Goal: Task Accomplishment & Management: Use online tool/utility

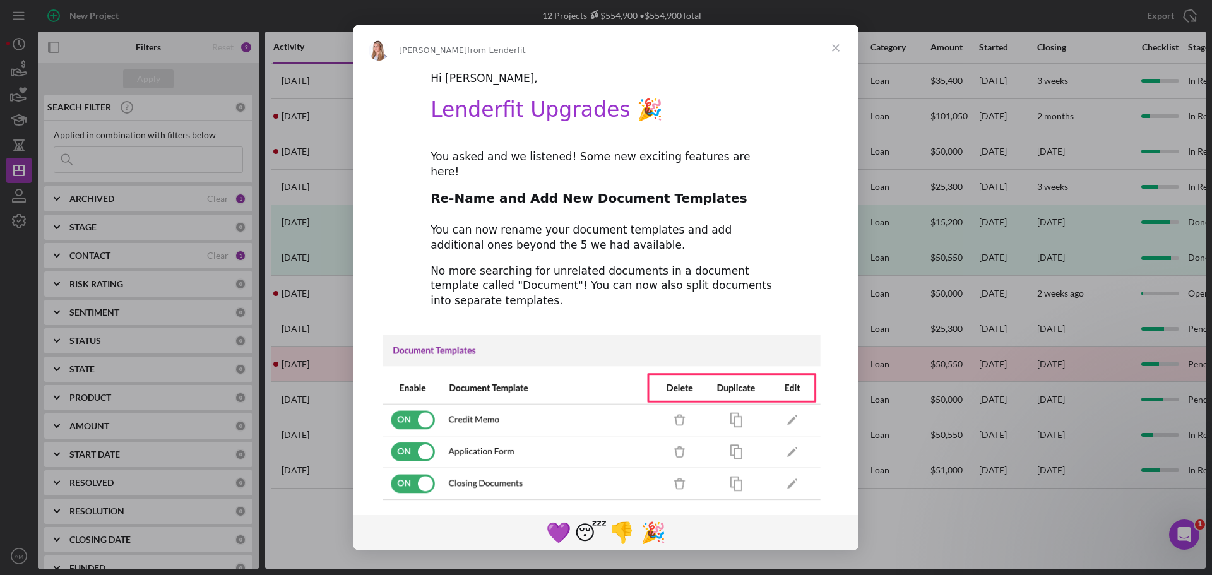
click at [836, 46] on span "Close" at bounding box center [835, 47] width 45 height 45
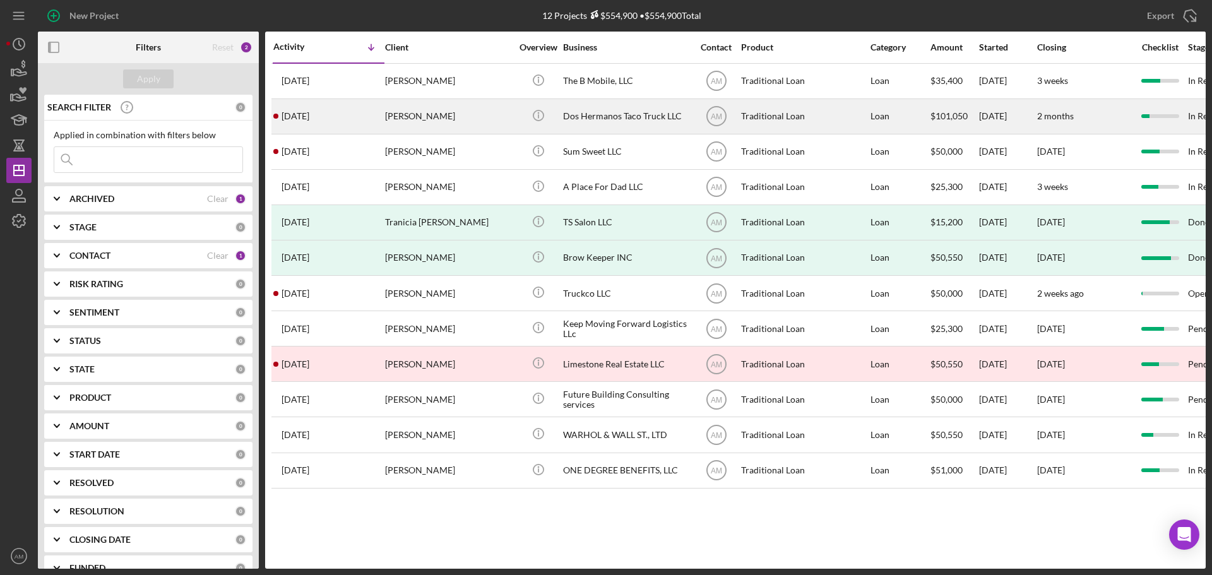
click at [567, 116] on div "Dos Hermanos Taco Truck LLC" at bounding box center [626, 116] width 126 height 33
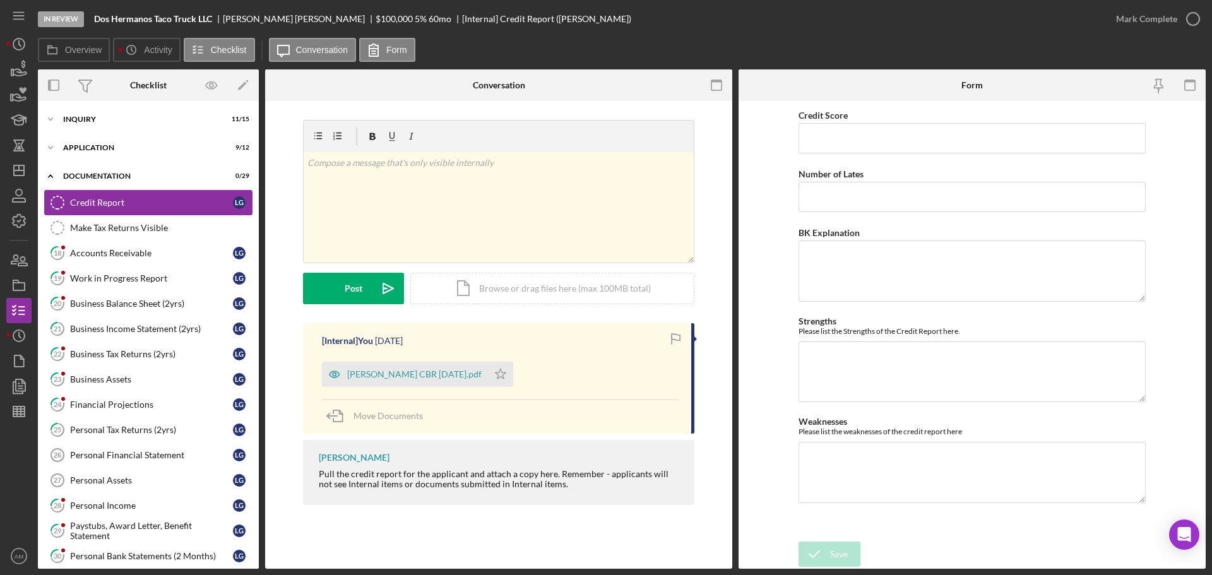
click at [99, 199] on div "Credit Report" at bounding box center [151, 203] width 163 height 10
click at [506, 290] on div "Icon/Document Browse or drag files here (max 100MB total) Tap to choose files o…" at bounding box center [552, 289] width 284 height 32
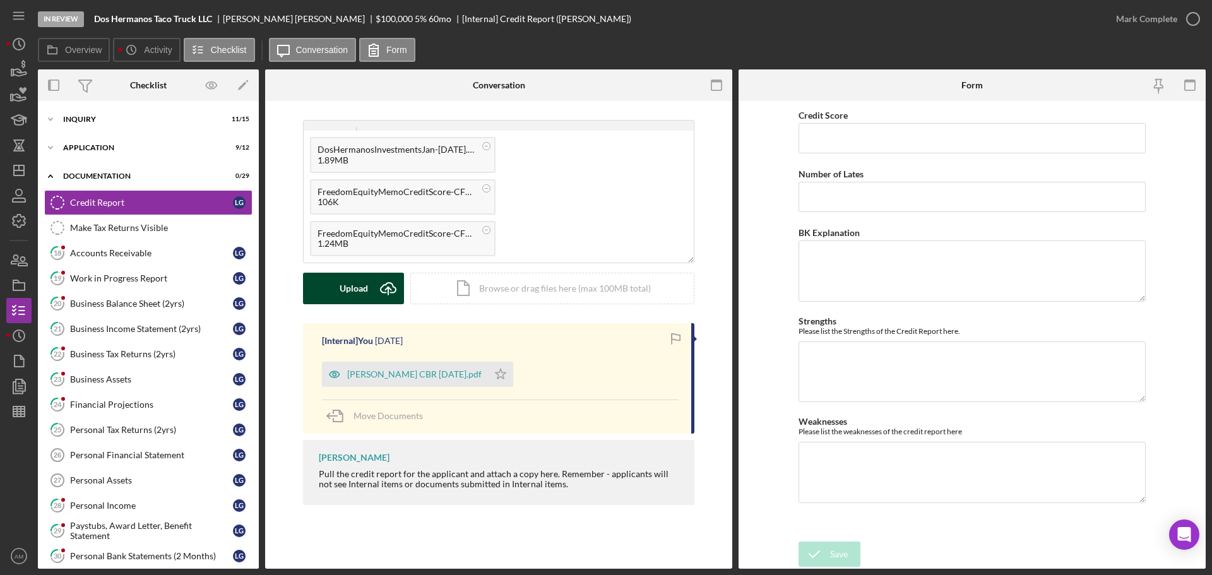
click at [360, 292] on div "Upload" at bounding box center [354, 289] width 28 height 32
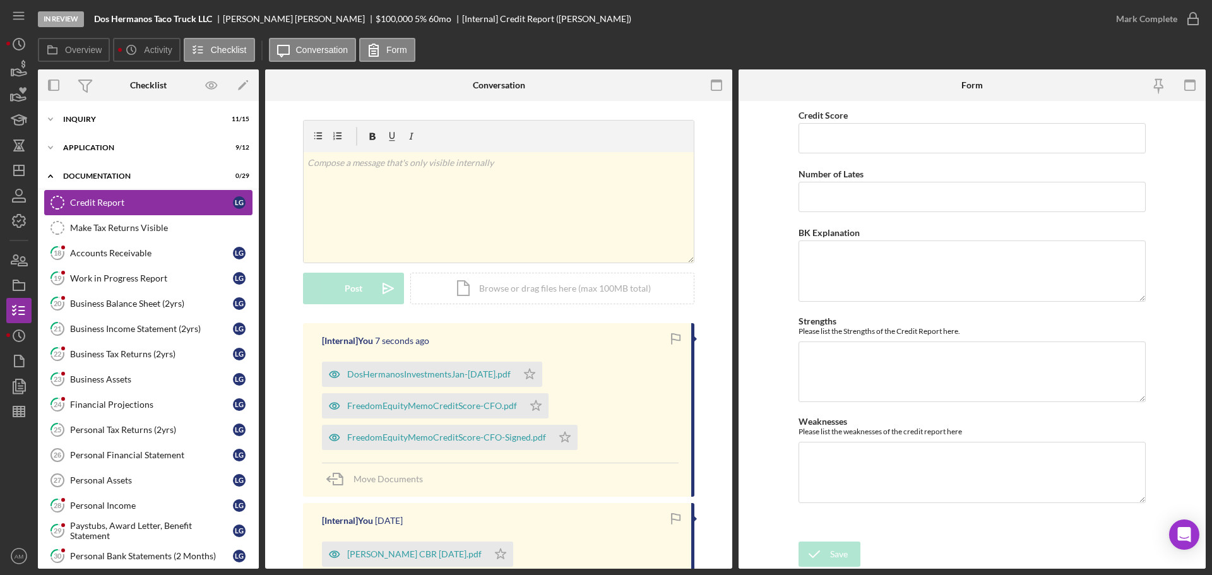
click at [164, 200] on div "Credit Report" at bounding box center [151, 203] width 163 height 10
click at [90, 253] on div "Accounts Receivable" at bounding box center [151, 253] width 163 height 10
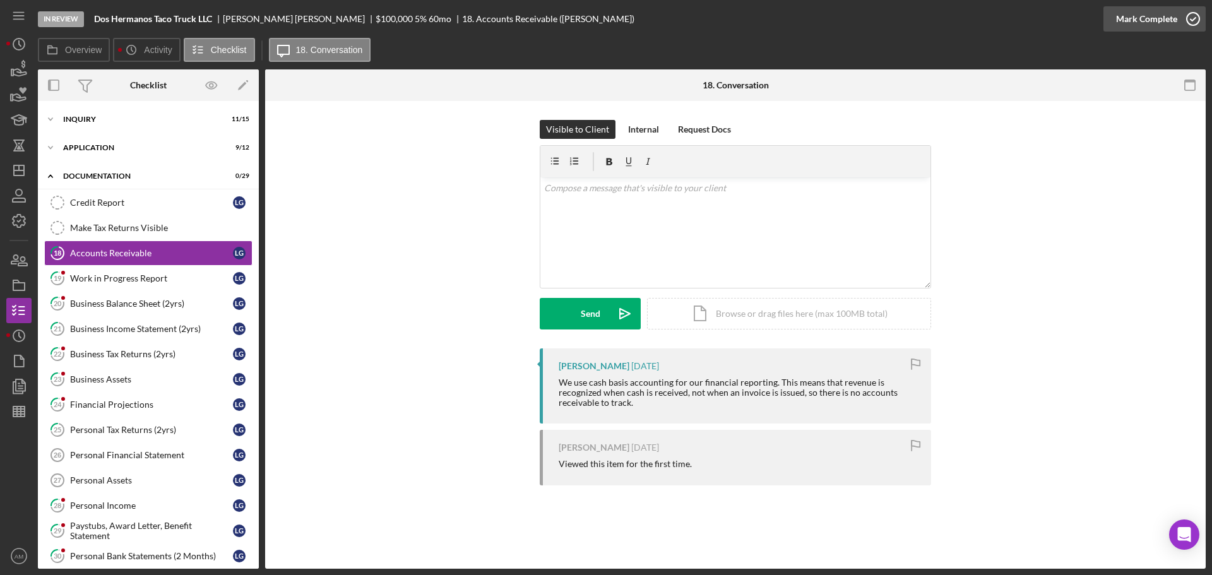
click at [1143, 20] on div "Mark Complete" at bounding box center [1146, 18] width 61 height 25
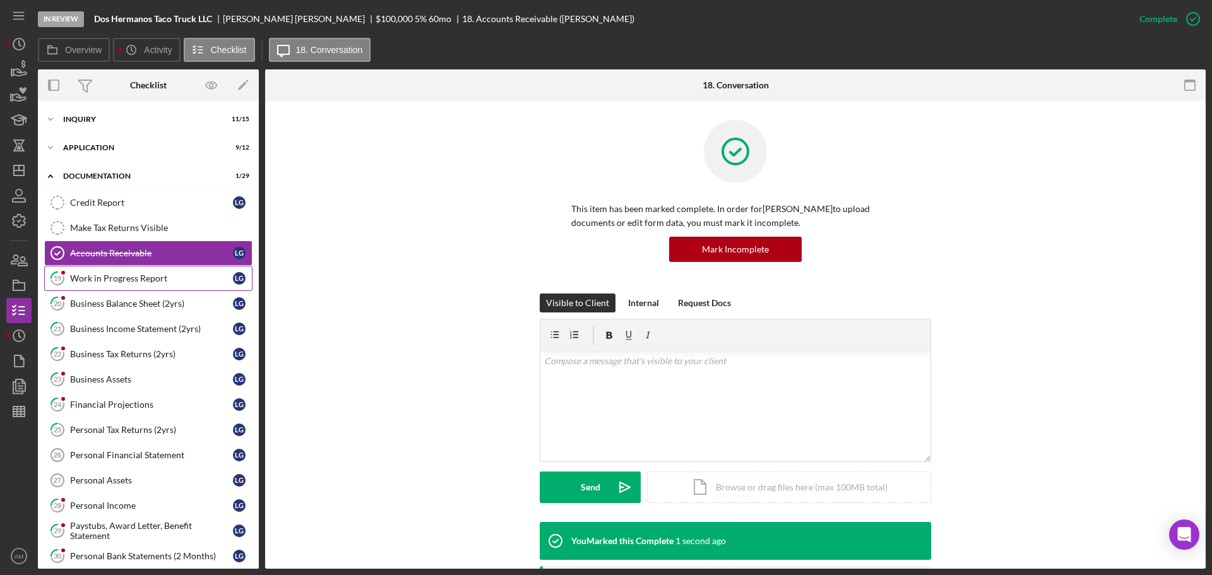
click at [138, 277] on div "Work in Progress Report" at bounding box center [151, 278] width 163 height 10
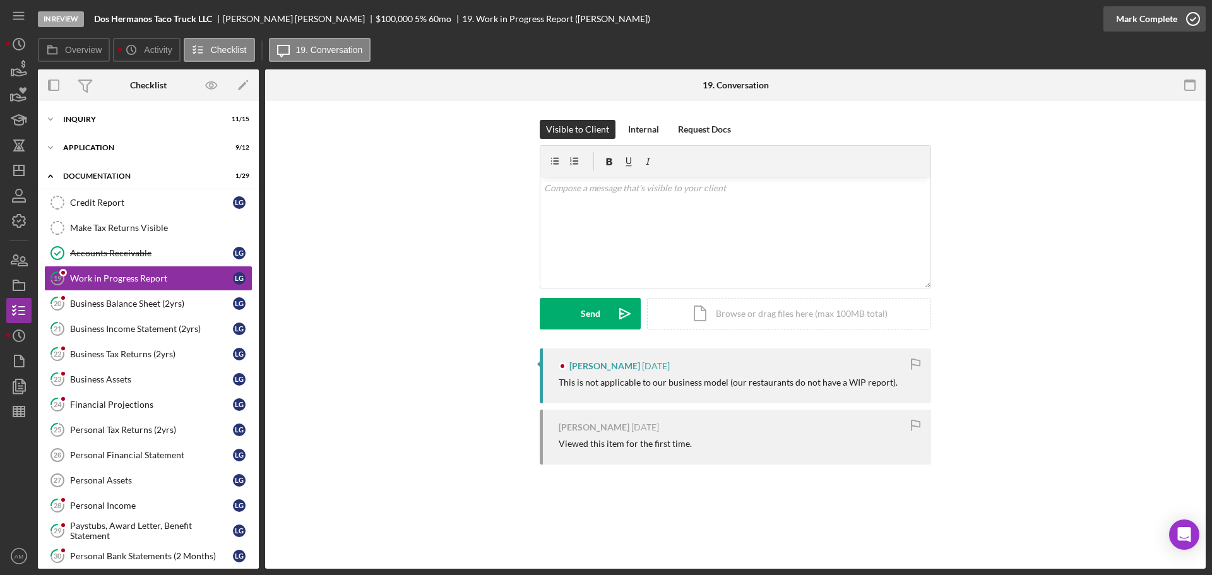
click at [1131, 19] on div "Mark Complete" at bounding box center [1146, 18] width 61 height 25
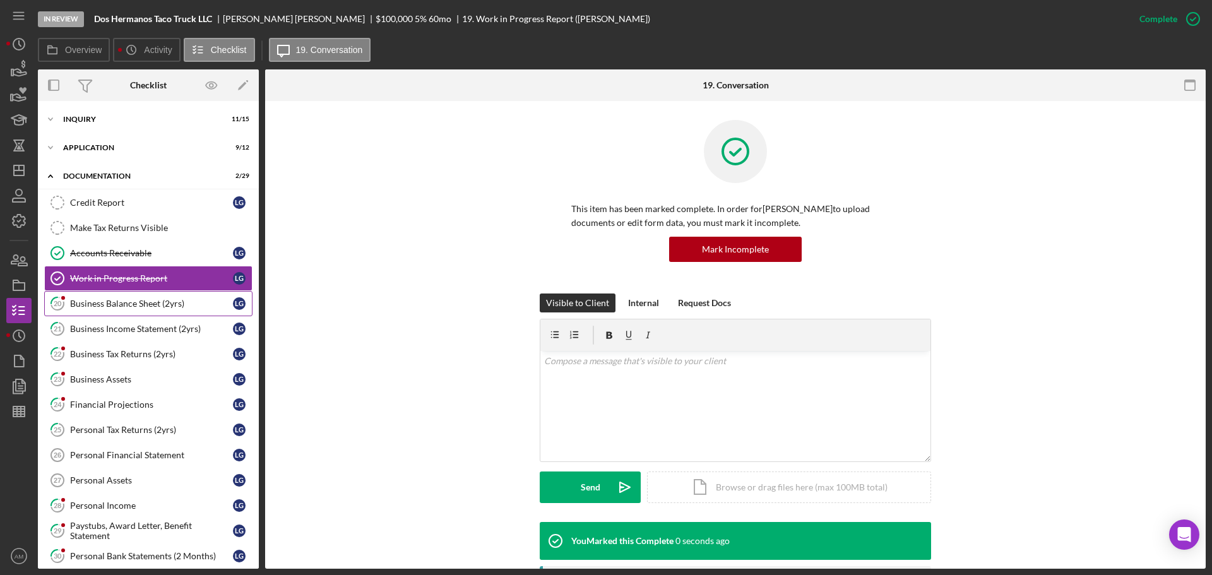
click at [131, 302] on div "Business Balance Sheet (2yrs)" at bounding box center [151, 304] width 163 height 10
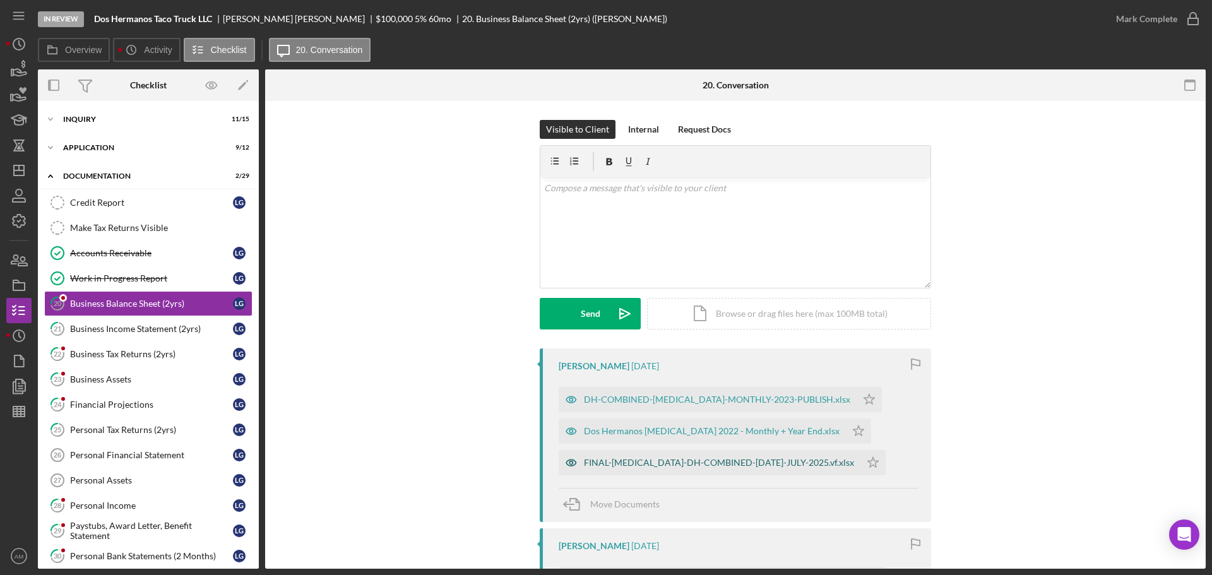
click at [751, 463] on div "FINAL-BAL-DH-COMBINED-JAN2025-JULY-2025.vf.xlsx" at bounding box center [719, 463] width 270 height 10
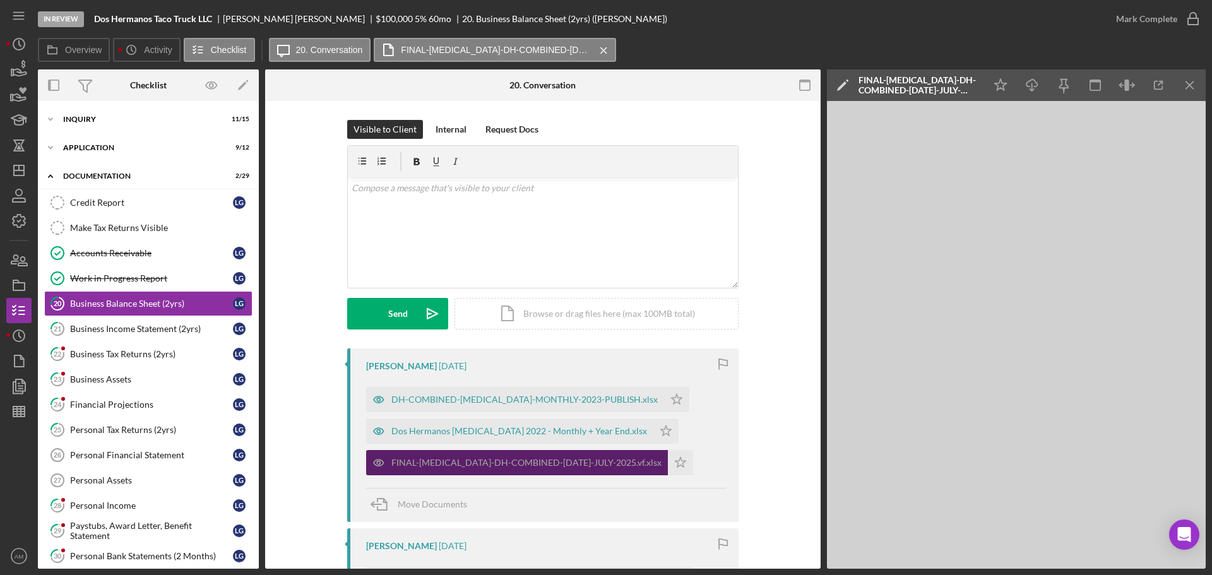
click at [518, 465] on div "FINAL-BAL-DH-COMBINED-JAN2025-JULY-2025.vf.xlsx" at bounding box center [526, 463] width 270 height 10
click at [122, 332] on div "Business Income Statement (2yrs)" at bounding box center [151, 329] width 163 height 10
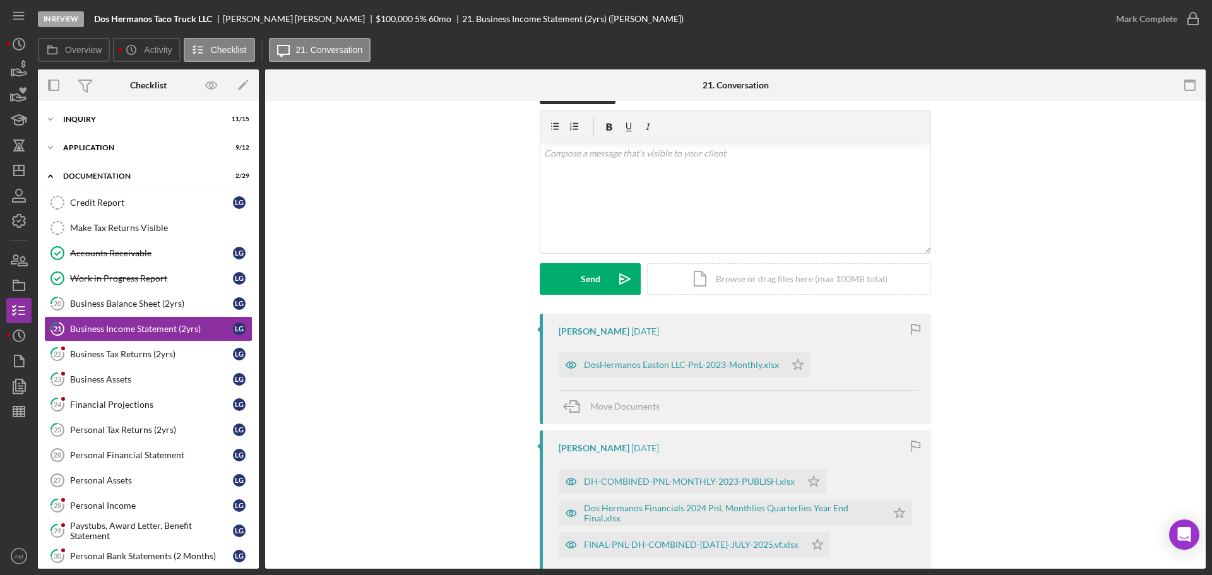
scroll to position [126, 0]
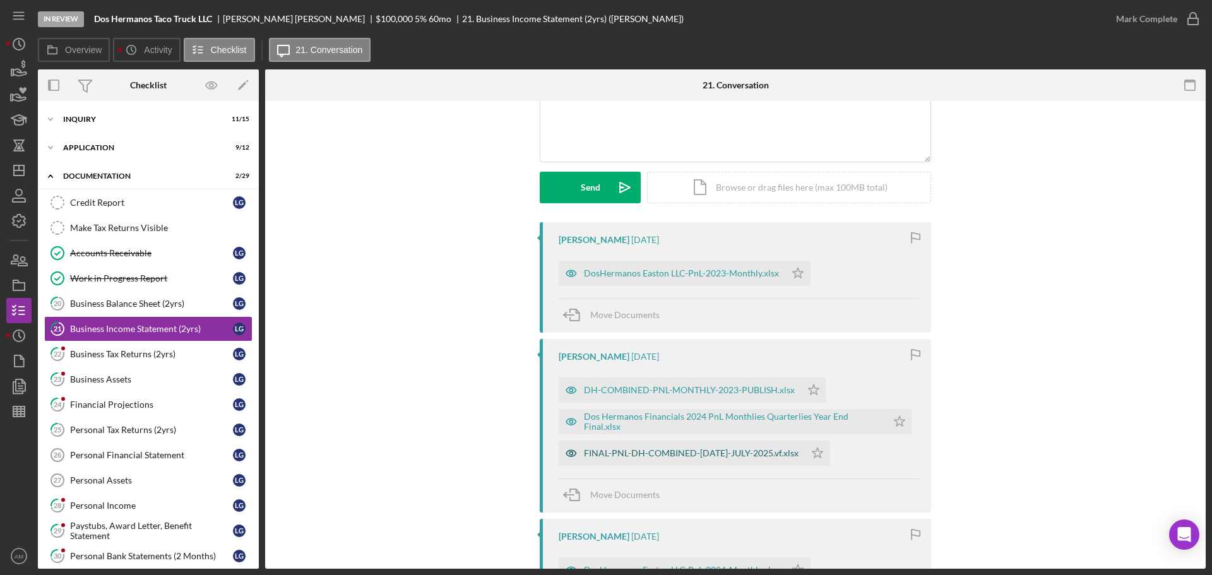
click at [702, 449] on div "FINAL-PNL-DH-COMBINED-JAN2025-JULY-2025.vf.xlsx" at bounding box center [691, 453] width 215 height 10
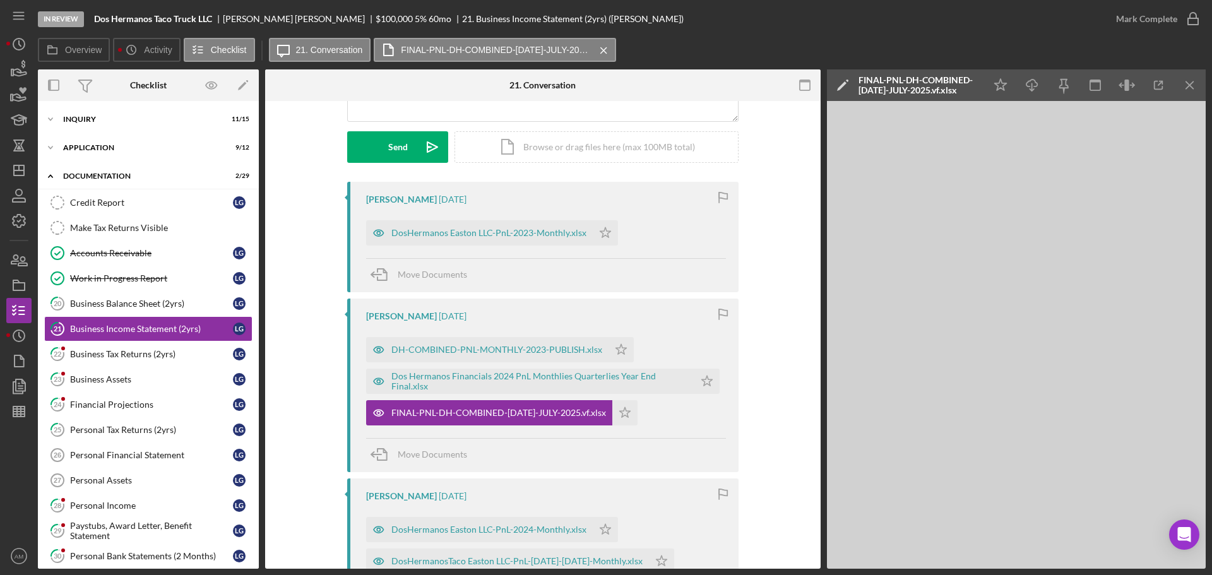
scroll to position [189, 0]
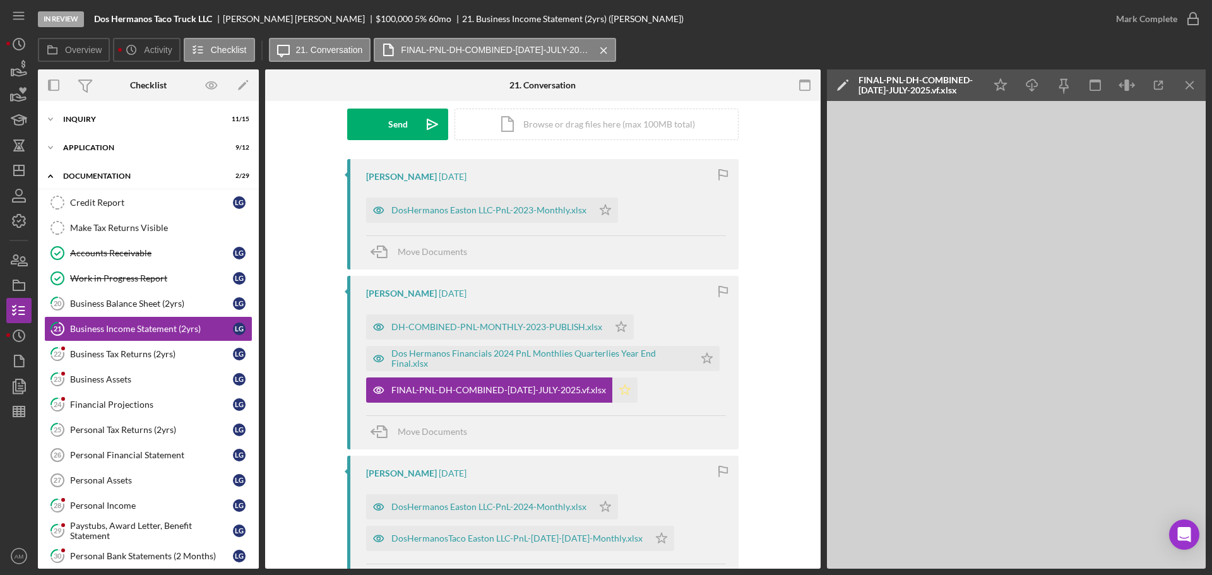
click at [631, 390] on icon "Icon/Star" at bounding box center [624, 390] width 25 height 25
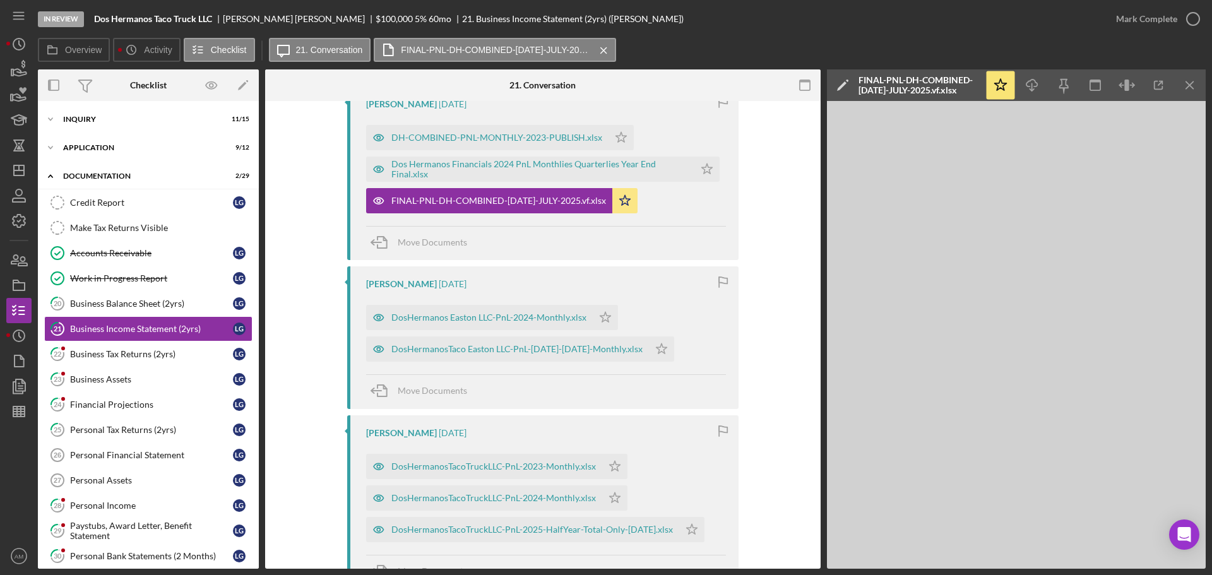
scroll to position [442, 0]
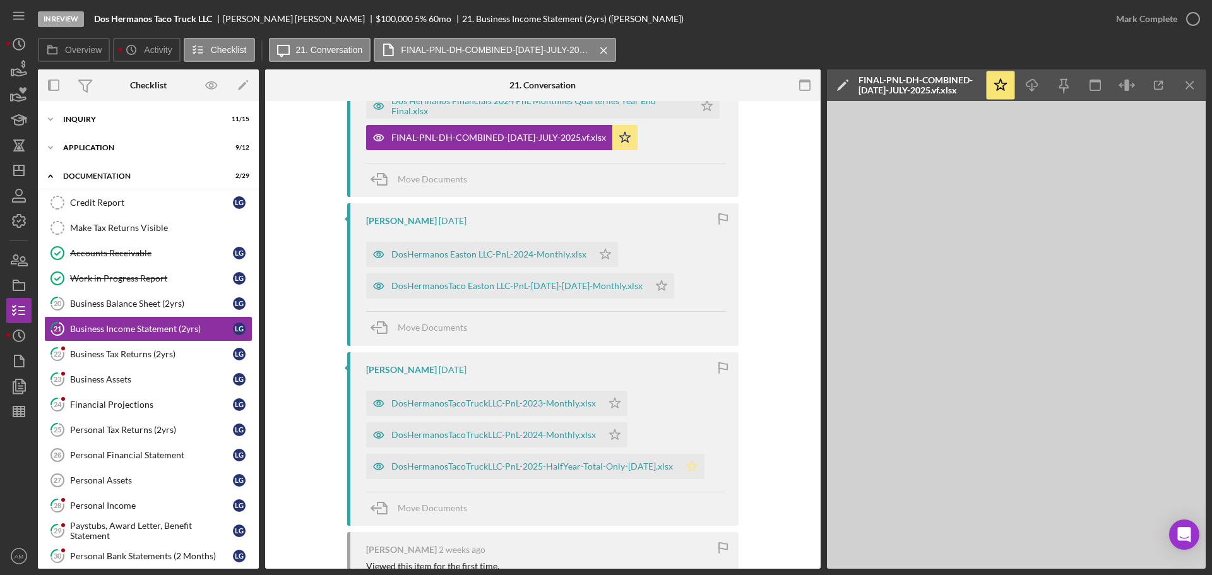
click at [700, 466] on icon "Icon/Star" at bounding box center [691, 466] width 25 height 25
click at [610, 436] on icon "Icon/Star" at bounding box center [614, 434] width 25 height 25
click at [612, 400] on icon "Icon/Star" at bounding box center [614, 403] width 25 height 25
click at [674, 288] on icon "Icon/Star" at bounding box center [661, 285] width 25 height 25
click at [598, 251] on icon "Icon/Star" at bounding box center [605, 254] width 25 height 25
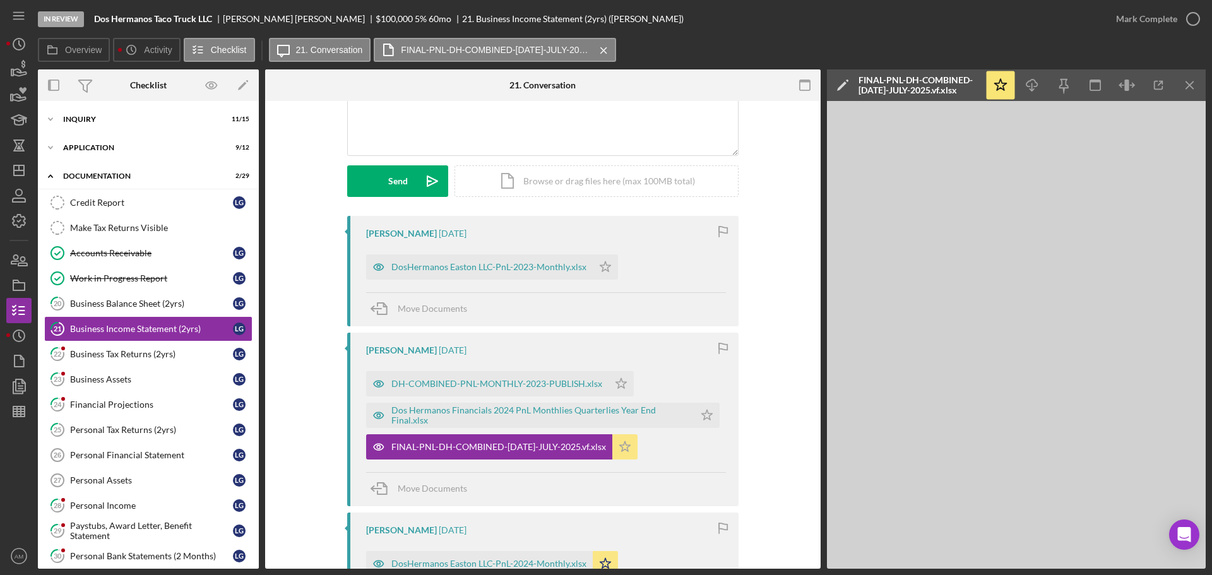
scroll to position [126, 0]
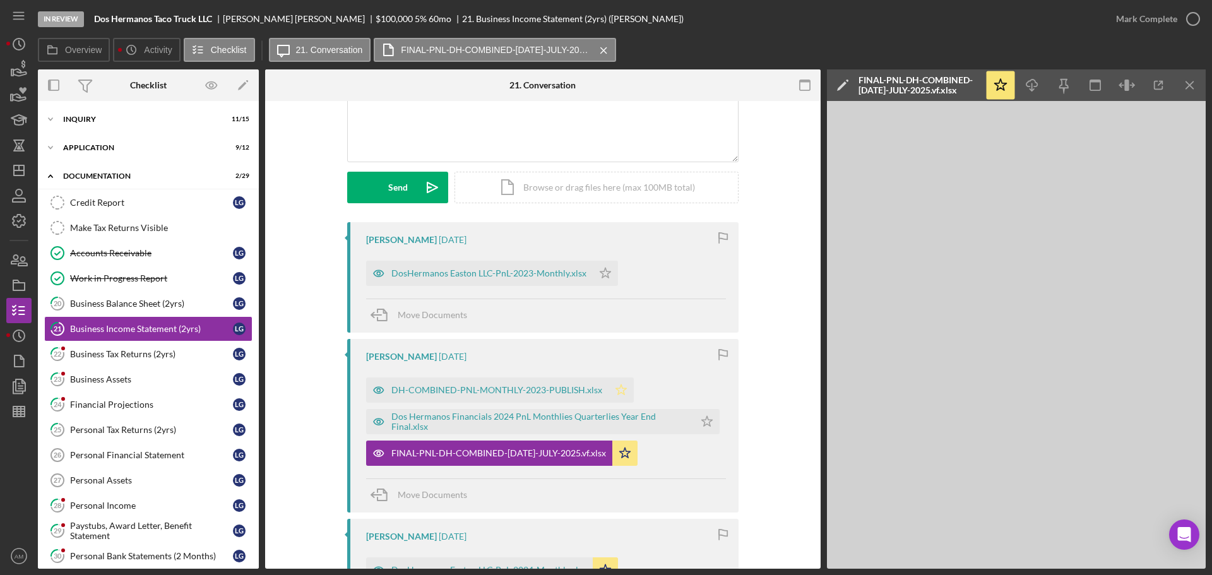
click at [618, 390] on icon "Icon/Star" at bounding box center [621, 390] width 25 height 25
click at [604, 270] on icon "Icon/Star" at bounding box center [605, 273] width 25 height 25
click at [1145, 17] on div "Mark Complete" at bounding box center [1146, 18] width 61 height 25
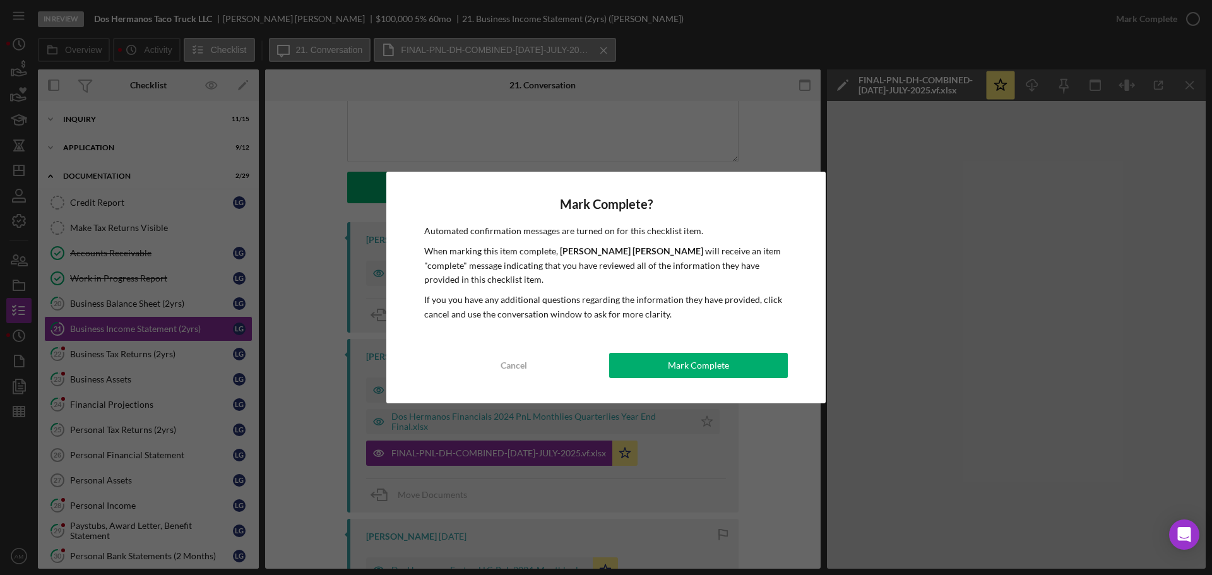
click at [686, 368] on div "Mark Complete" at bounding box center [698, 365] width 61 height 25
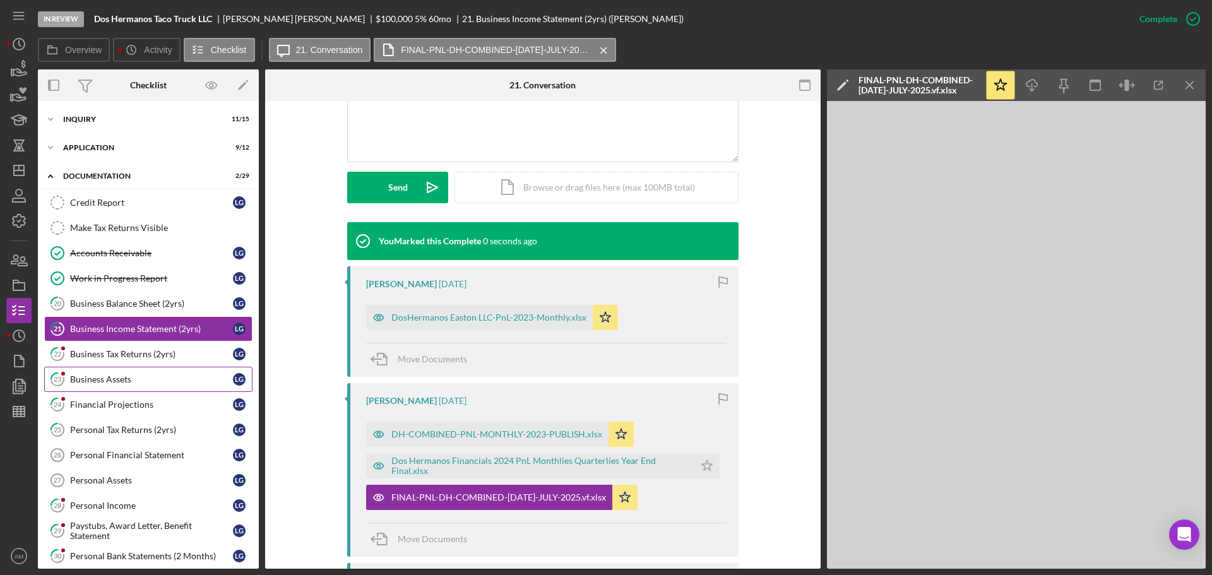
scroll to position [300, 0]
click at [125, 356] on div "Business Tax Returns (2yrs)" at bounding box center [151, 354] width 163 height 10
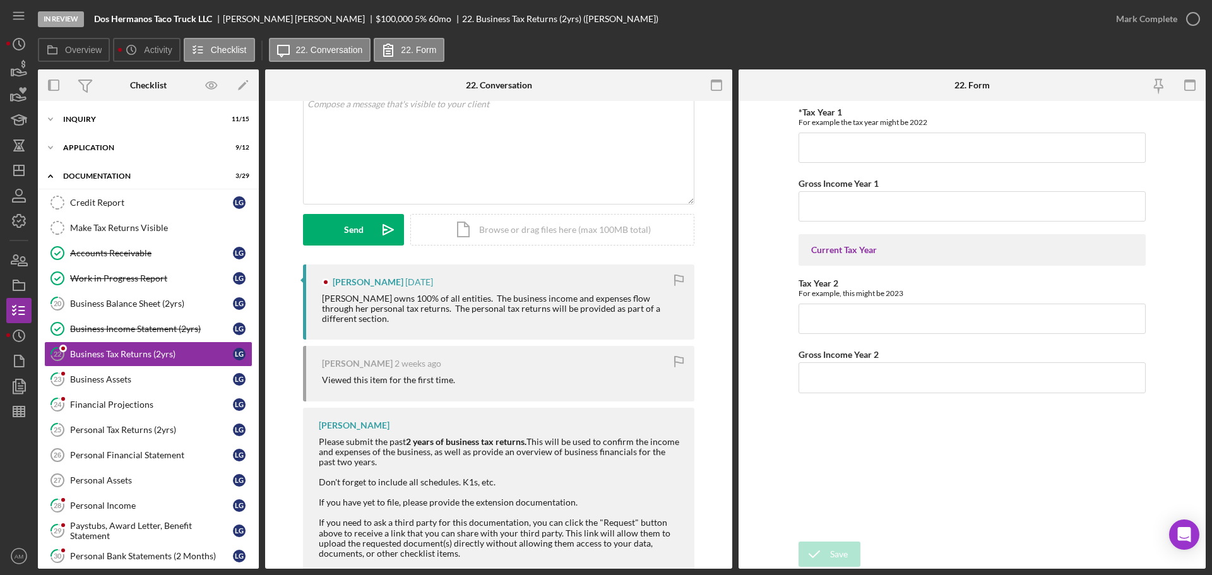
scroll to position [105, 0]
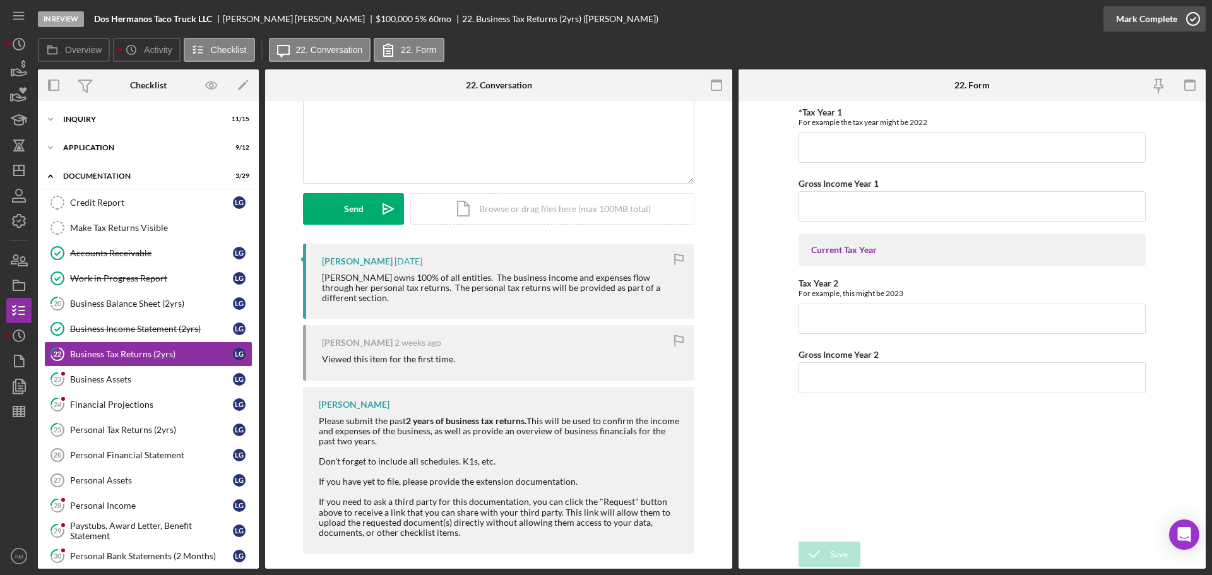
click at [1143, 17] on div "Mark Complete" at bounding box center [1146, 18] width 61 height 25
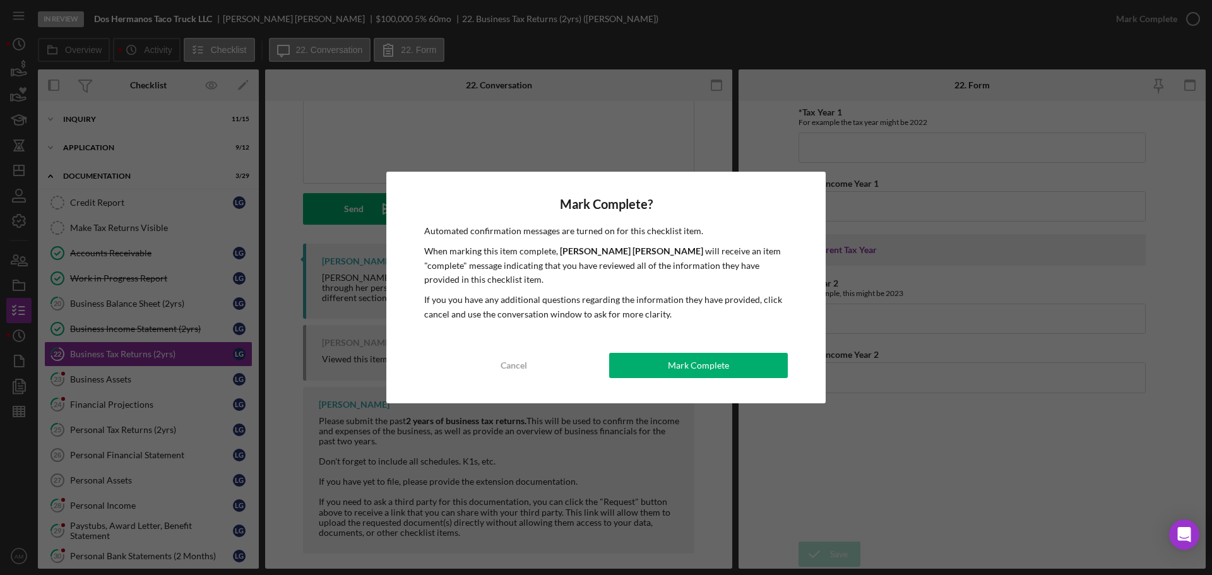
click at [690, 369] on div "Mark Complete" at bounding box center [698, 365] width 61 height 25
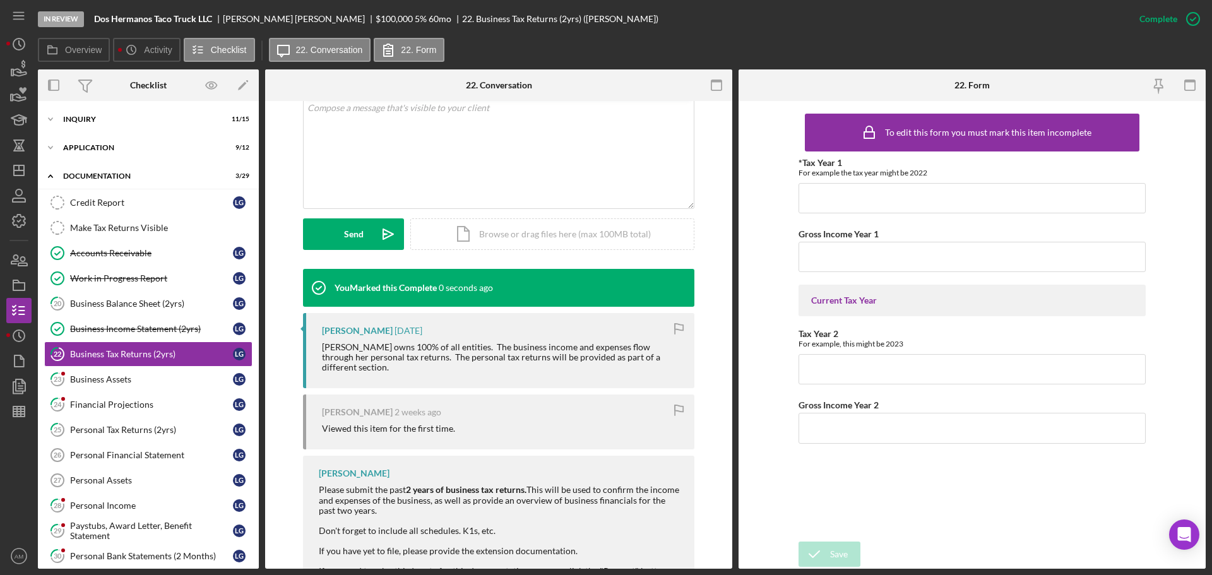
scroll to position [278, 0]
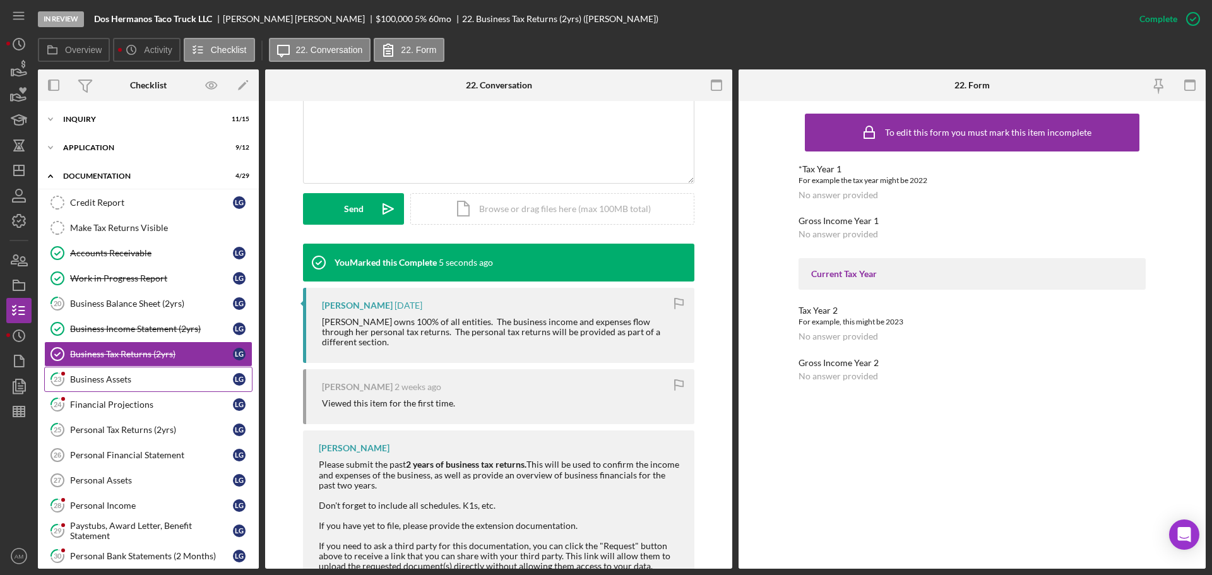
click at [88, 384] on div "Business Assets" at bounding box center [151, 379] width 163 height 10
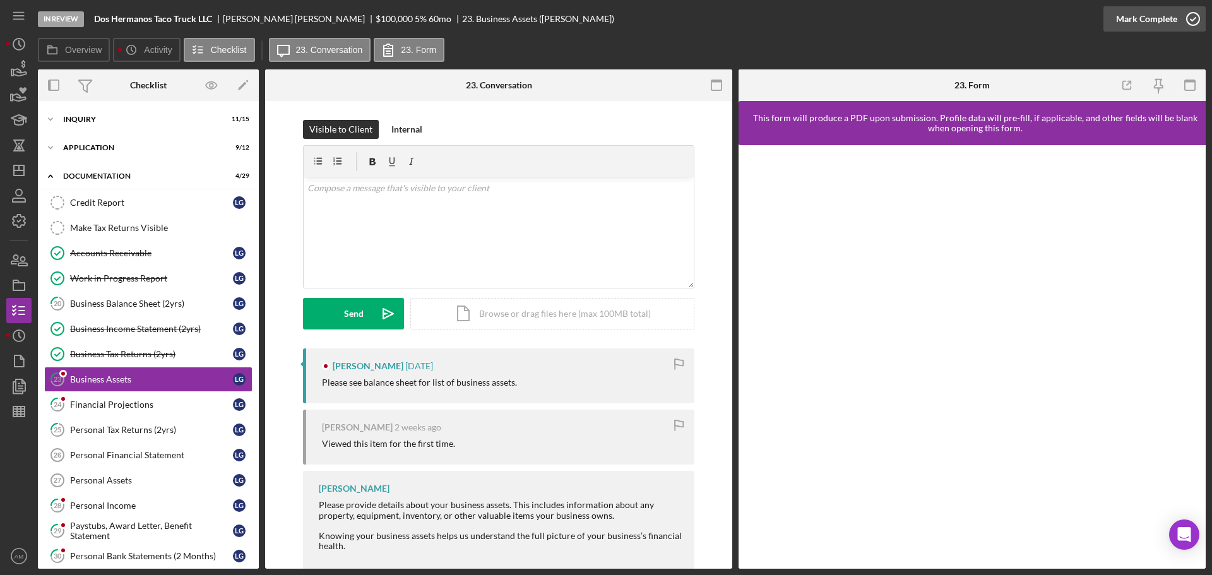
click at [1150, 17] on div "Mark Complete" at bounding box center [1146, 18] width 61 height 25
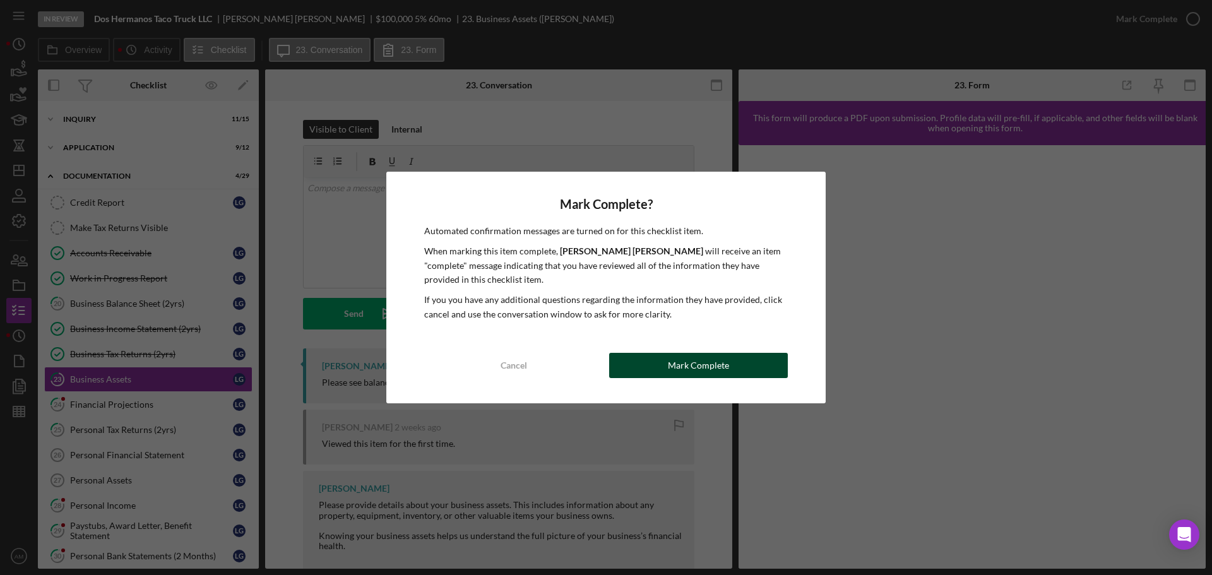
click at [700, 369] on div "Mark Complete" at bounding box center [698, 365] width 61 height 25
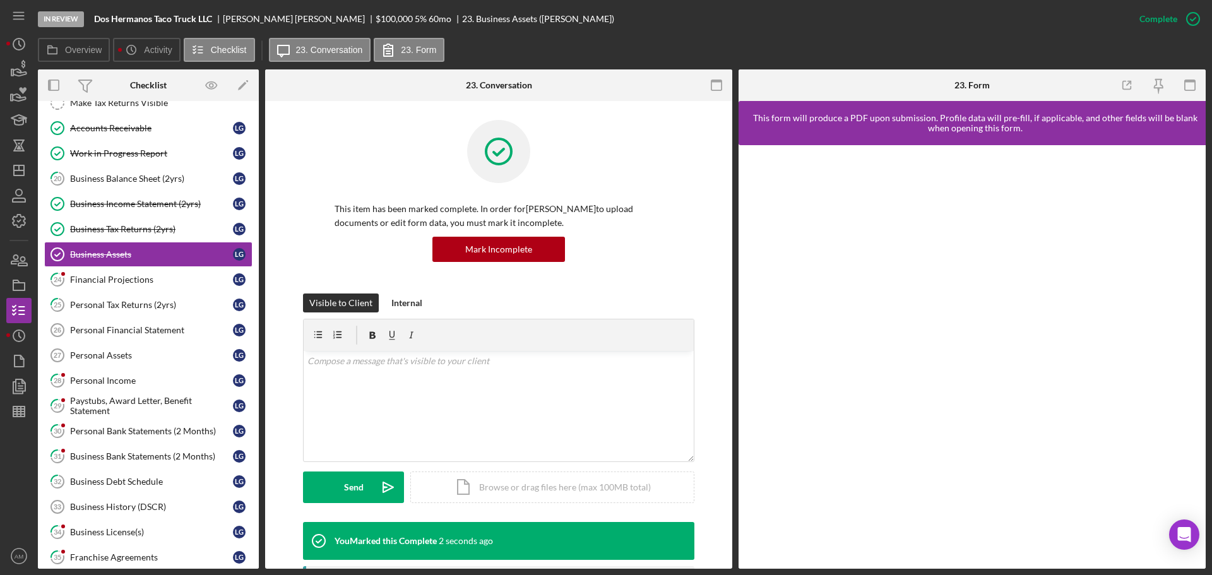
scroll to position [126, 0]
click at [138, 299] on div "Personal Tax Returns (2yrs)" at bounding box center [151, 304] width 163 height 10
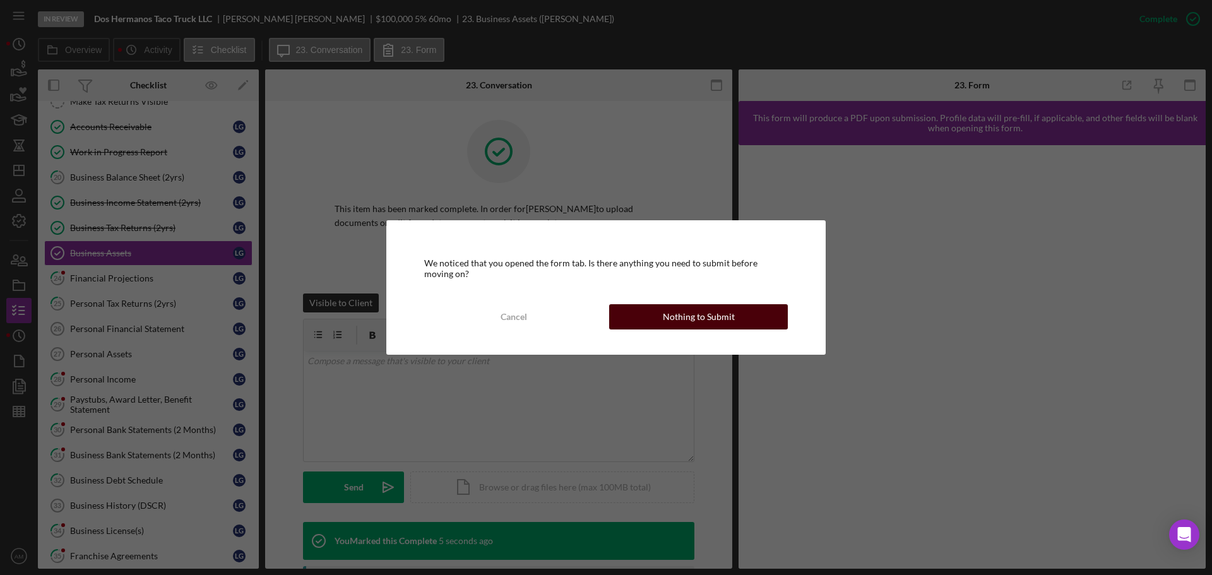
click at [689, 311] on div "Nothing to Submit" at bounding box center [699, 316] width 72 height 25
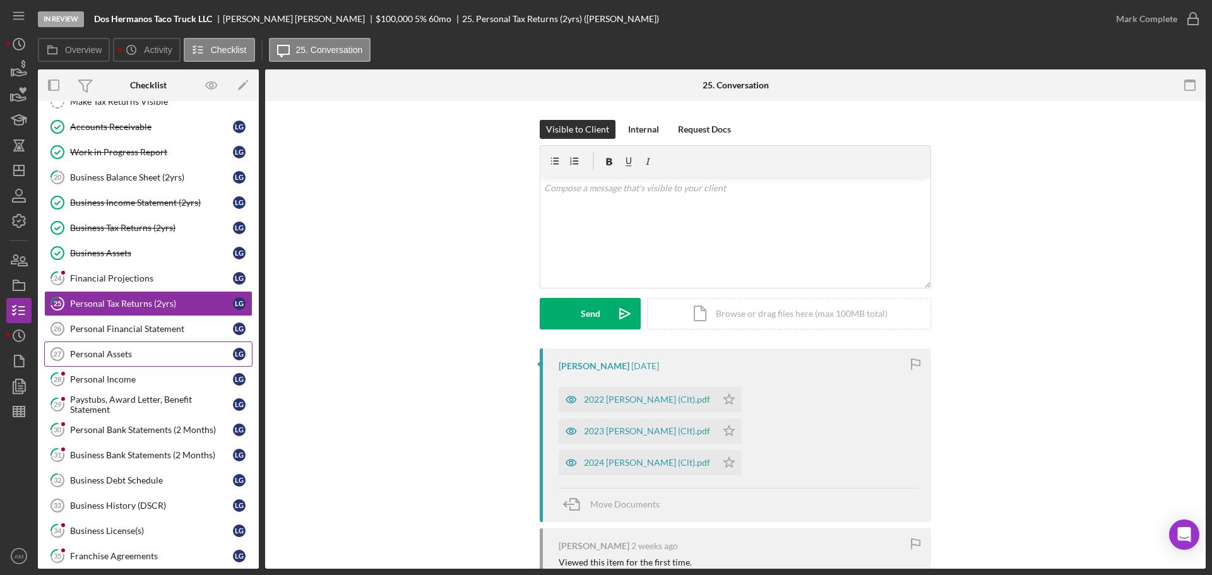
click at [95, 353] on div "Personal Assets" at bounding box center [151, 354] width 163 height 10
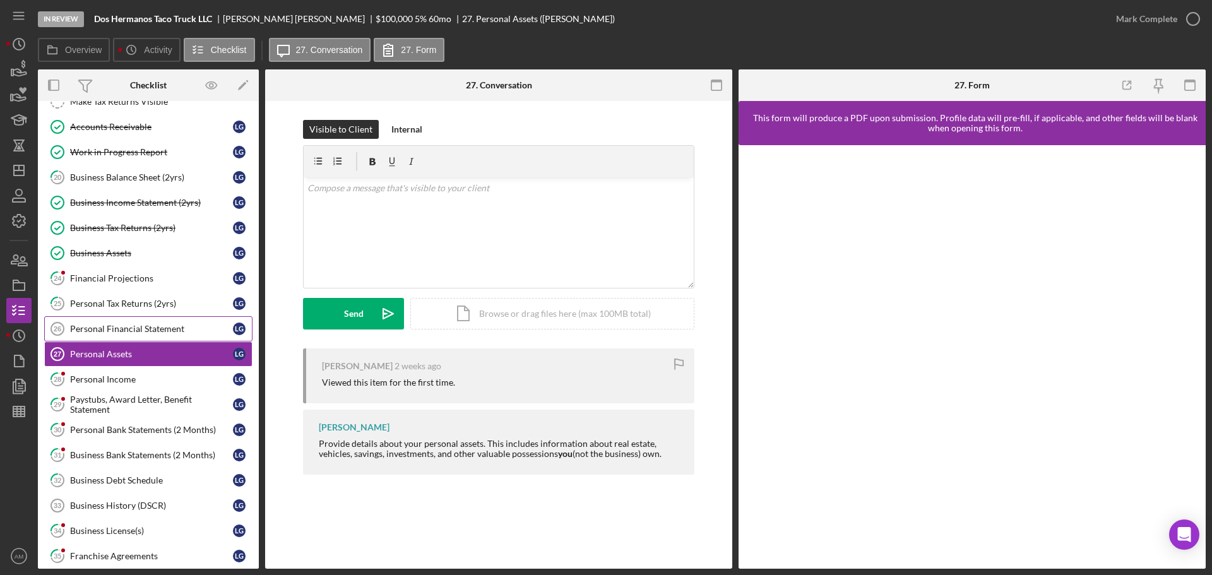
click at [131, 328] on div "Personal Financial Statement" at bounding box center [151, 329] width 163 height 10
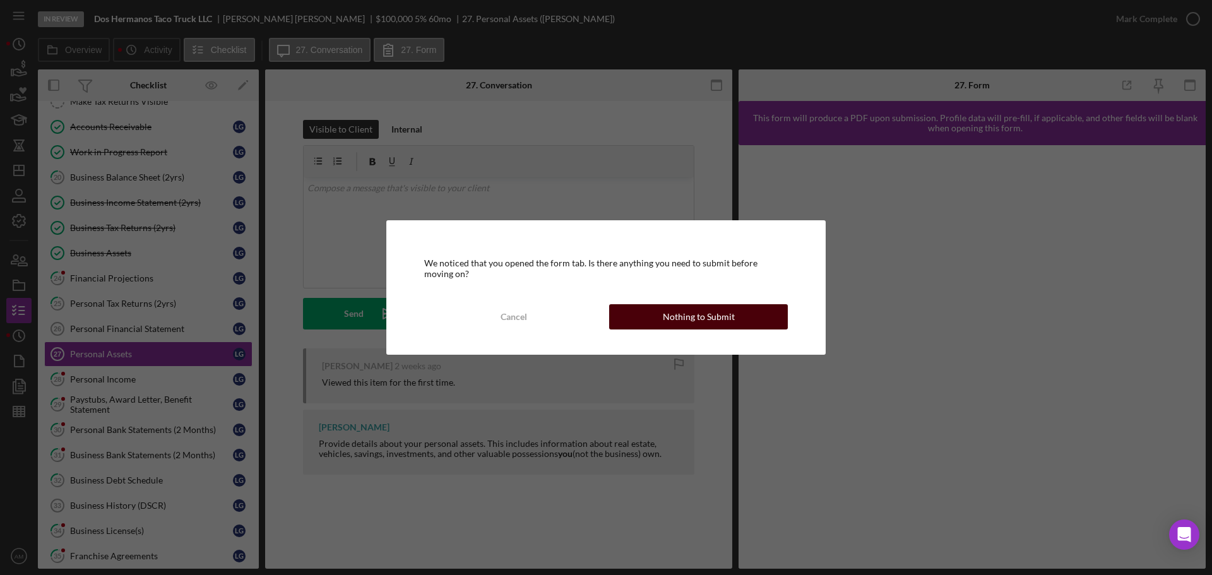
click at [677, 313] on div "Nothing to Submit" at bounding box center [699, 316] width 72 height 25
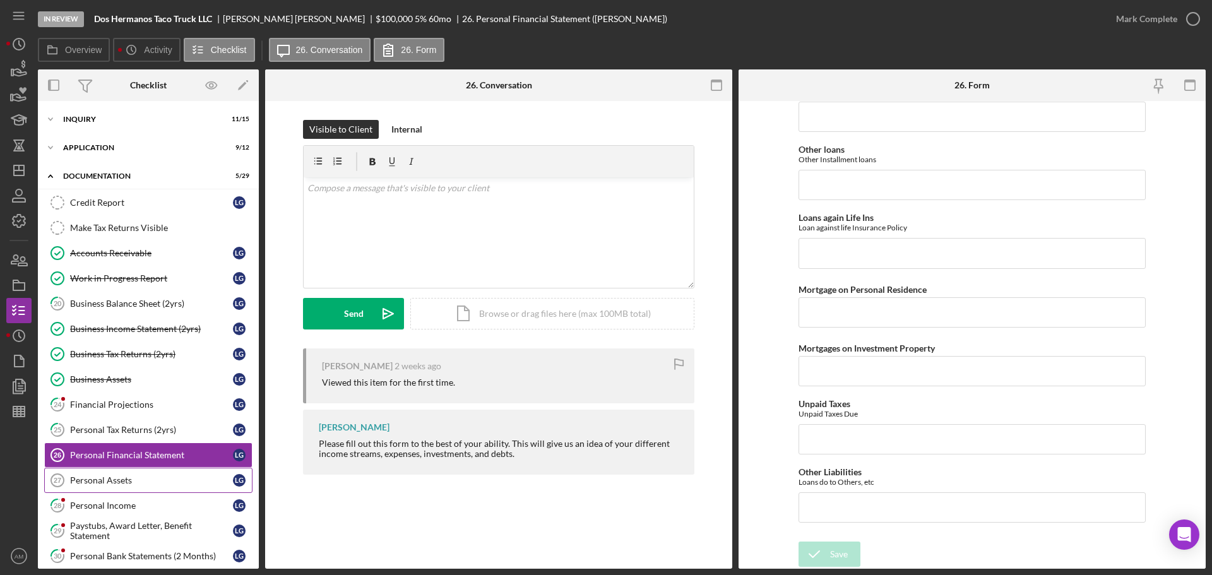
click at [118, 478] on div "Personal Assets" at bounding box center [151, 480] width 163 height 10
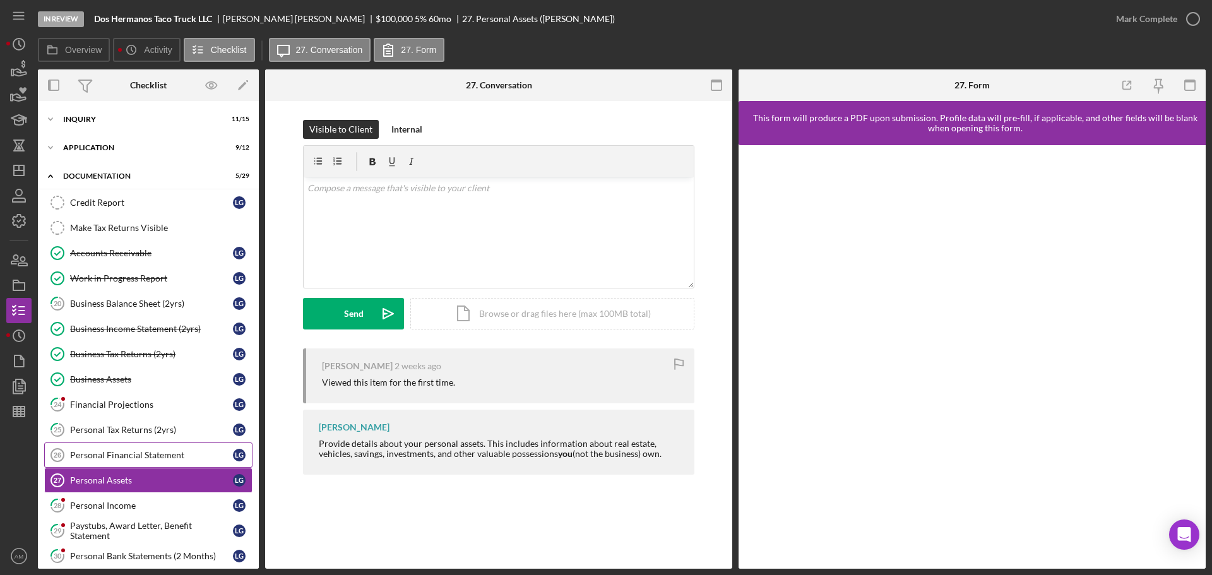
click at [133, 453] on div "Personal Financial Statement" at bounding box center [151, 455] width 163 height 10
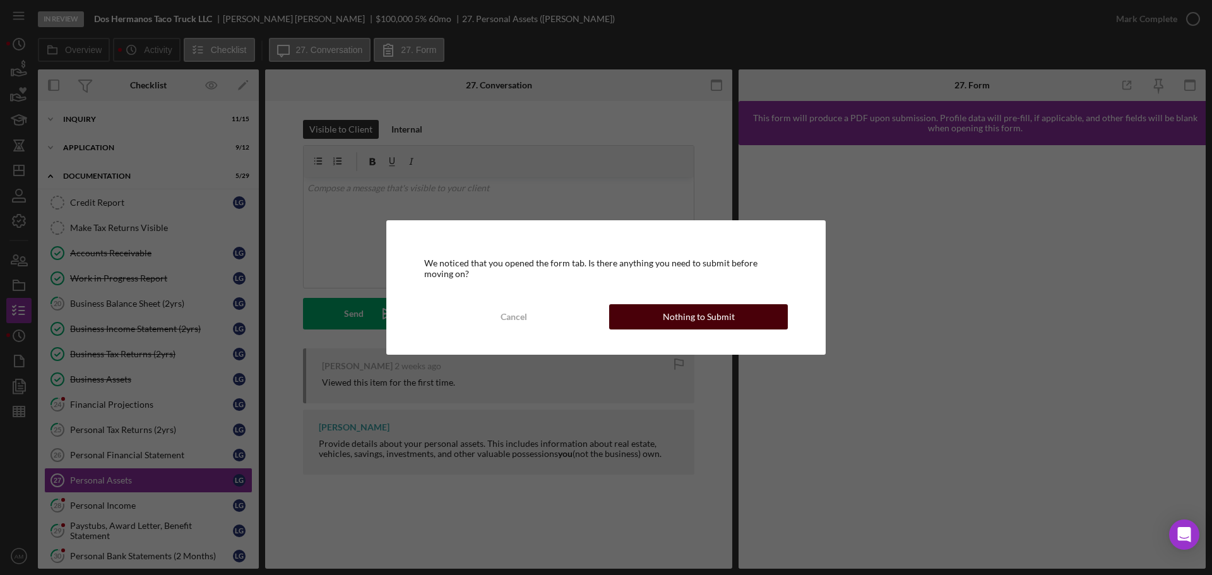
click at [691, 321] on div "Nothing to Submit" at bounding box center [699, 316] width 72 height 25
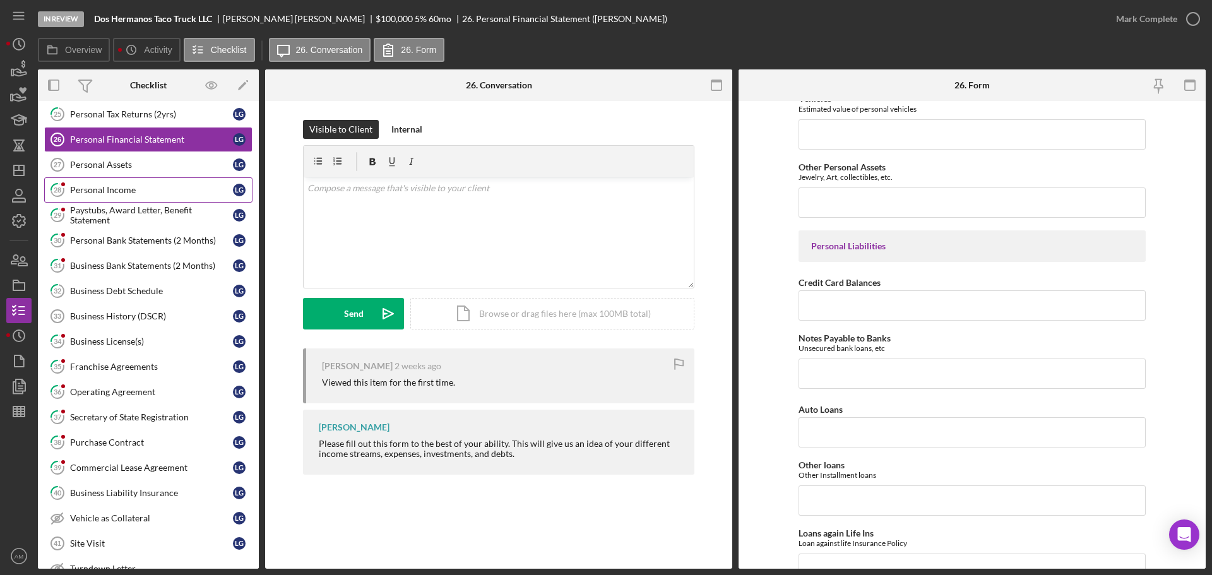
scroll to position [253, 0]
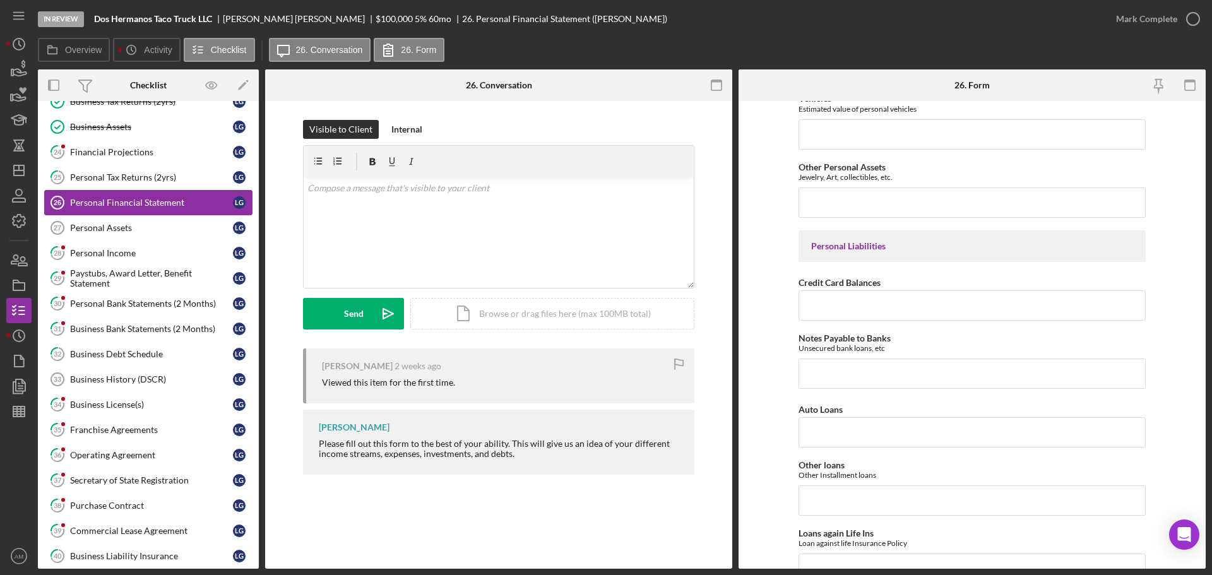
click at [111, 205] on div "Personal Financial Statement" at bounding box center [151, 203] width 163 height 10
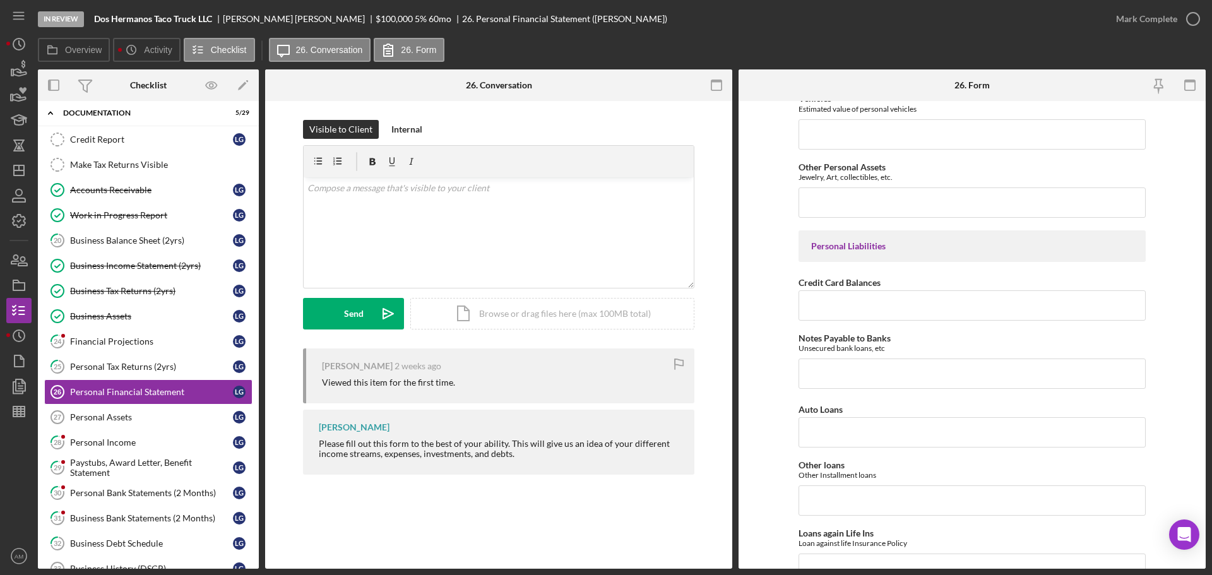
scroll to position [0, 0]
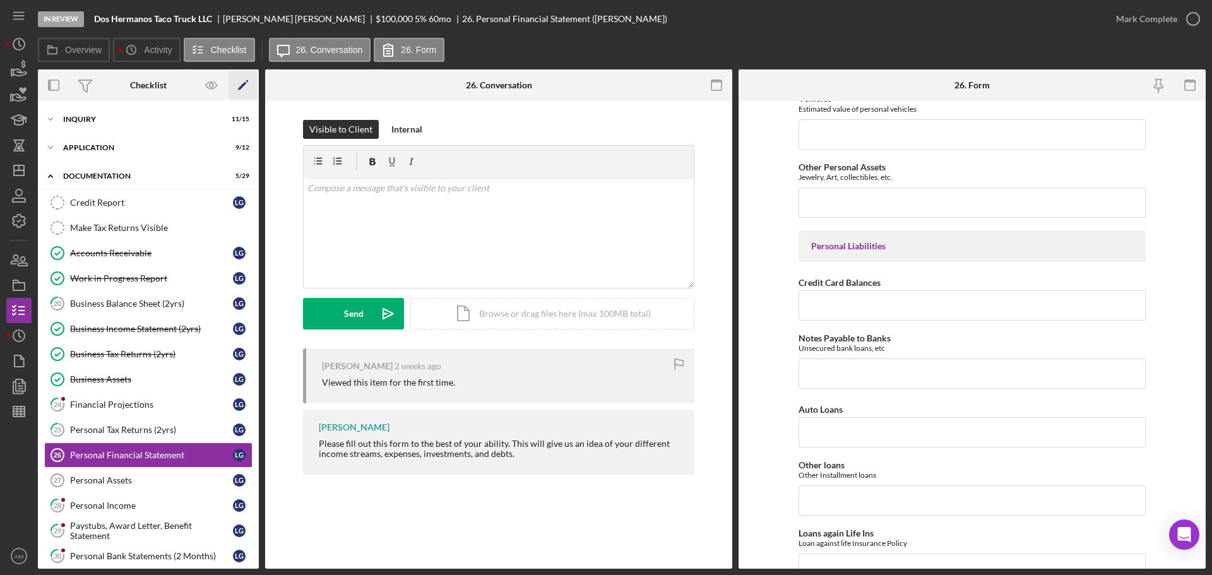
click at [243, 81] on icon "Icon/Edit" at bounding box center [243, 85] width 28 height 28
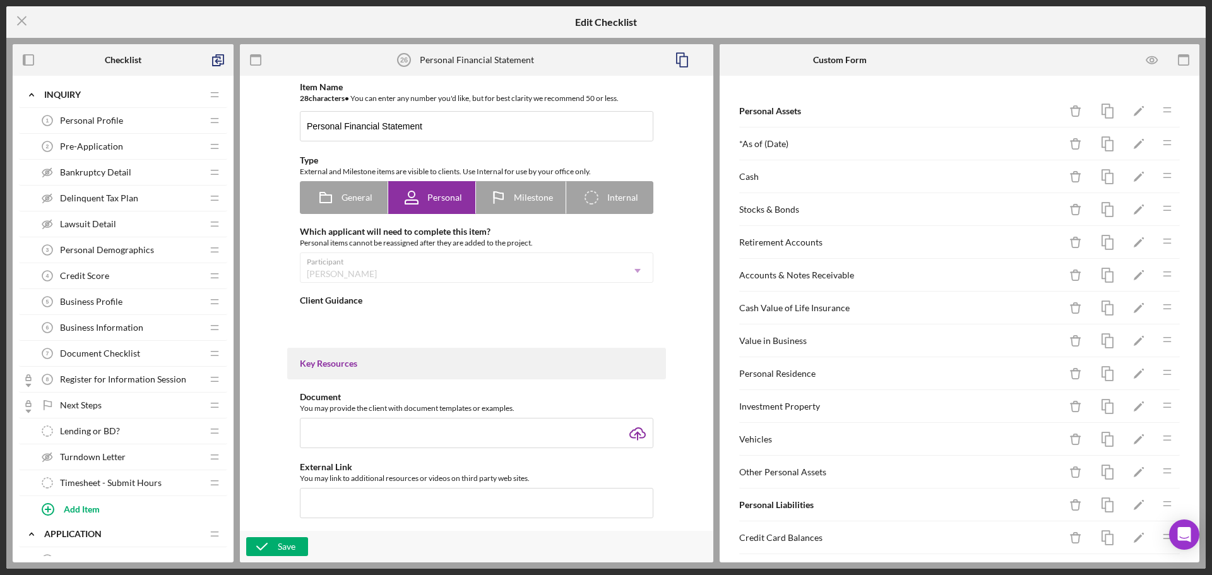
type textarea "<div>Please fill out this form to the best of your ability. This will give us a…"
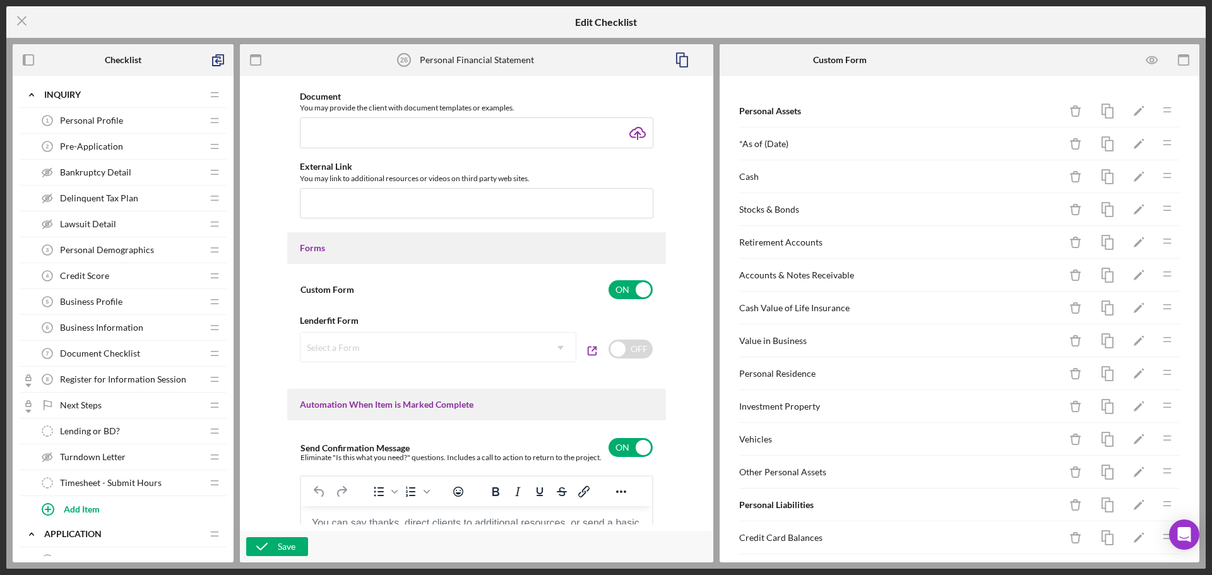
scroll to position [505, 0]
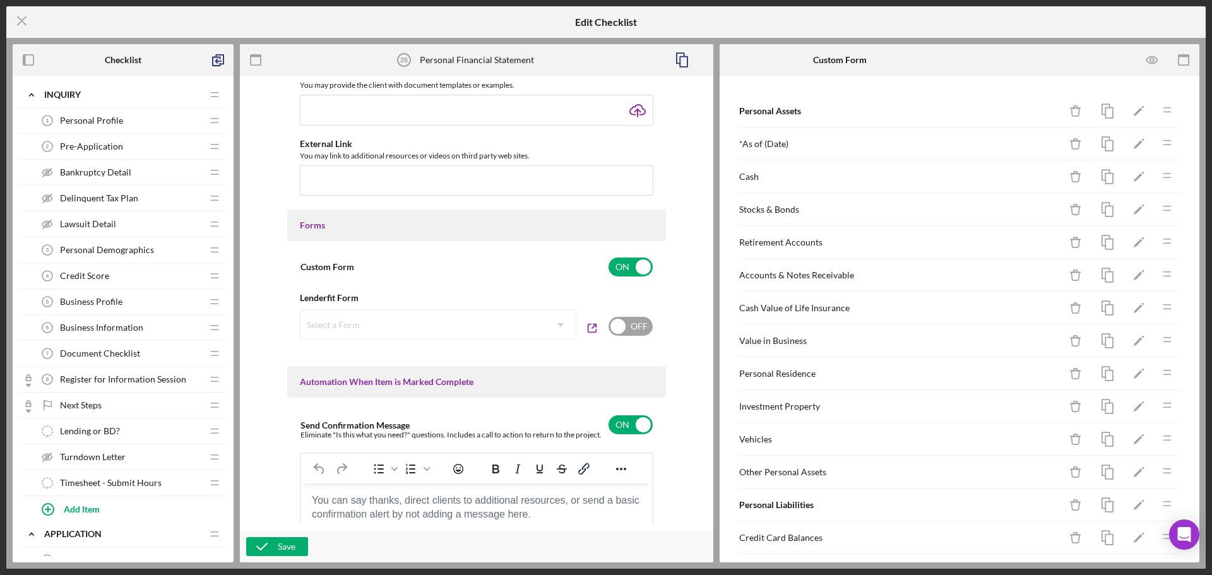
click at [609, 330] on input "checkbox" at bounding box center [631, 326] width 44 height 19
checkbox input "true"
checkbox input "false"
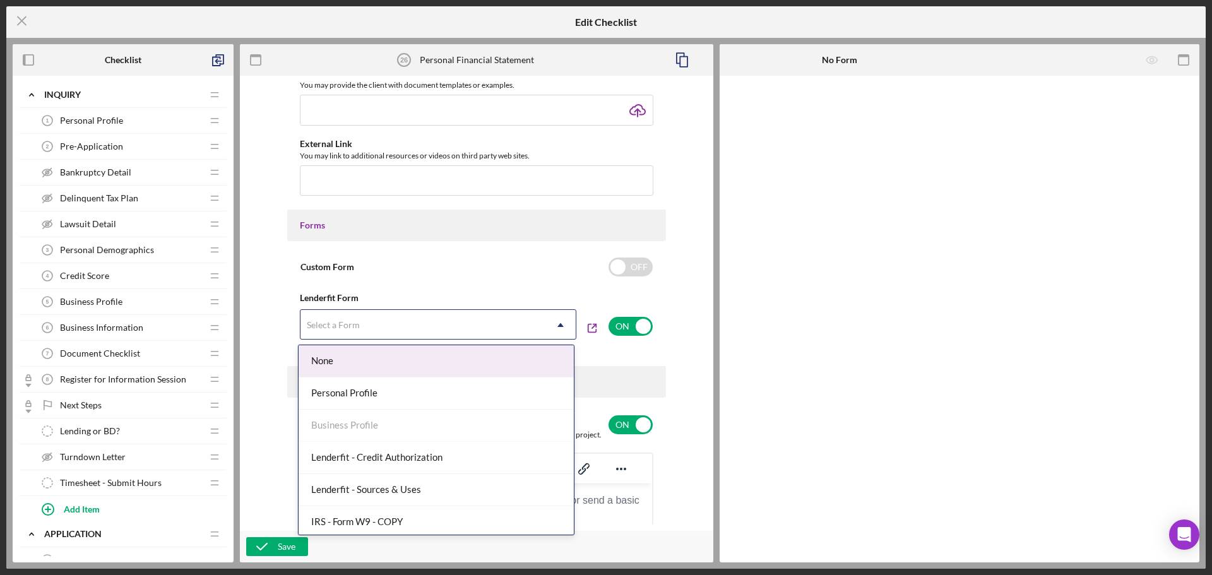
click at [559, 324] on use at bounding box center [560, 325] width 6 height 4
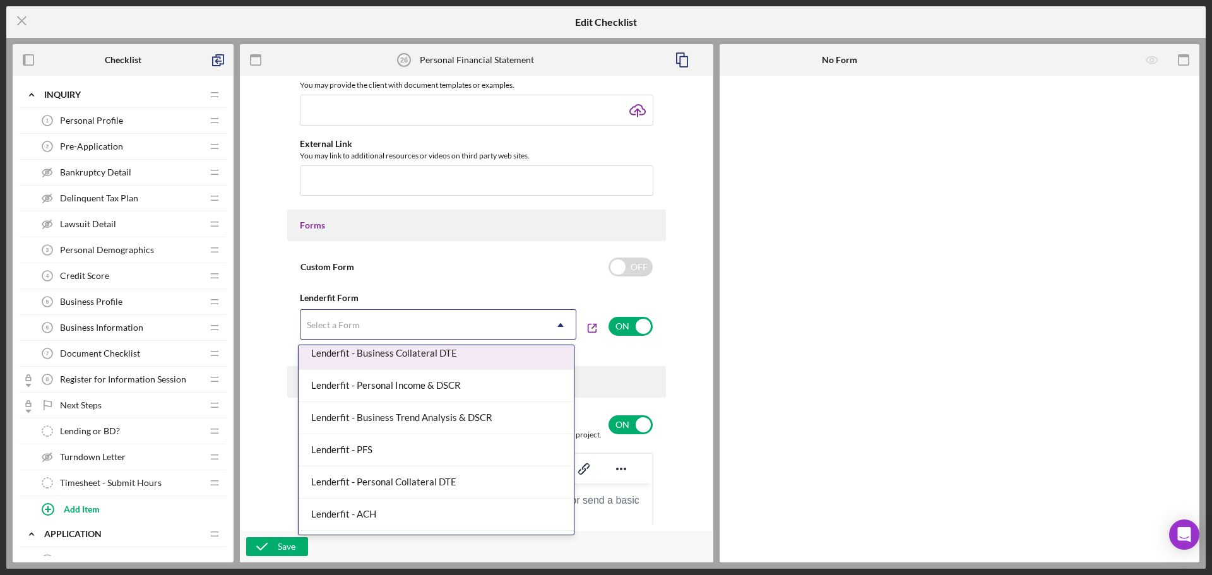
scroll to position [253, 0]
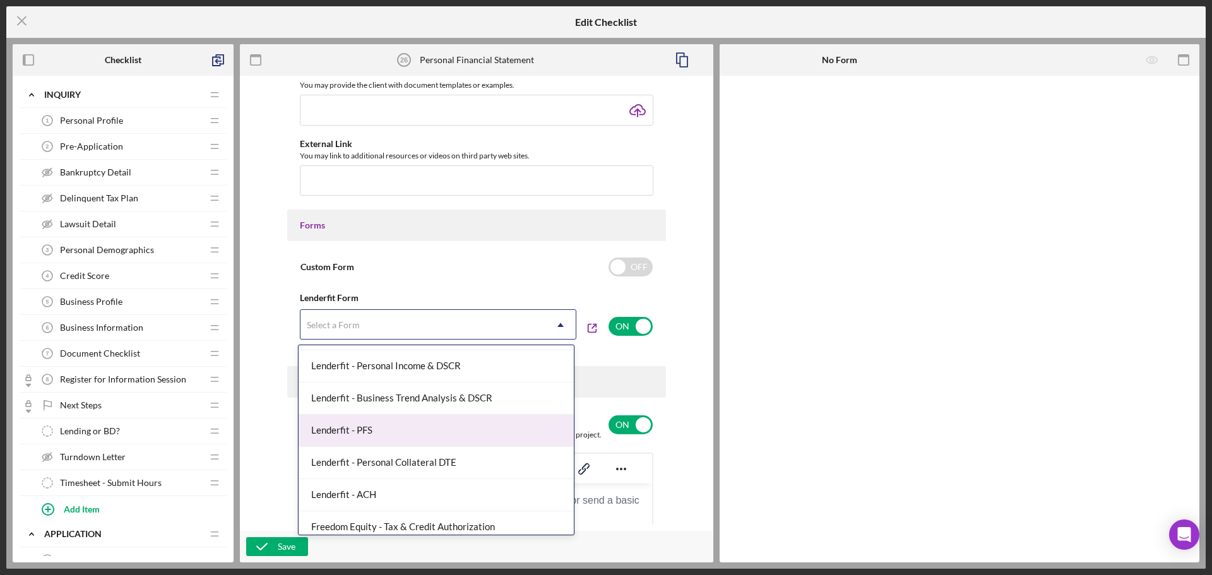
click at [400, 430] on div "Lenderfit - PFS" at bounding box center [436, 431] width 275 height 32
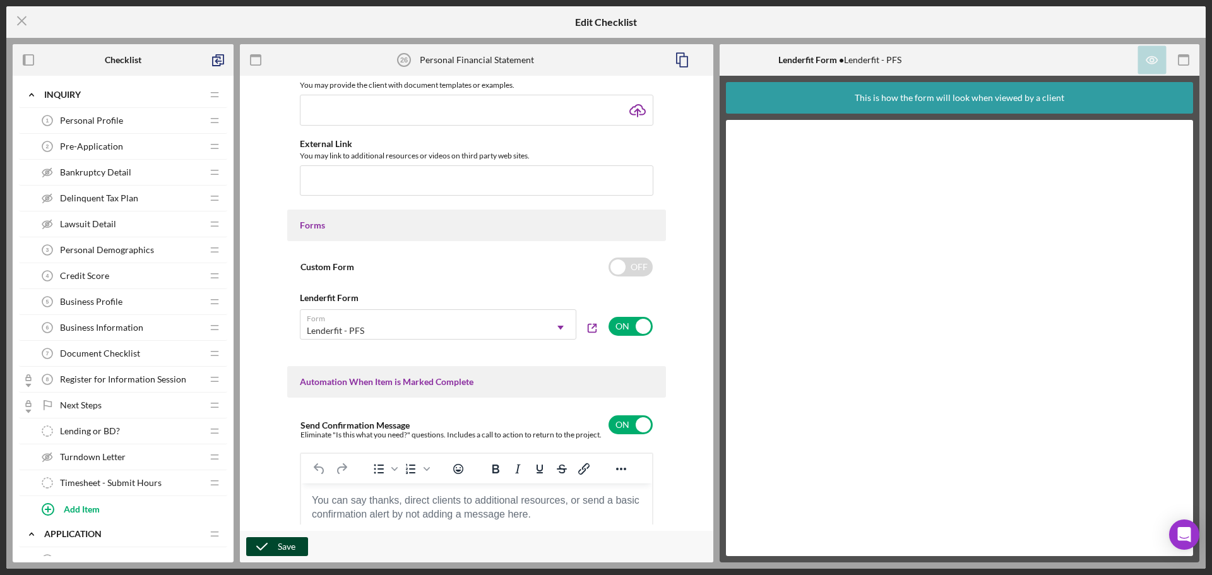
click at [282, 551] on div "Save" at bounding box center [287, 546] width 18 height 19
click at [275, 536] on div "Save" at bounding box center [476, 547] width 473 height 32
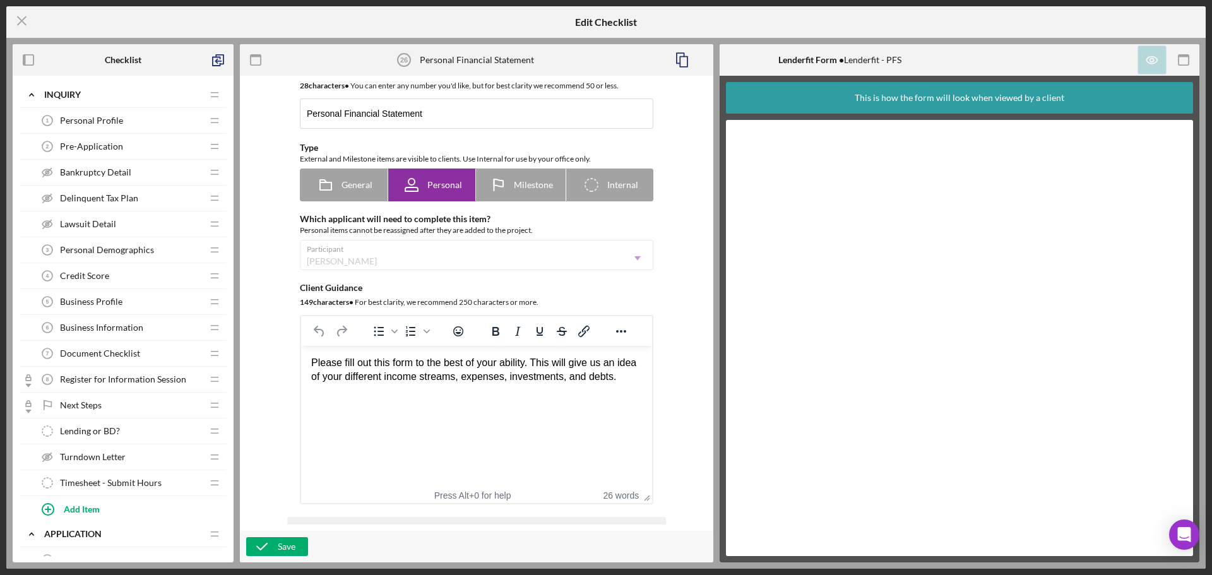
scroll to position [0, 0]
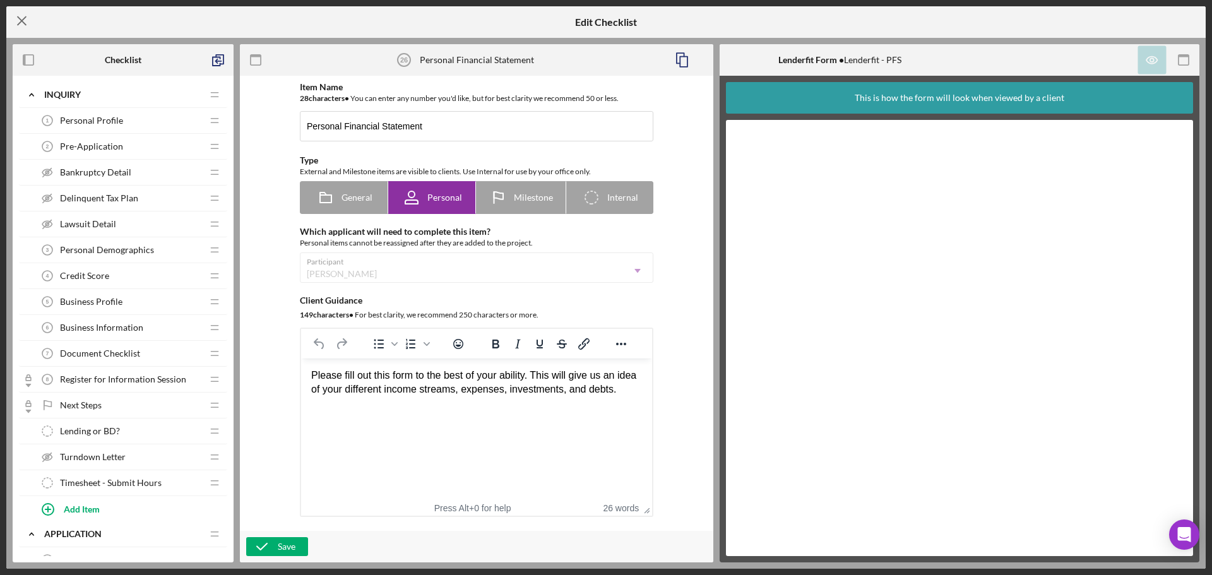
click at [19, 13] on icon "Icon/Menu Close" at bounding box center [22, 21] width 32 height 32
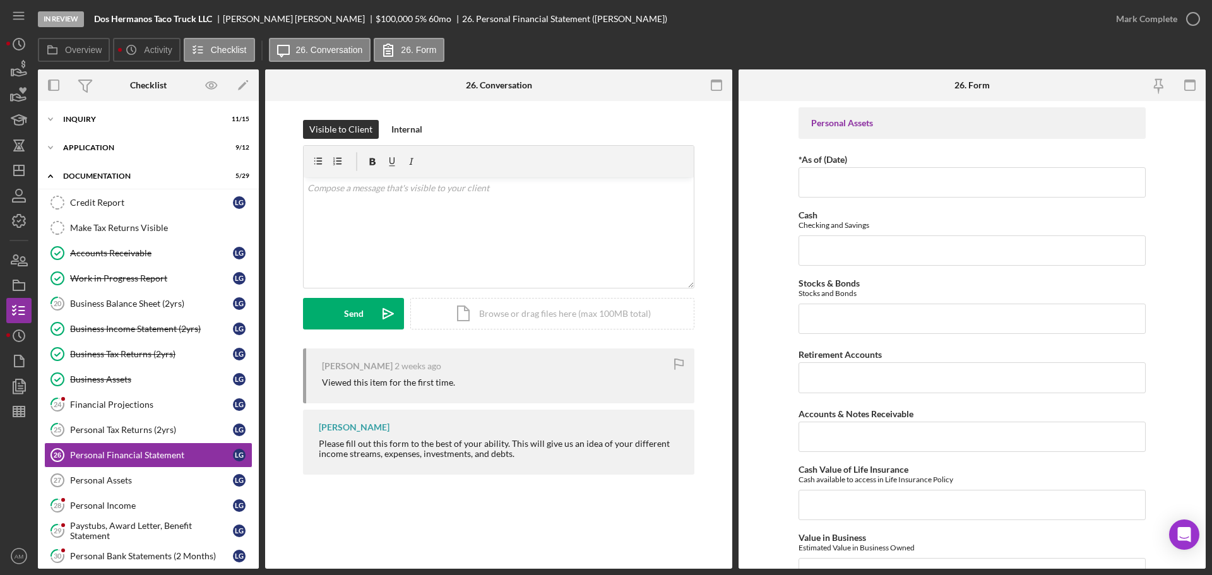
scroll to position [121, 0]
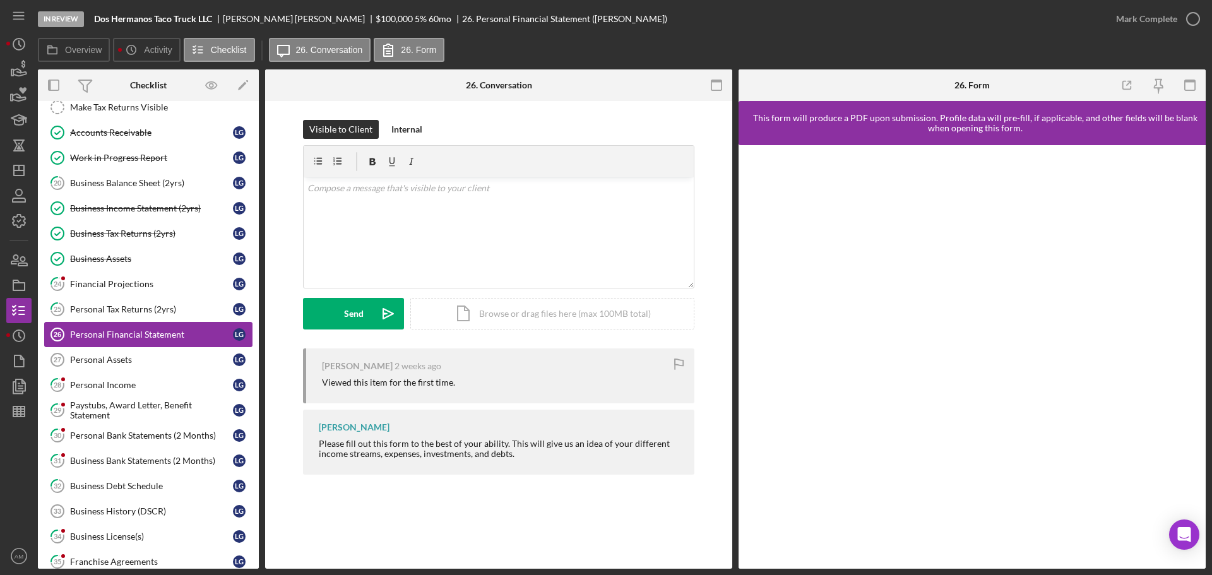
click at [146, 335] on div "Personal Financial Statement" at bounding box center [151, 335] width 163 height 10
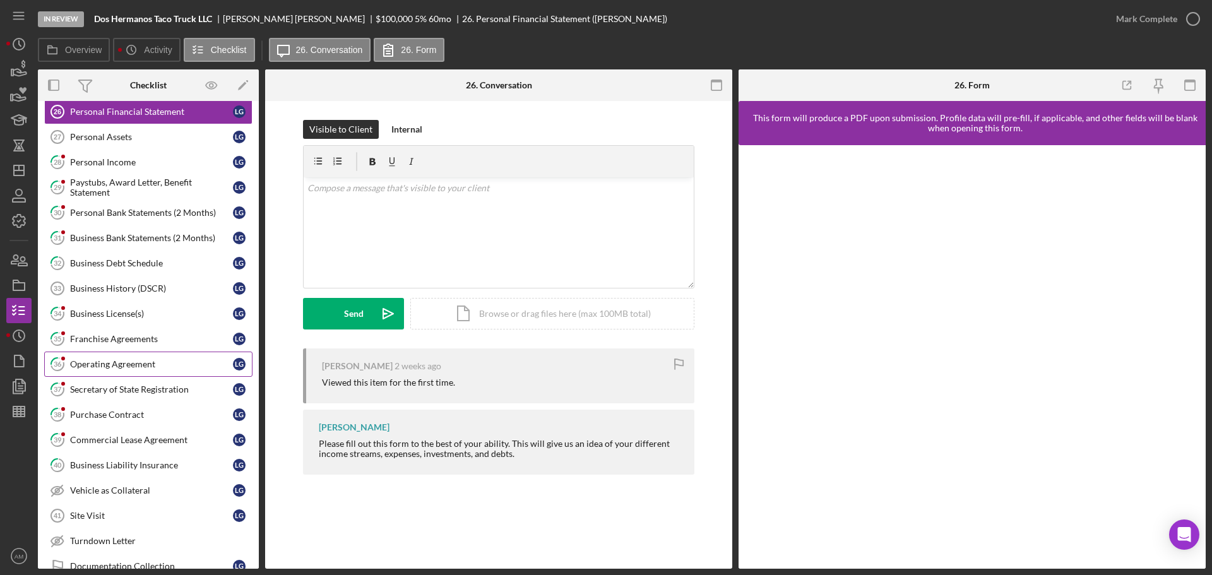
scroll to position [373, 0]
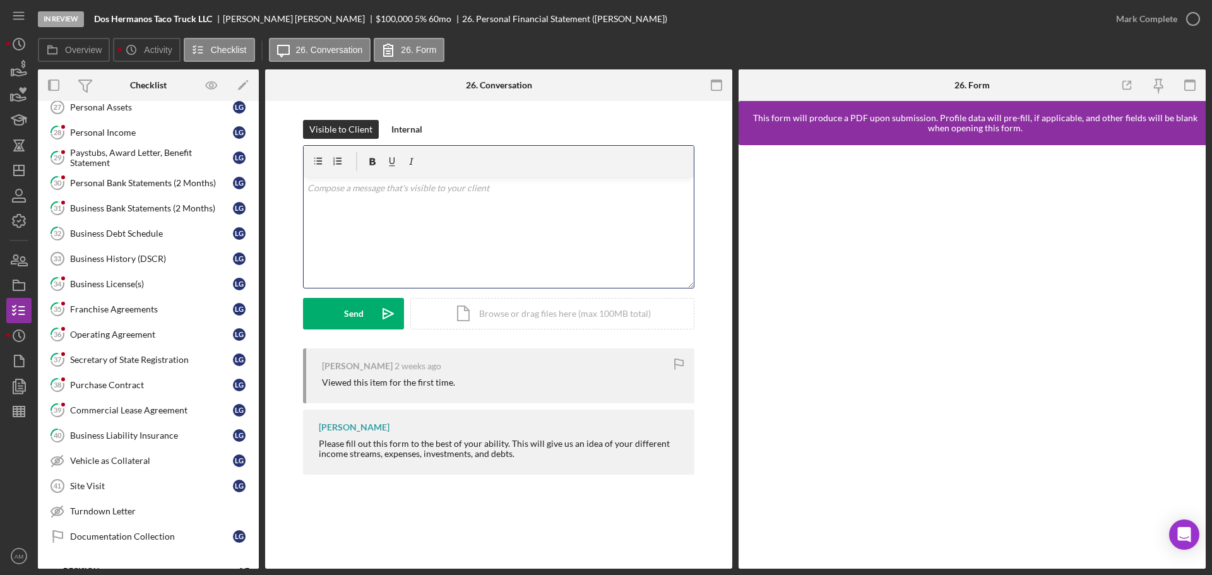
click at [343, 195] on div "v Color teal Color pink Remove color Add row above Add row below Add column bef…" at bounding box center [499, 232] width 390 height 110
click at [366, 206] on div "v Color teal Color pink Remove color Add row above Add row below Add column bef…" at bounding box center [499, 232] width 390 height 110
click at [381, 222] on div "v Color teal Color pink Remove color Add row above Add row below Add column bef…" at bounding box center [499, 232] width 390 height 110
click at [358, 314] on div "Send" at bounding box center [354, 314] width 20 height 32
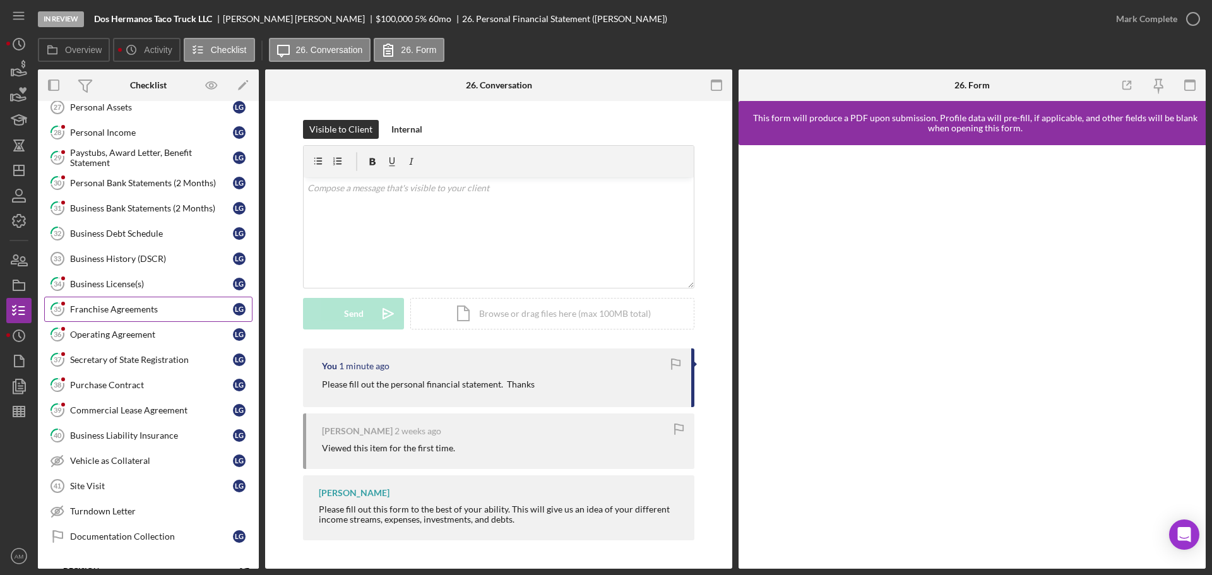
click at [134, 311] on div "Franchise Agreements" at bounding box center [151, 309] width 163 height 10
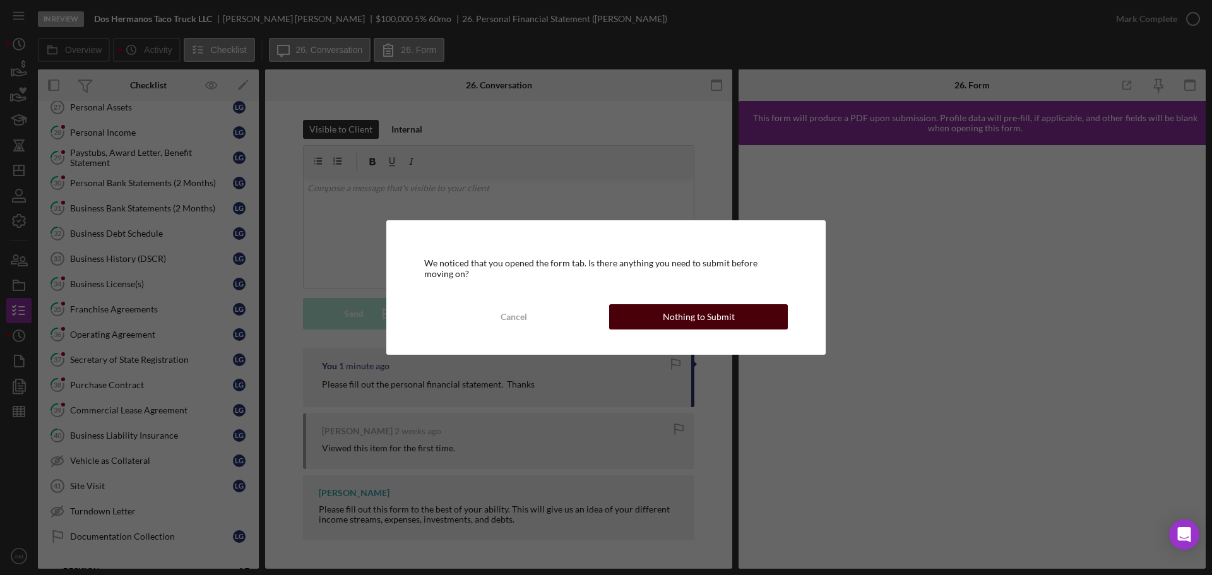
click at [673, 320] on div "Nothing to Submit" at bounding box center [699, 316] width 72 height 25
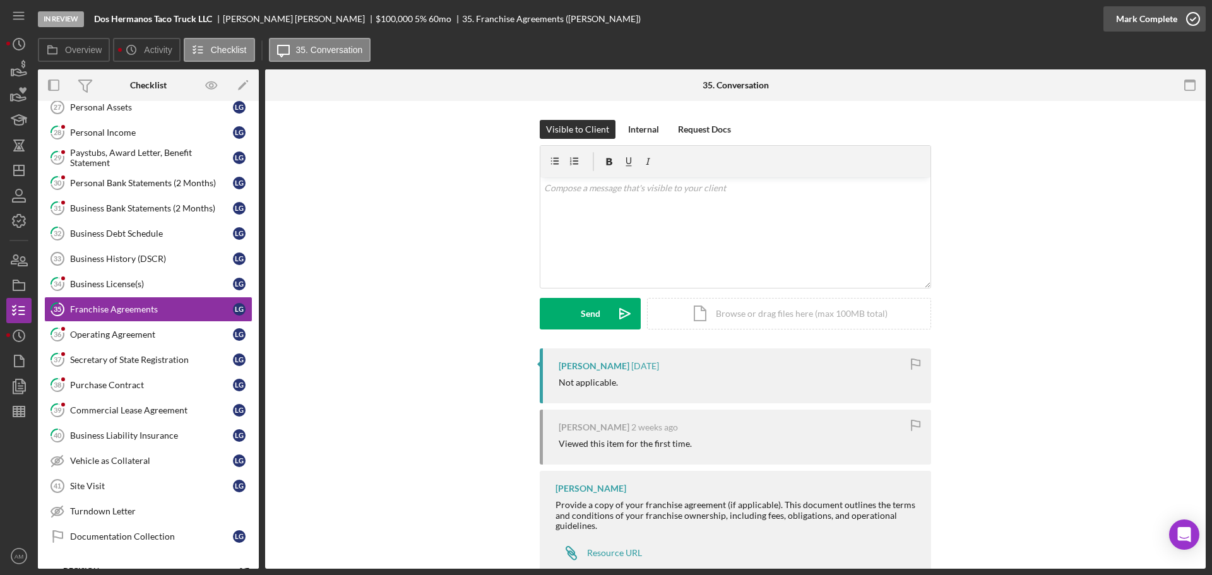
click at [1131, 19] on div "Mark Complete" at bounding box center [1146, 18] width 61 height 25
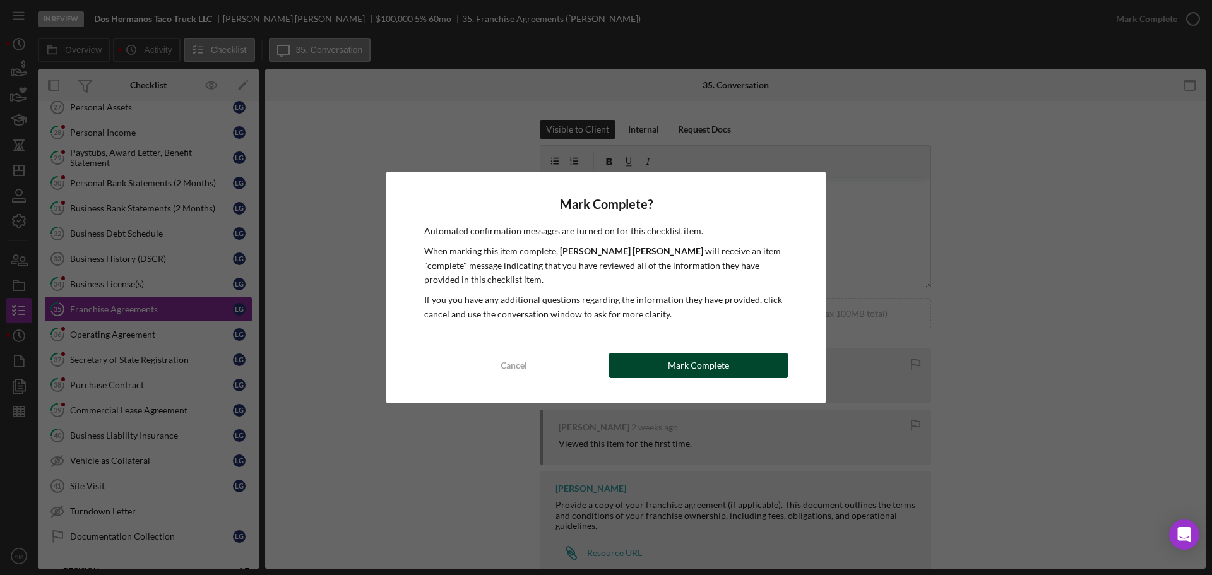
click at [693, 367] on div "Mark Complete" at bounding box center [698, 365] width 61 height 25
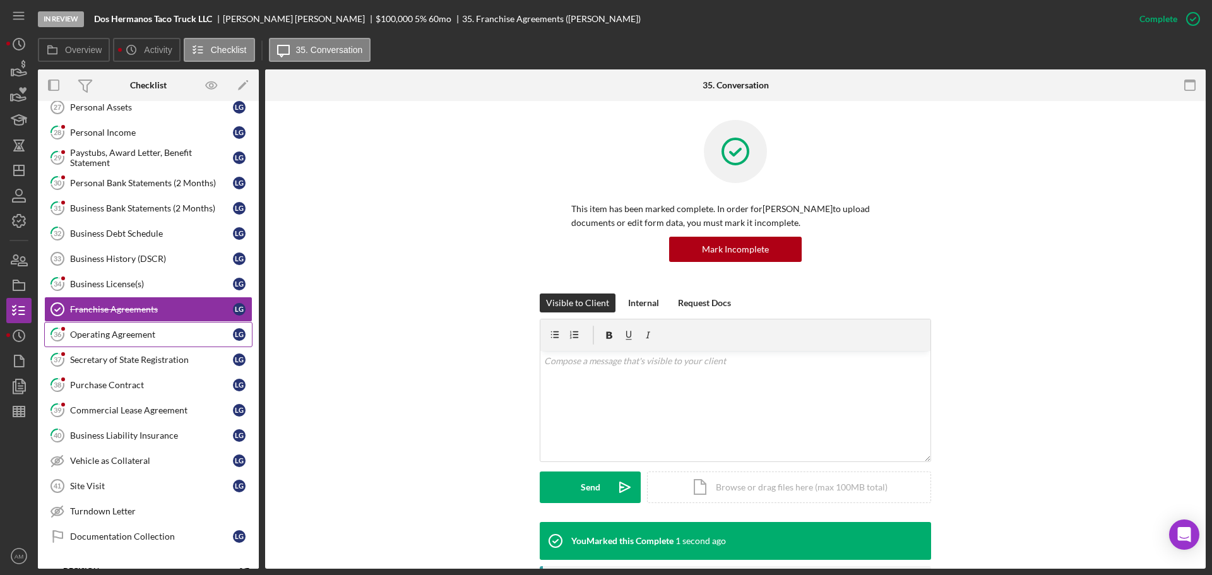
click at [119, 337] on div "Operating Agreement" at bounding box center [151, 335] width 163 height 10
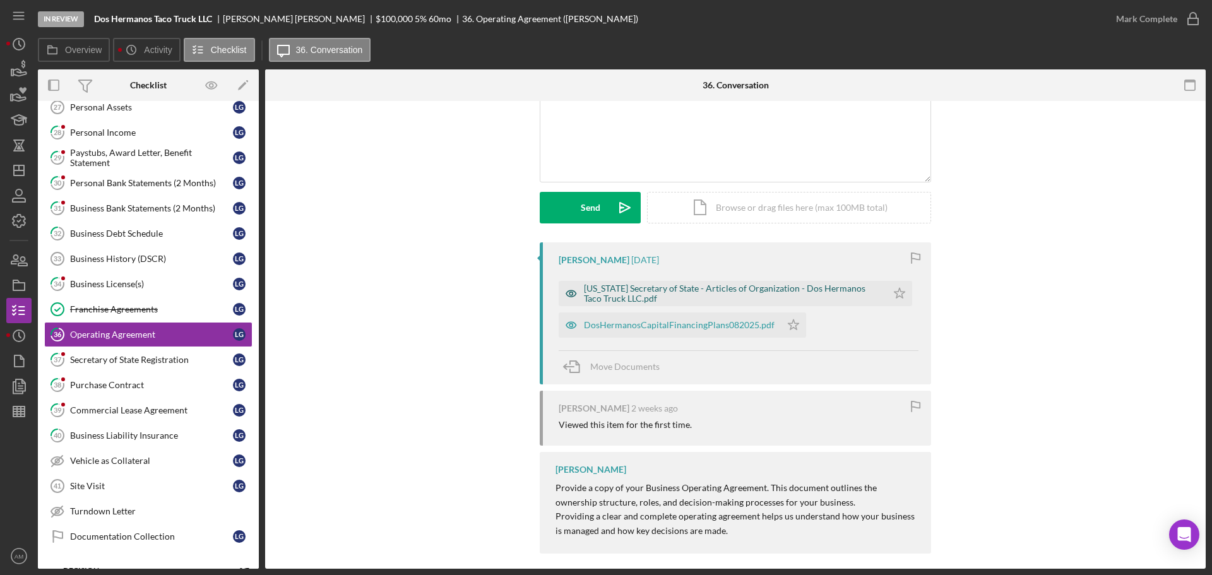
scroll to position [116, 0]
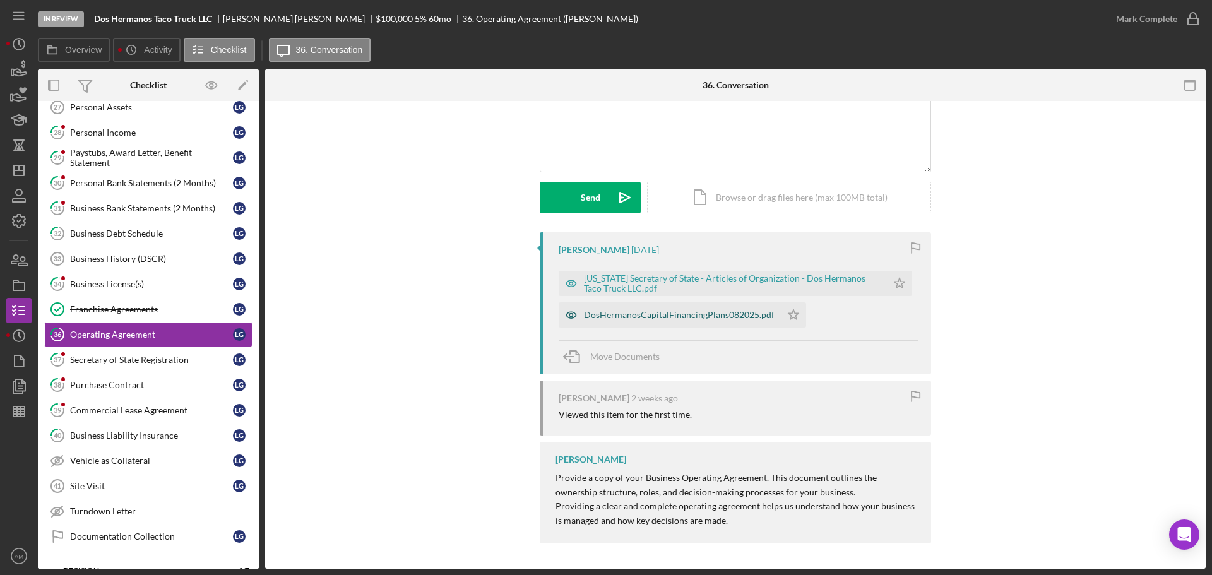
click at [700, 311] on div "DosHermanosCapitalFinancingPlans082025.pdf" at bounding box center [679, 315] width 191 height 10
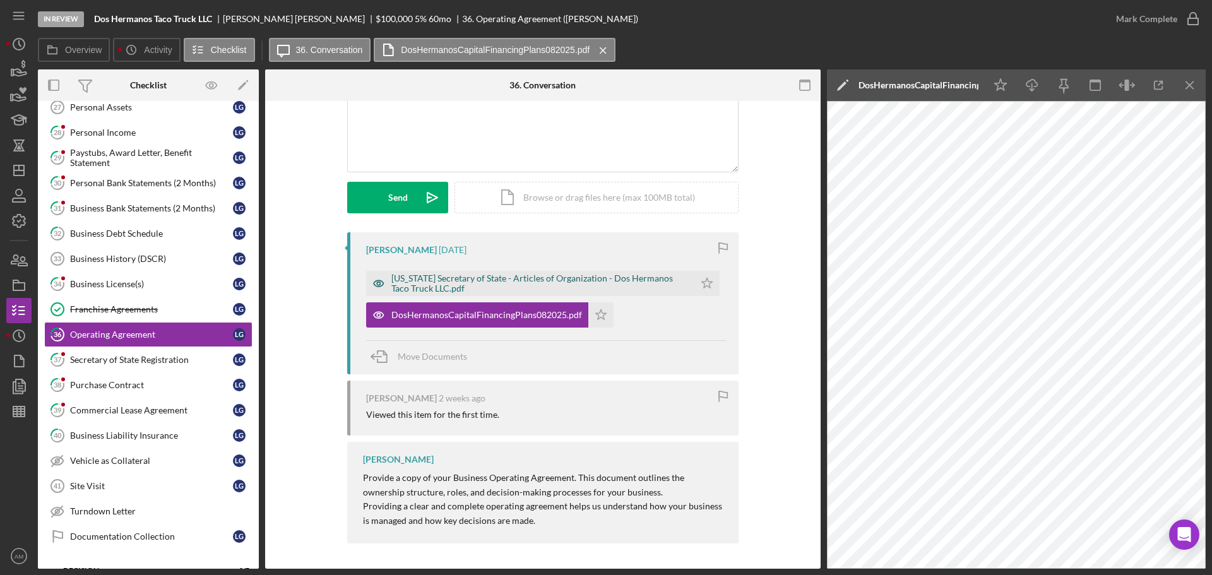
click at [471, 279] on div "Ohio Secretary of State - Articles of Organization - Dos Hermanos Taco Truck LL…" at bounding box center [539, 283] width 297 height 20
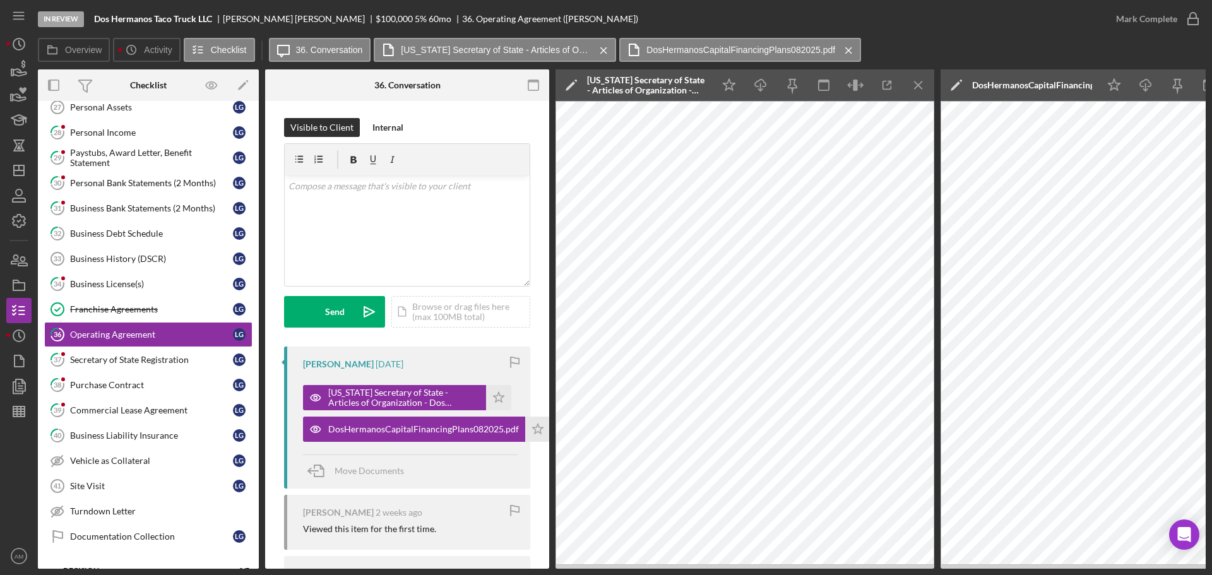
scroll to position [0, 0]
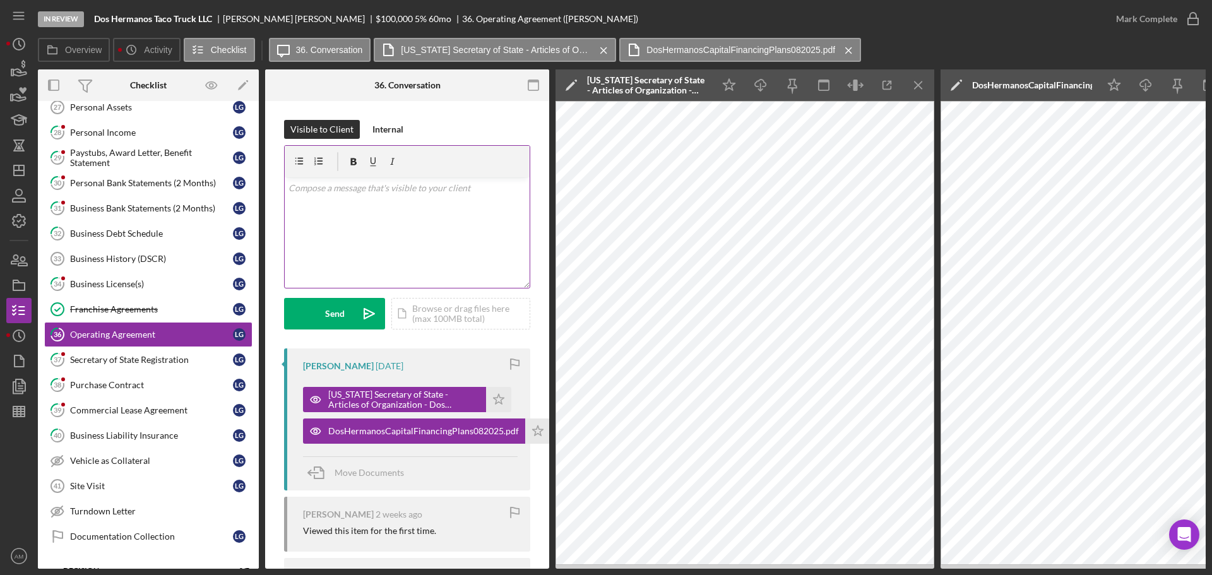
click at [328, 206] on div "v Color teal Color pink Remove color Add row above Add row below Add column bef…" at bounding box center [407, 232] width 245 height 110
click at [323, 313] on button "Send Icon/icon-invite-send" at bounding box center [334, 314] width 101 height 32
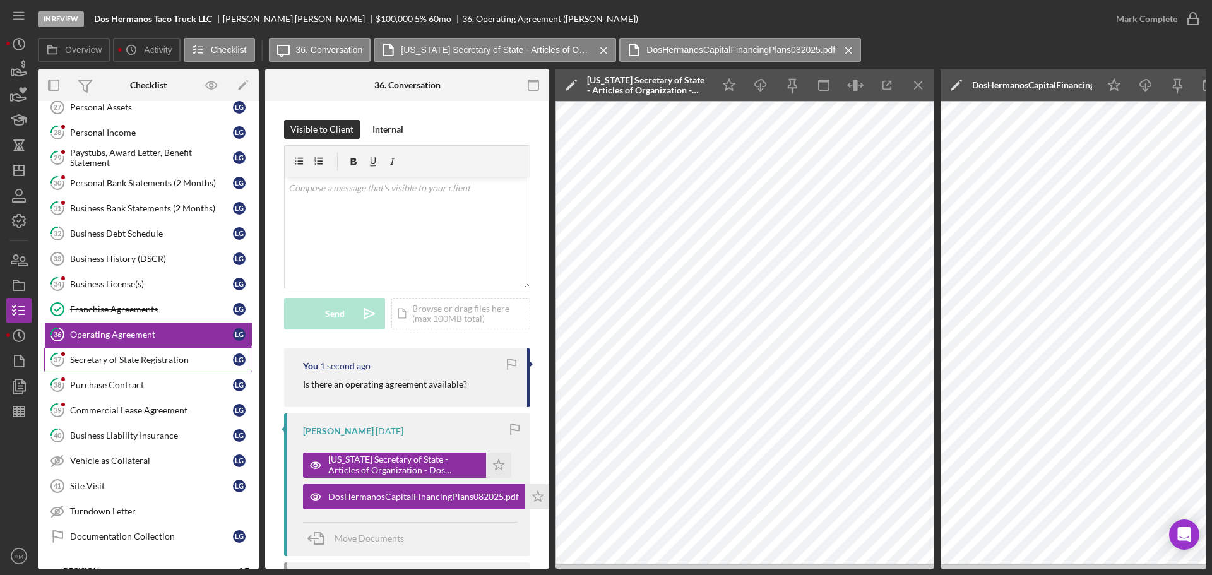
click at [158, 359] on div "Secretary of State Registration" at bounding box center [151, 360] width 163 height 10
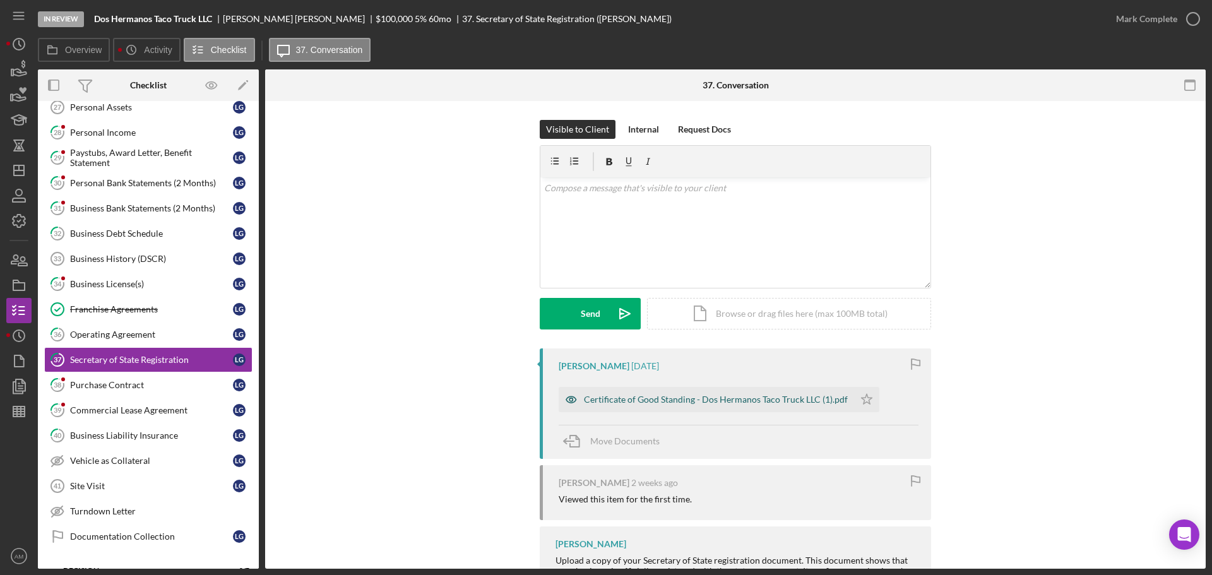
click at [667, 403] on div "Certificate of Good Standing - Dos Hermanos Taco Truck LLC (1).pdf" at bounding box center [716, 400] width 264 height 10
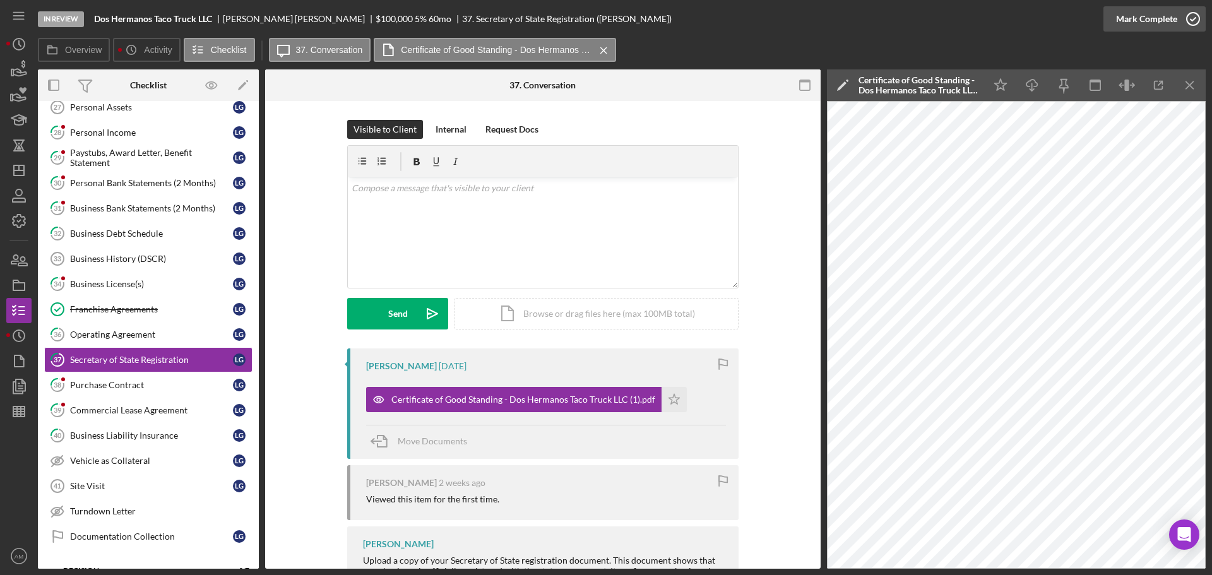
click at [1141, 18] on div "Mark Complete" at bounding box center [1146, 18] width 61 height 25
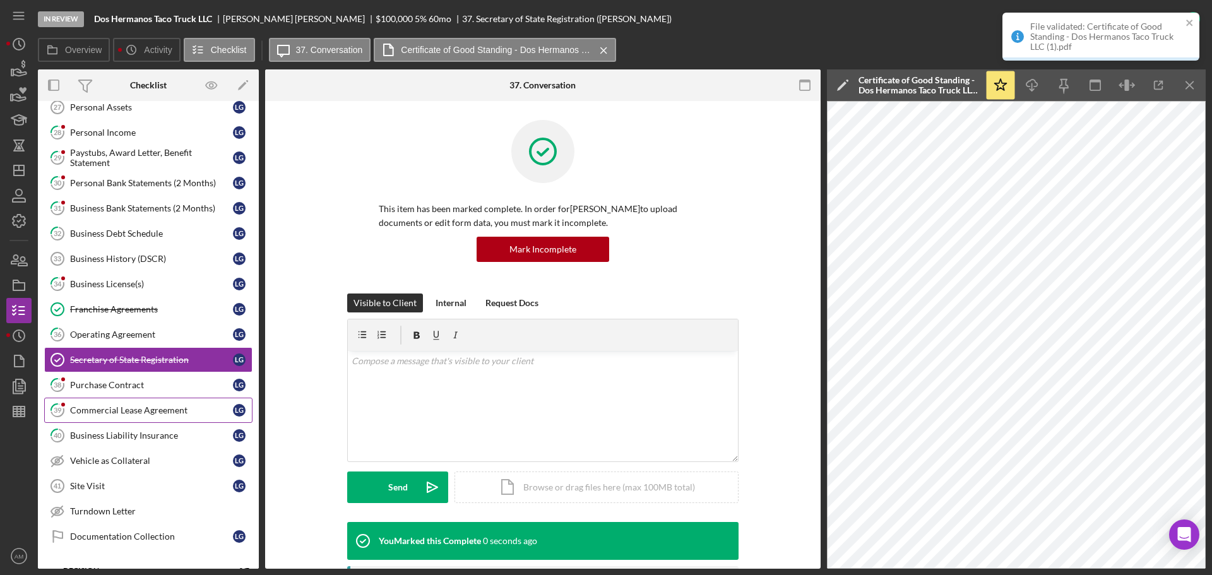
click at [129, 412] on div "Commercial Lease Agreement" at bounding box center [151, 410] width 163 height 10
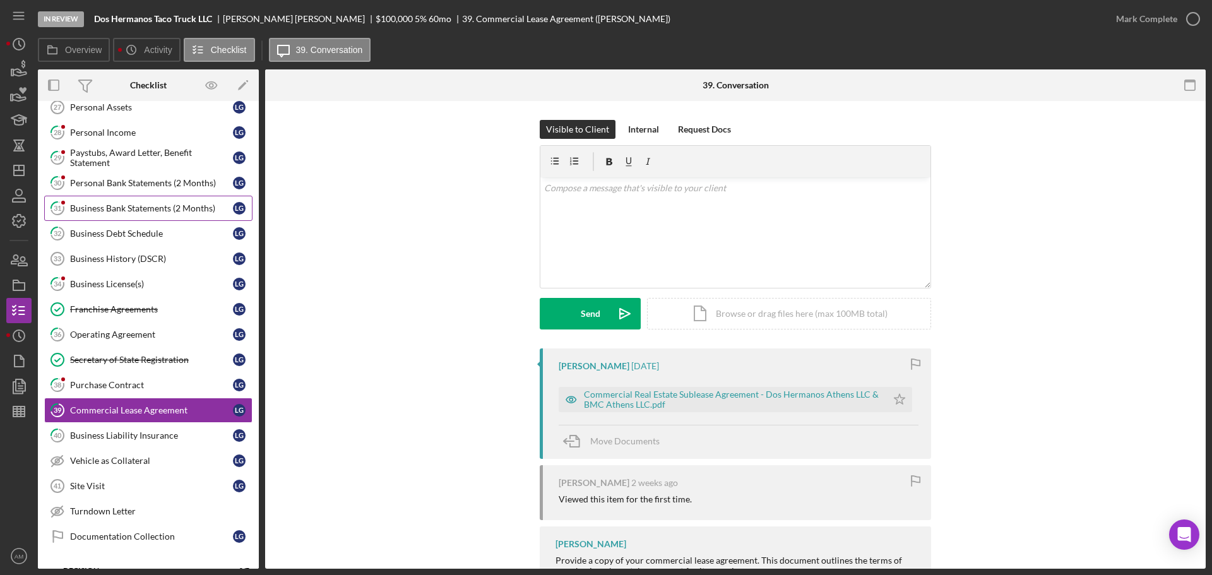
click at [121, 213] on div "Business Bank Statements (2 Months)" at bounding box center [151, 208] width 163 height 10
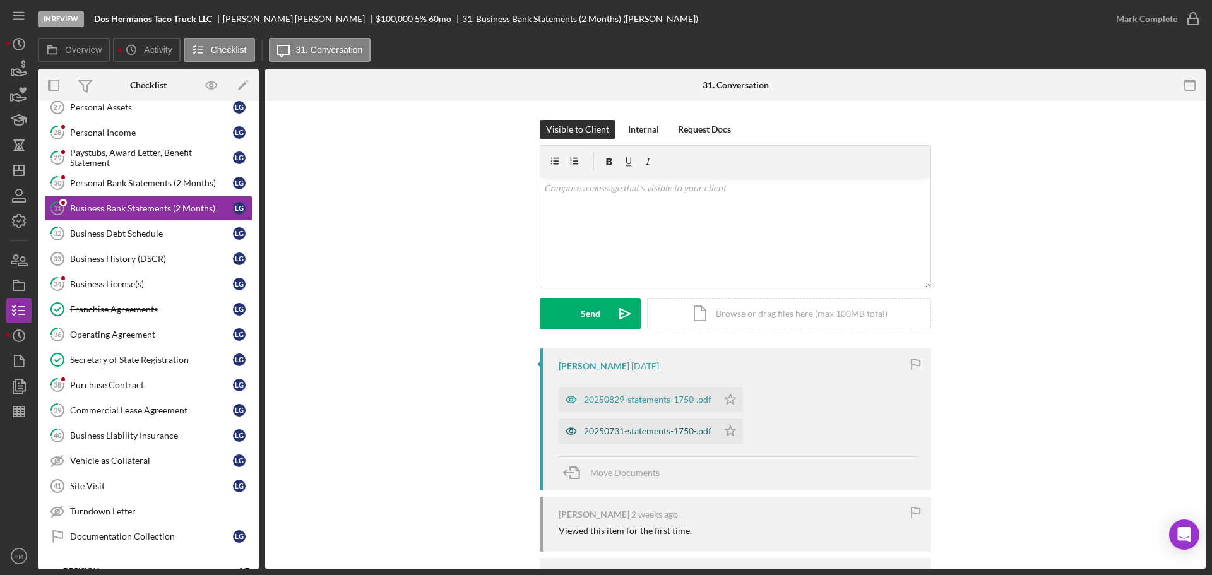
click at [663, 434] on div "20250731-statements-1750-.pdf" at bounding box center [648, 431] width 128 height 10
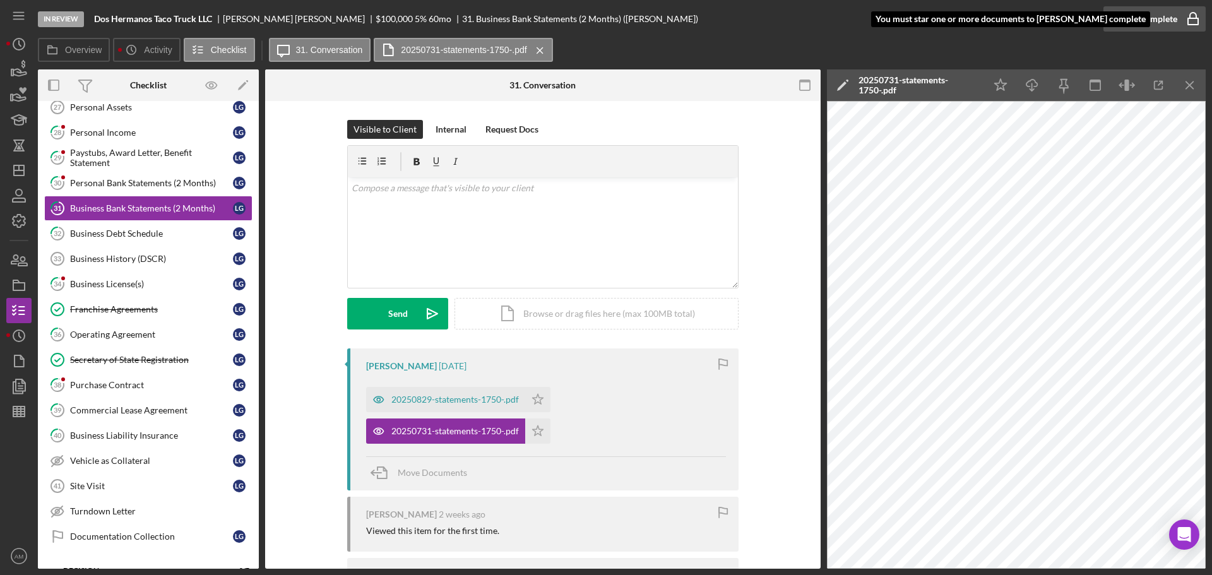
click at [1150, 17] on div "Mark Complete" at bounding box center [1146, 18] width 61 height 25
click at [541, 403] on icon "Icon/Star" at bounding box center [537, 399] width 25 height 25
click at [535, 427] on icon "Icon/Star" at bounding box center [537, 431] width 25 height 25
click at [1131, 20] on div "Mark Complete" at bounding box center [1146, 18] width 61 height 25
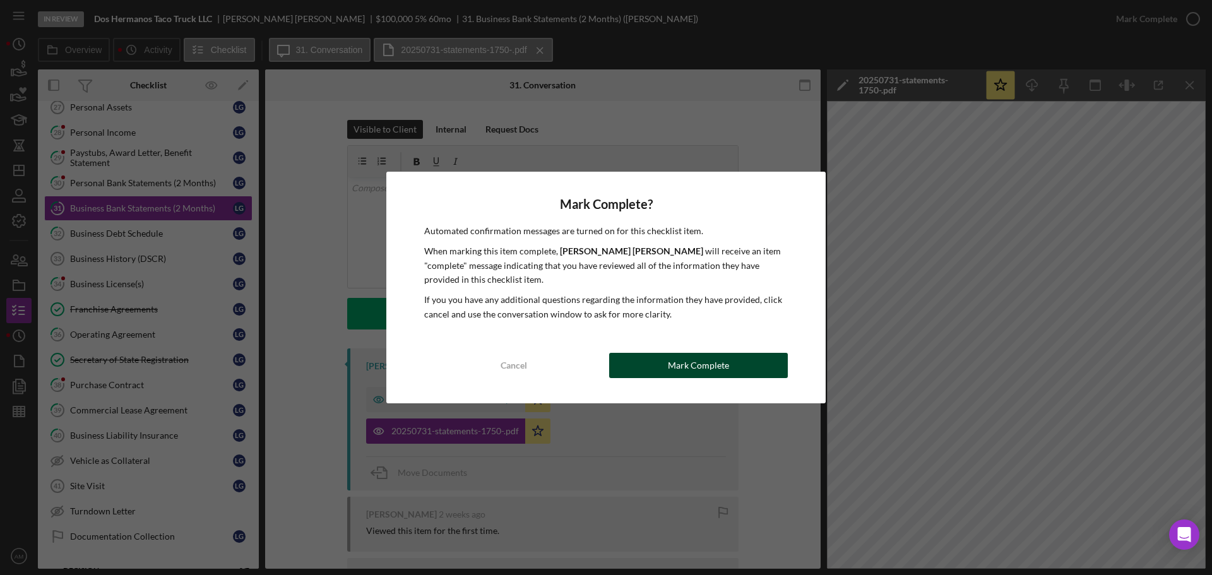
click at [702, 365] on div "Mark Complete" at bounding box center [698, 365] width 61 height 25
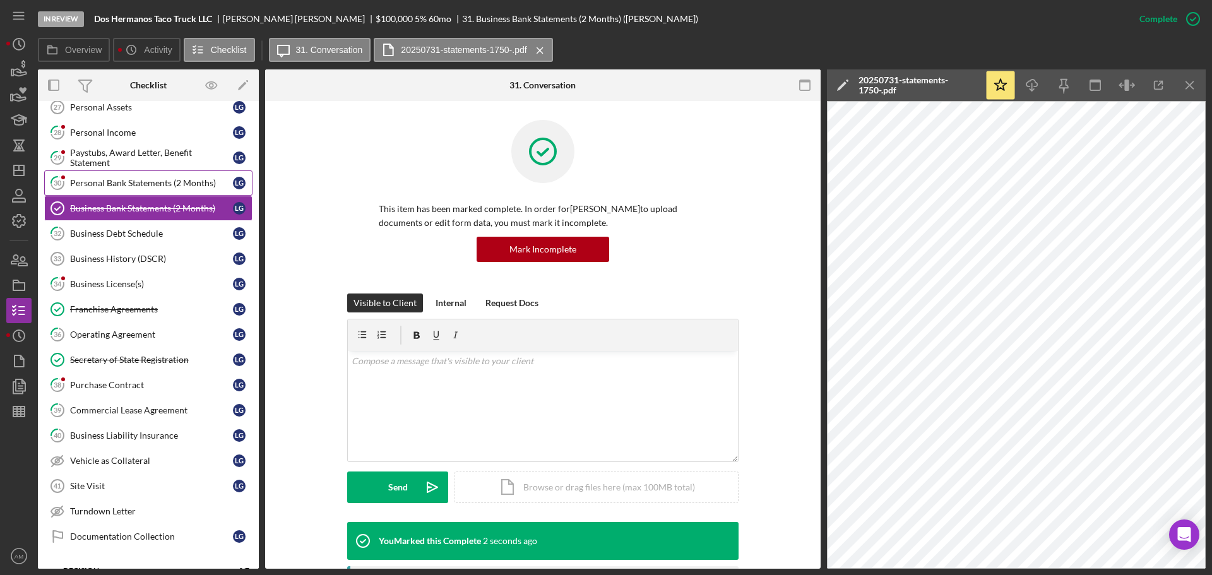
click at [138, 179] on div "Personal Bank Statements (2 Months)" at bounding box center [151, 183] width 163 height 10
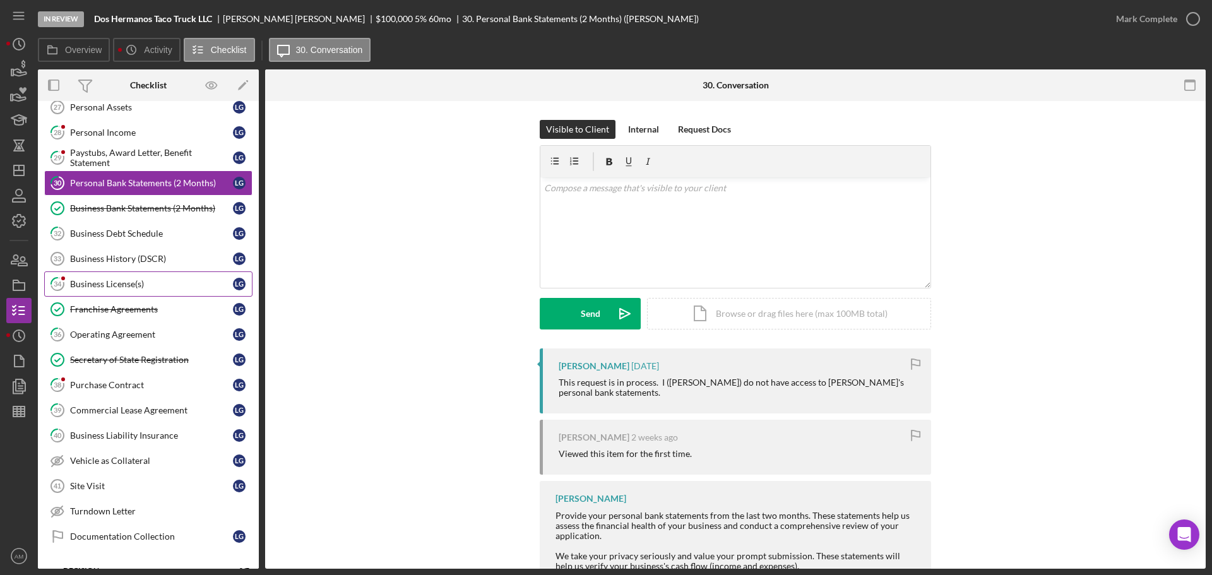
click at [107, 286] on div "Business License(s)" at bounding box center [151, 284] width 163 height 10
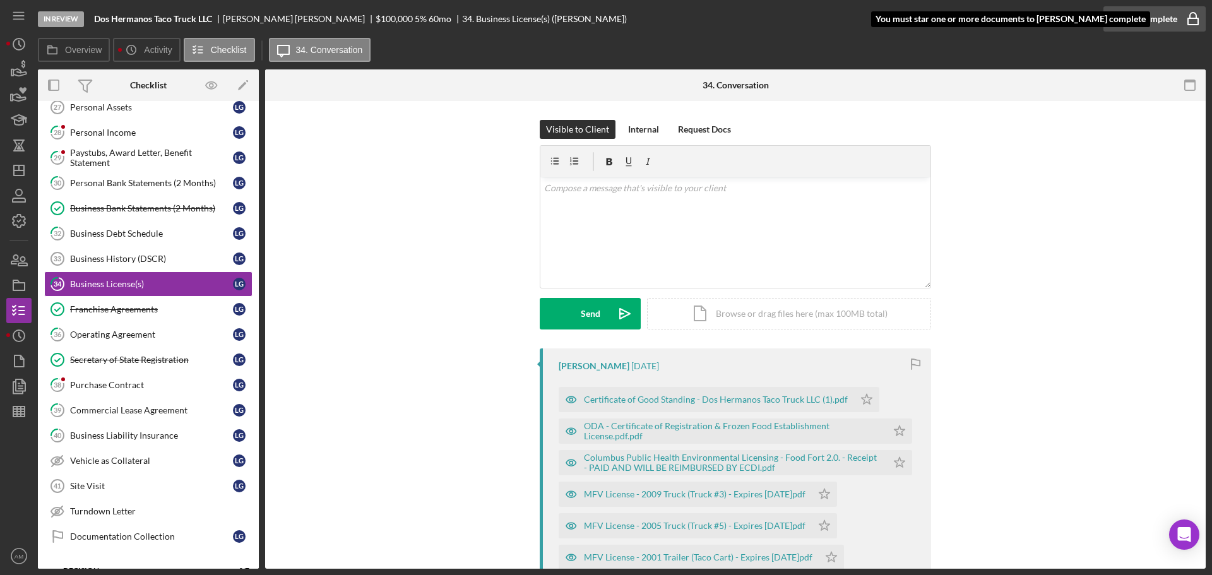
click at [1128, 22] on div "Mark Complete" at bounding box center [1146, 18] width 61 height 25
click at [863, 399] on icon "Icon/Star" at bounding box center [866, 399] width 25 height 25
click at [1143, 20] on div "Mark Complete" at bounding box center [1146, 18] width 61 height 25
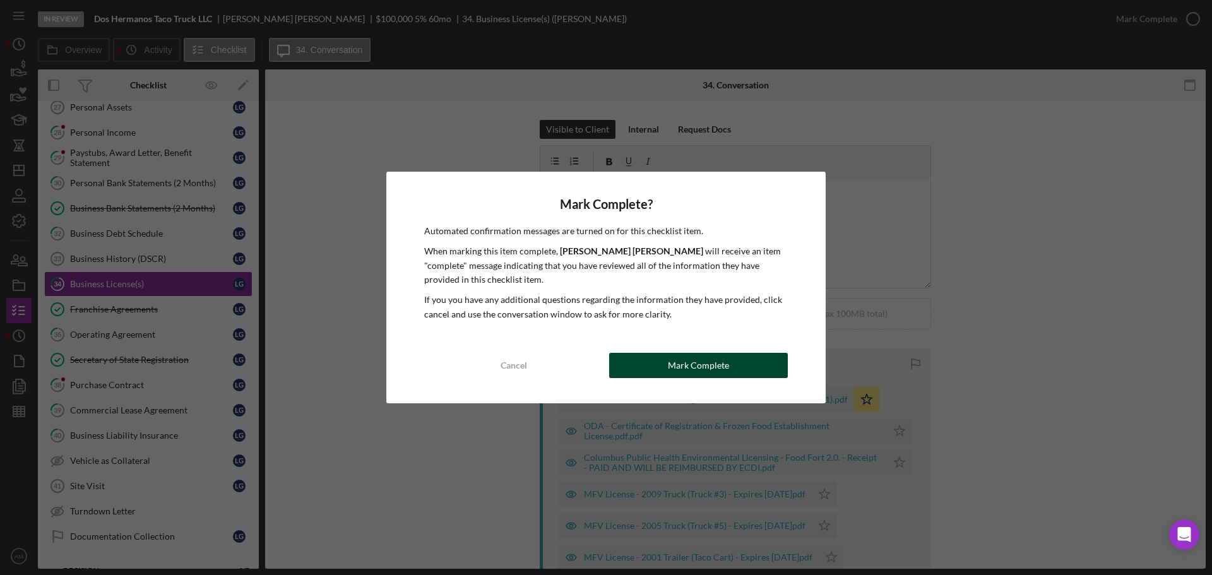
click at [721, 373] on div "Mark Complete" at bounding box center [698, 365] width 61 height 25
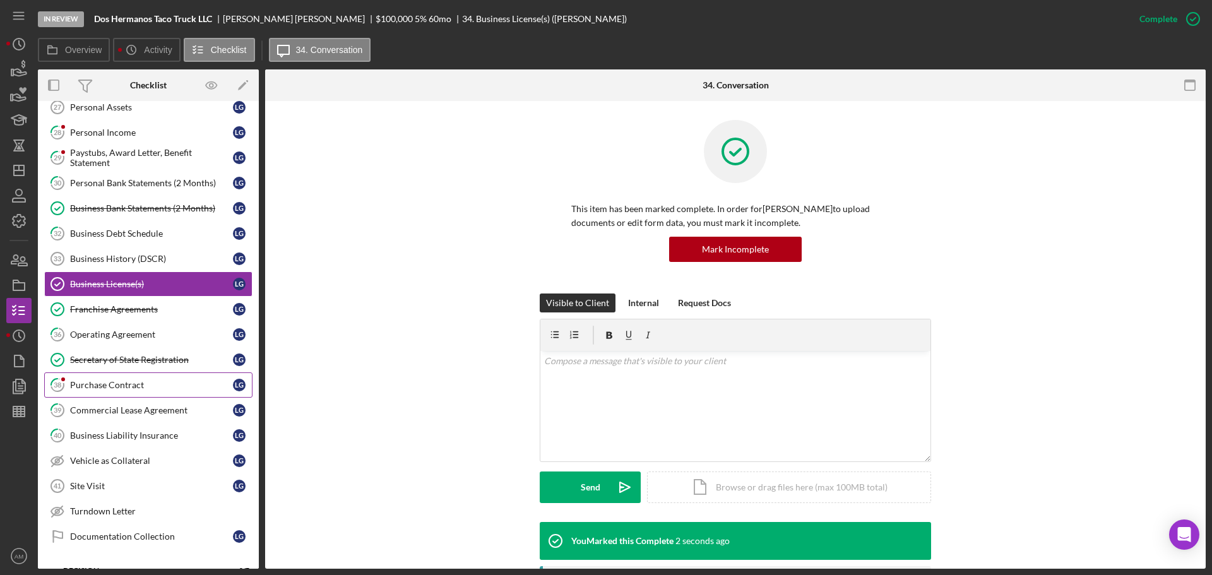
click at [121, 386] on div "Purchase Contract" at bounding box center [151, 385] width 163 height 10
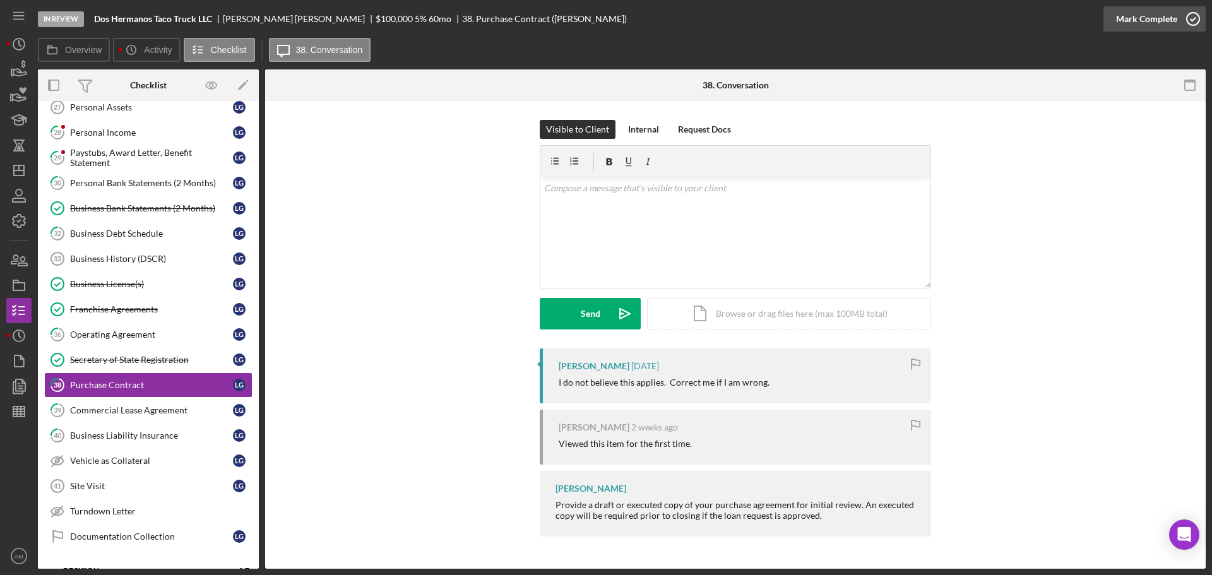
click at [1135, 14] on div "Mark Complete" at bounding box center [1146, 18] width 61 height 25
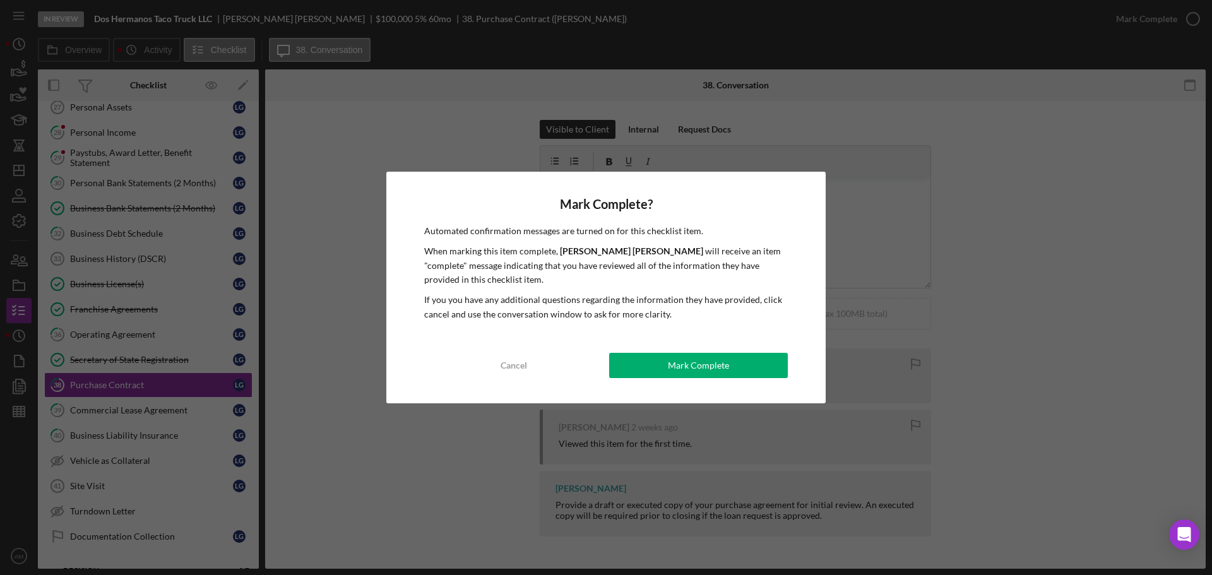
click at [703, 365] on div "Mark Complete" at bounding box center [698, 365] width 61 height 25
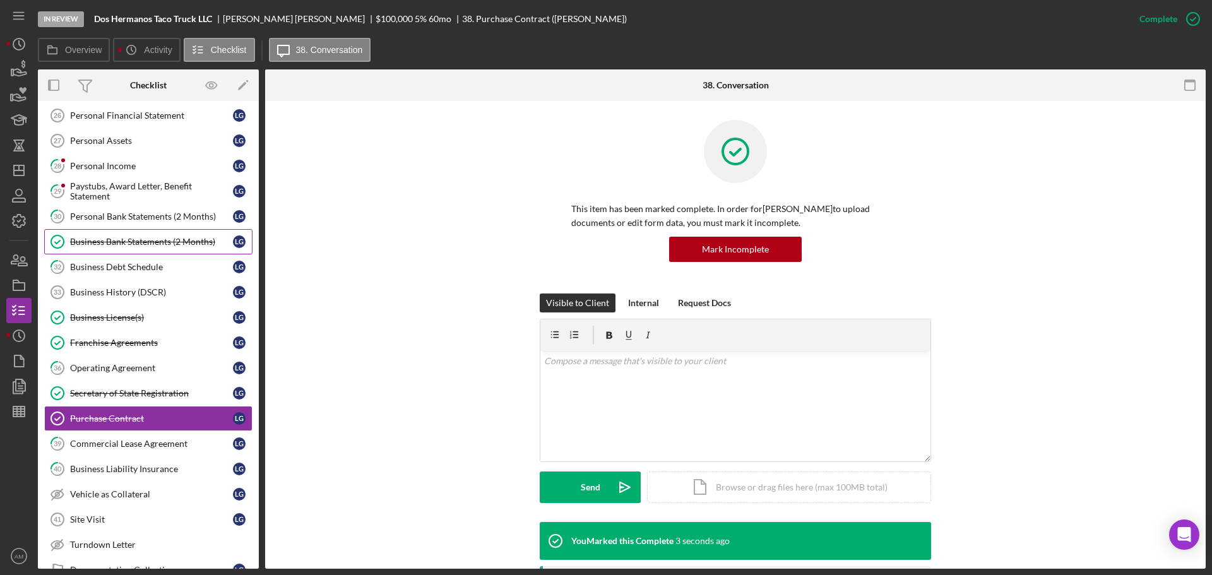
scroll to position [310, 0]
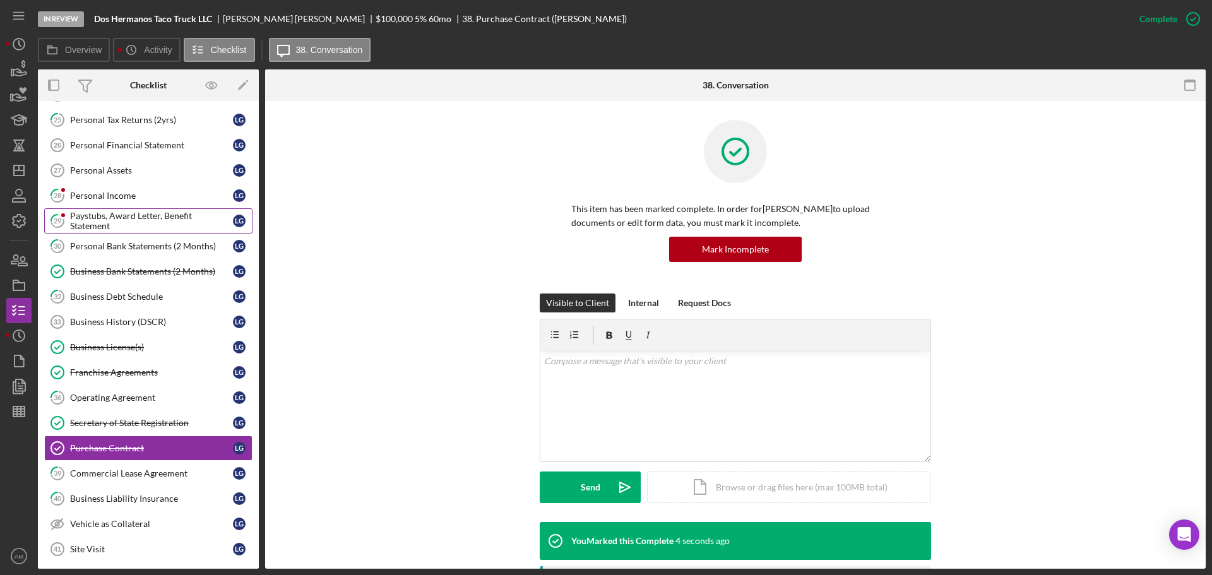
click at [103, 225] on div "Paystubs, Award Letter, Benefit Statement" at bounding box center [151, 221] width 163 height 20
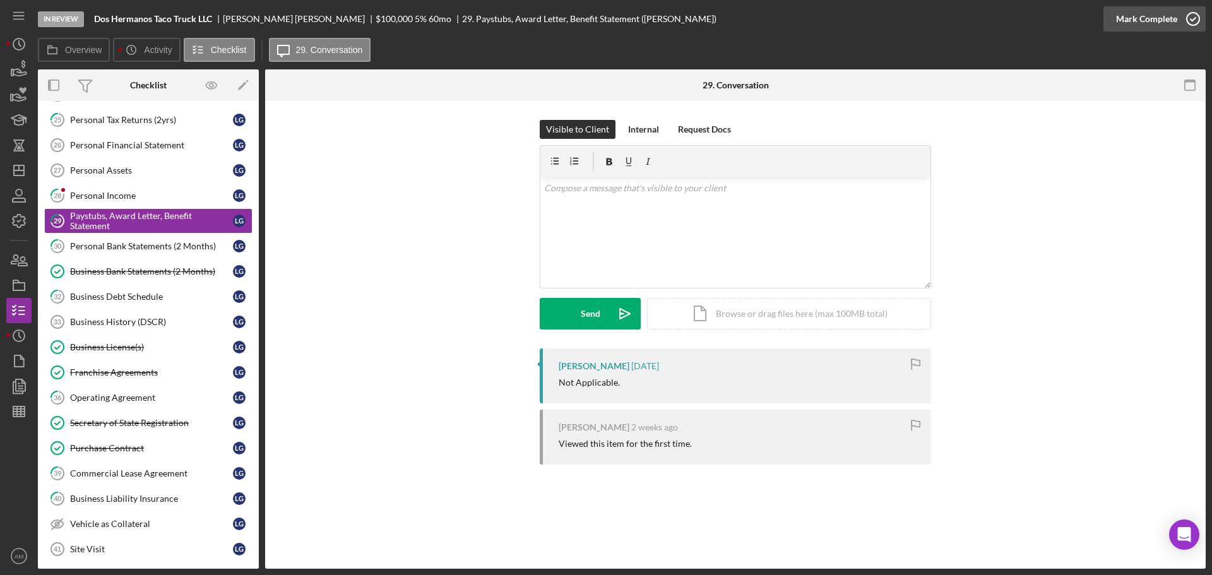
click at [1166, 19] on div "Mark Complete" at bounding box center [1146, 18] width 61 height 25
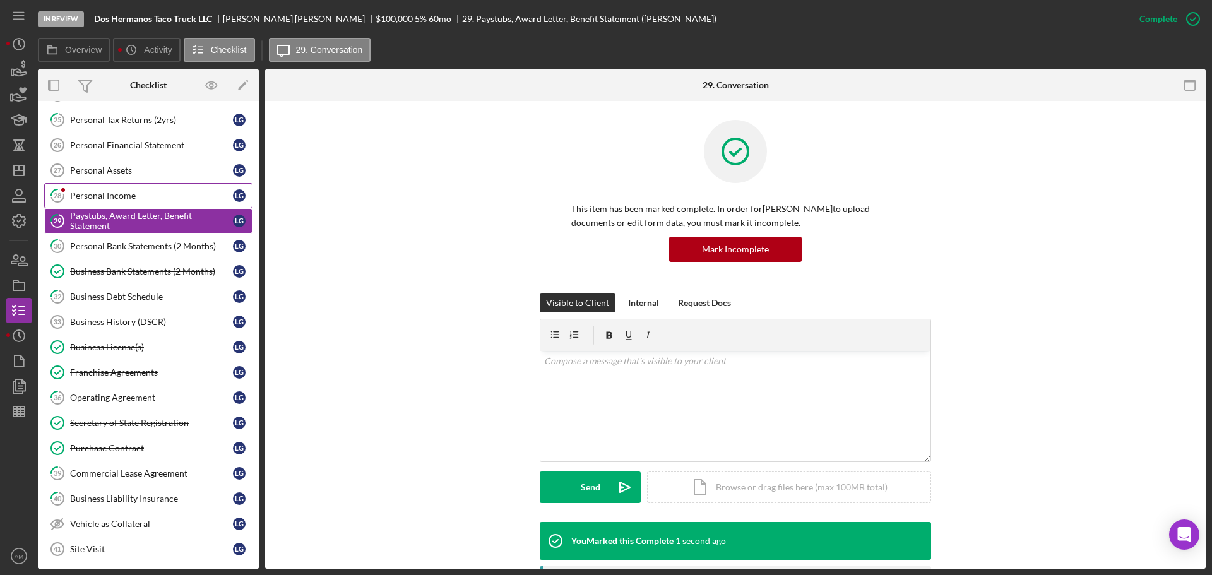
click at [112, 195] on div "Personal Income" at bounding box center [151, 196] width 163 height 10
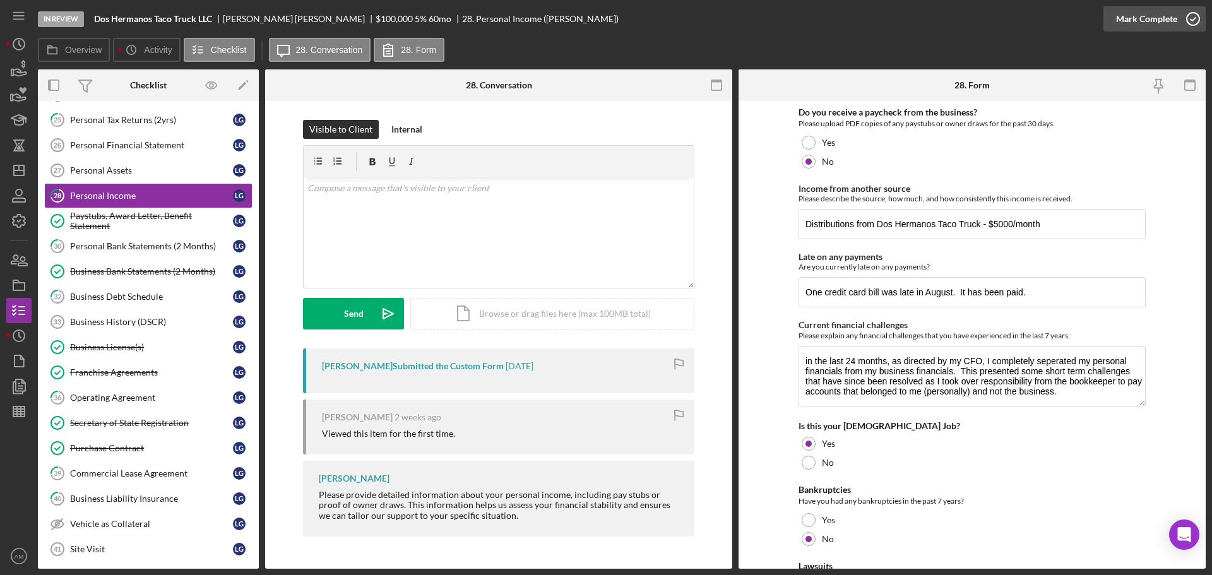
click at [1136, 13] on div "Mark Complete" at bounding box center [1146, 18] width 61 height 25
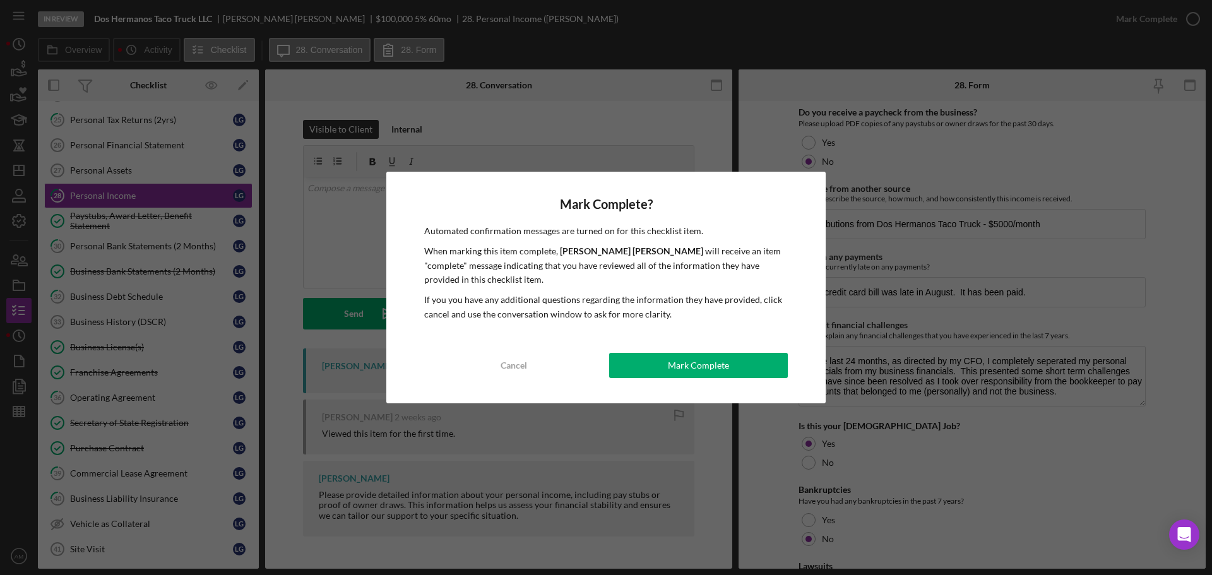
click at [676, 360] on div "Mark Complete" at bounding box center [698, 365] width 61 height 25
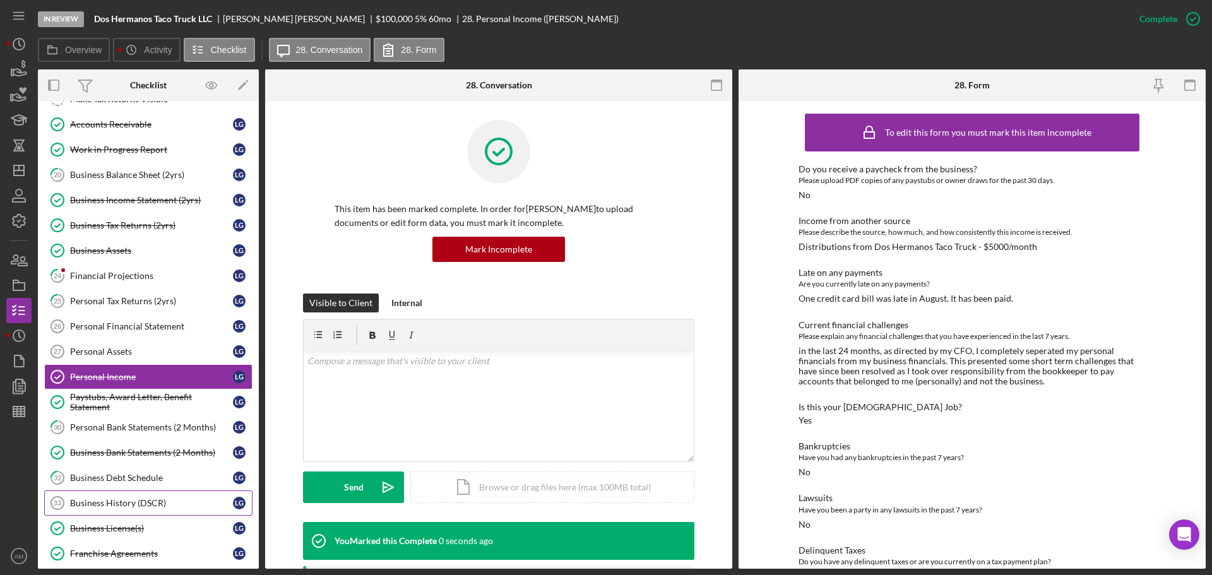
scroll to position [121, 0]
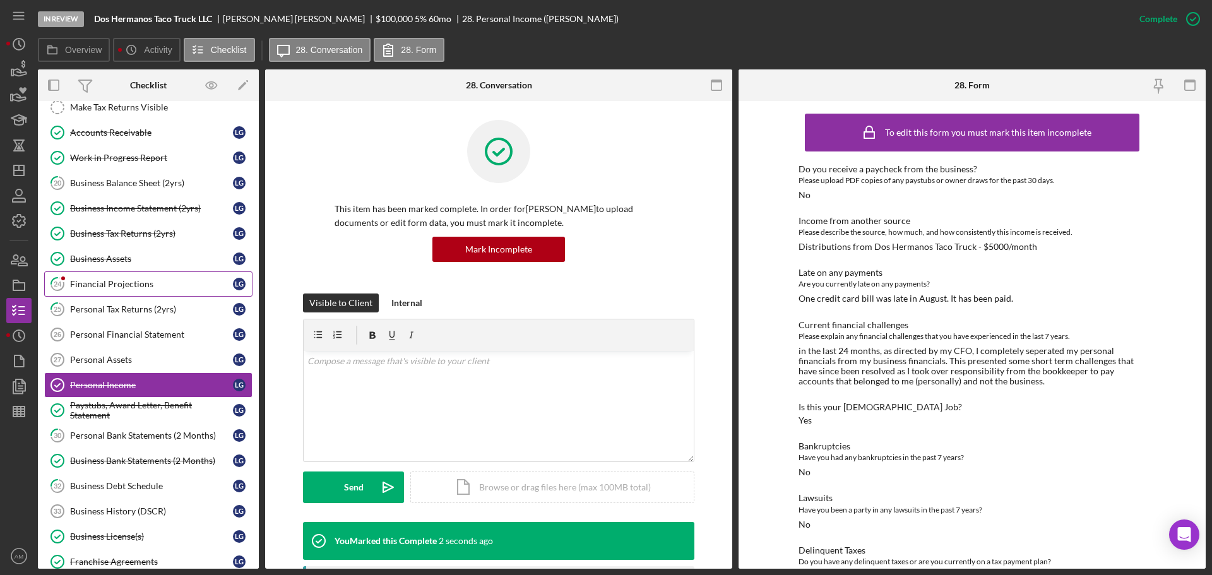
click at [112, 282] on div "Financial Projections" at bounding box center [151, 284] width 163 height 10
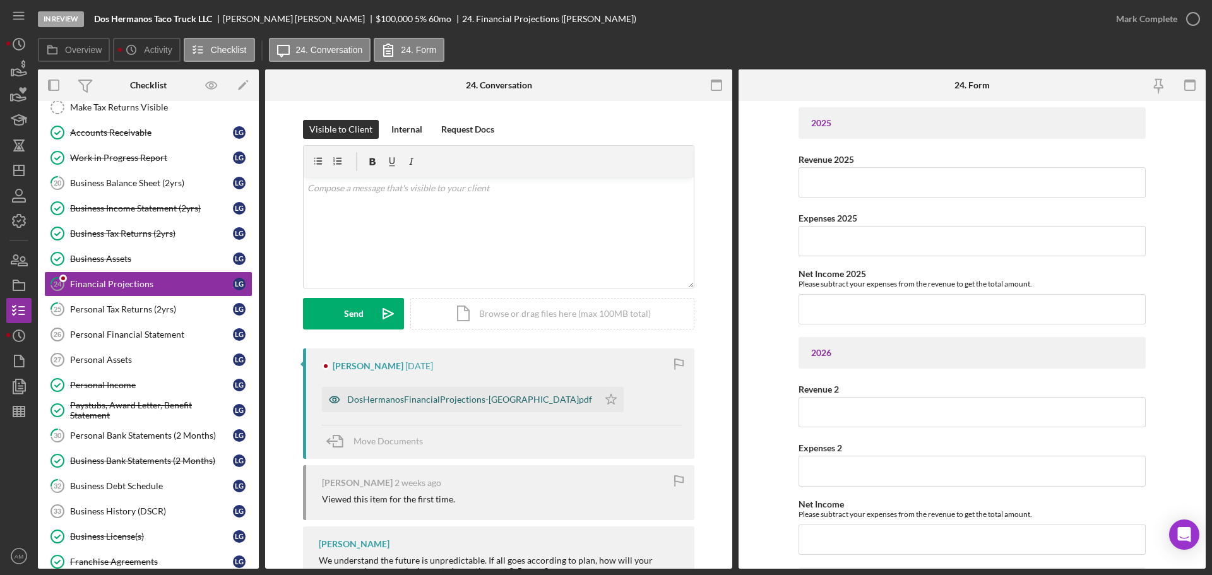
click at [485, 400] on div "DosHermanosFinancialProjections-Athens.pdf" at bounding box center [469, 400] width 245 height 10
click at [598, 400] on icon "Icon/Star" at bounding box center [610, 399] width 25 height 25
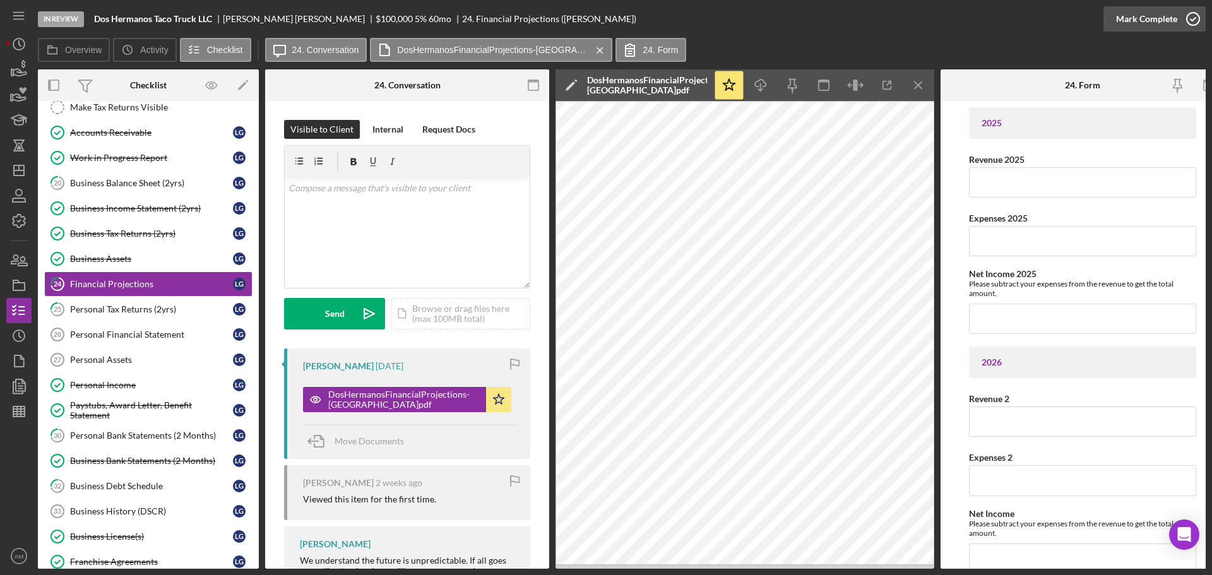
click at [1142, 18] on div "Mark Complete" at bounding box center [1146, 18] width 61 height 25
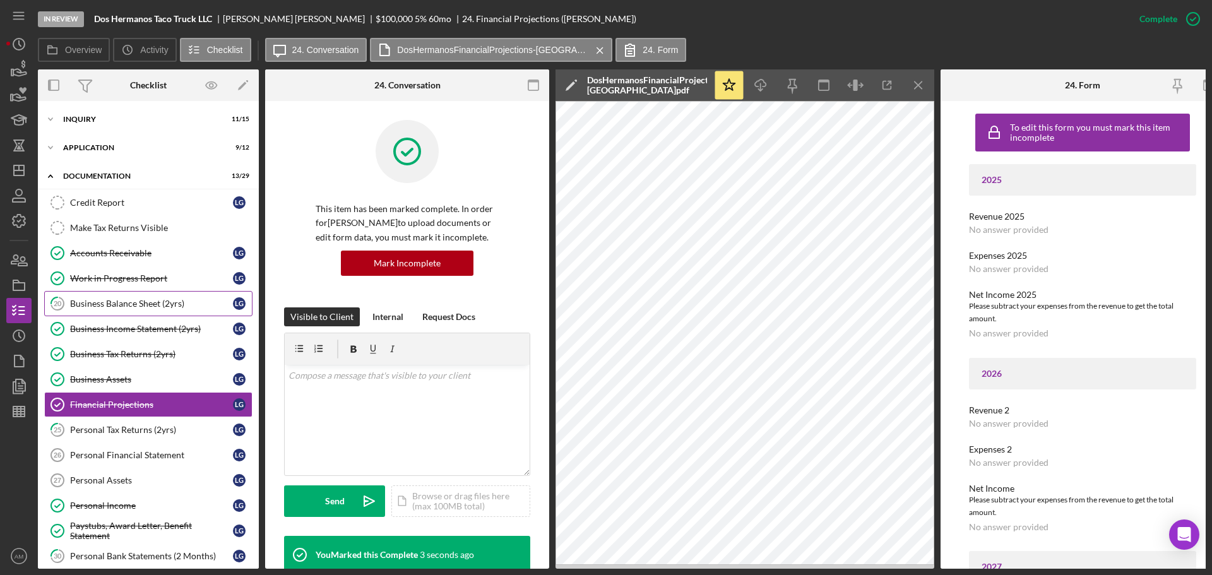
click at [114, 305] on div "Business Balance Sheet (2yrs)" at bounding box center [151, 304] width 163 height 10
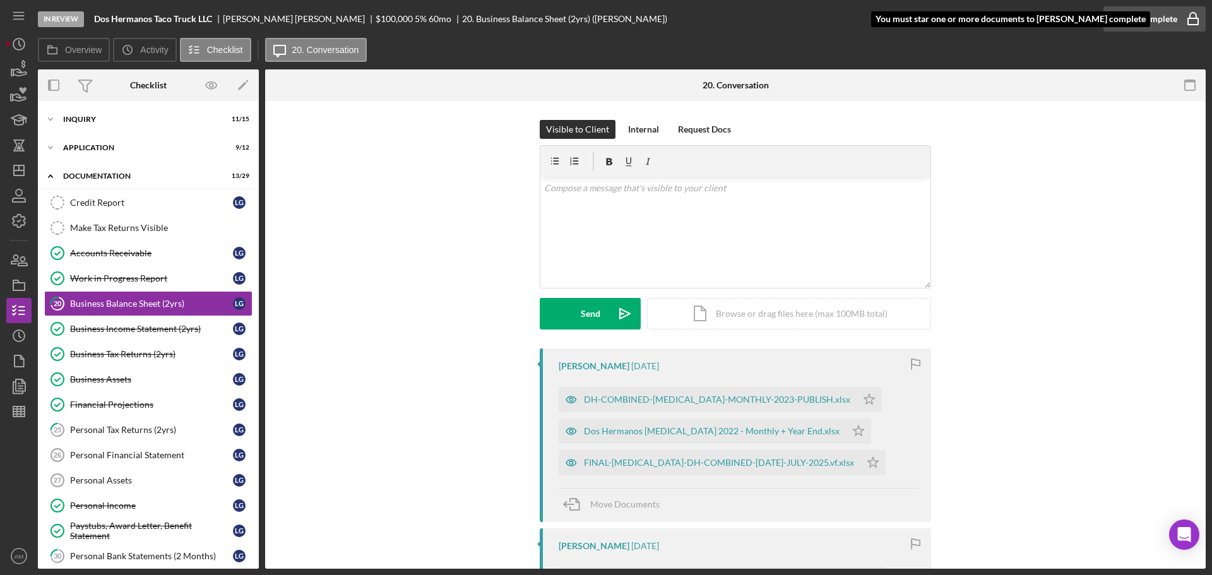
click at [1152, 15] on div "Mark Complete" at bounding box center [1146, 18] width 61 height 25
click at [864, 404] on polygon "button" at bounding box center [869, 399] width 11 height 10
click at [1130, 15] on div "Mark Complete" at bounding box center [1146, 18] width 61 height 25
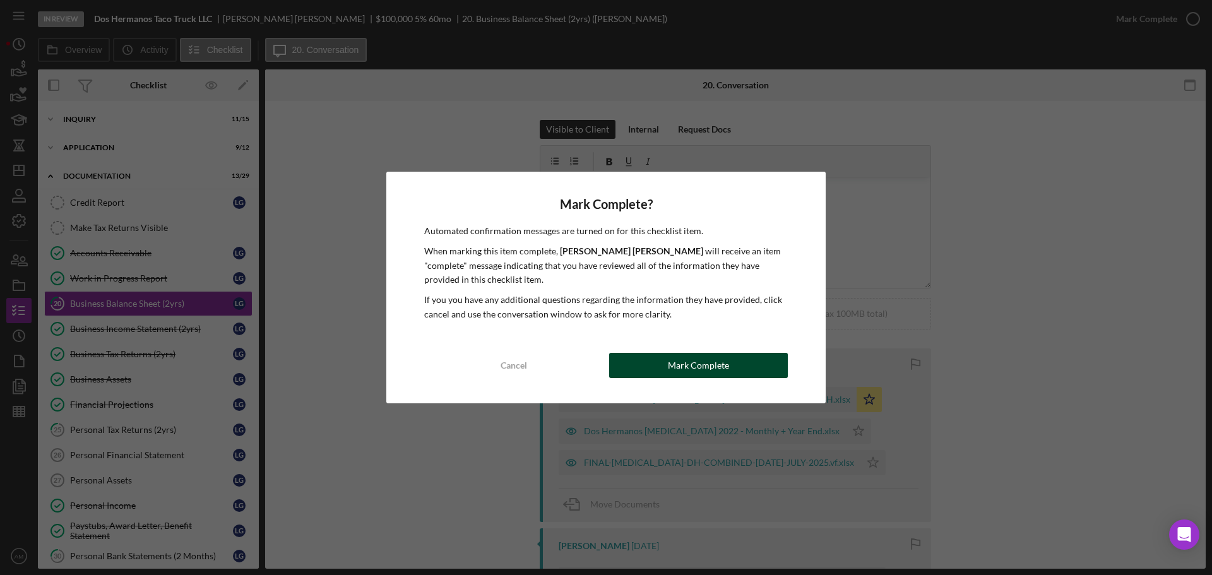
click at [665, 362] on button "Mark Complete" at bounding box center [698, 365] width 179 height 25
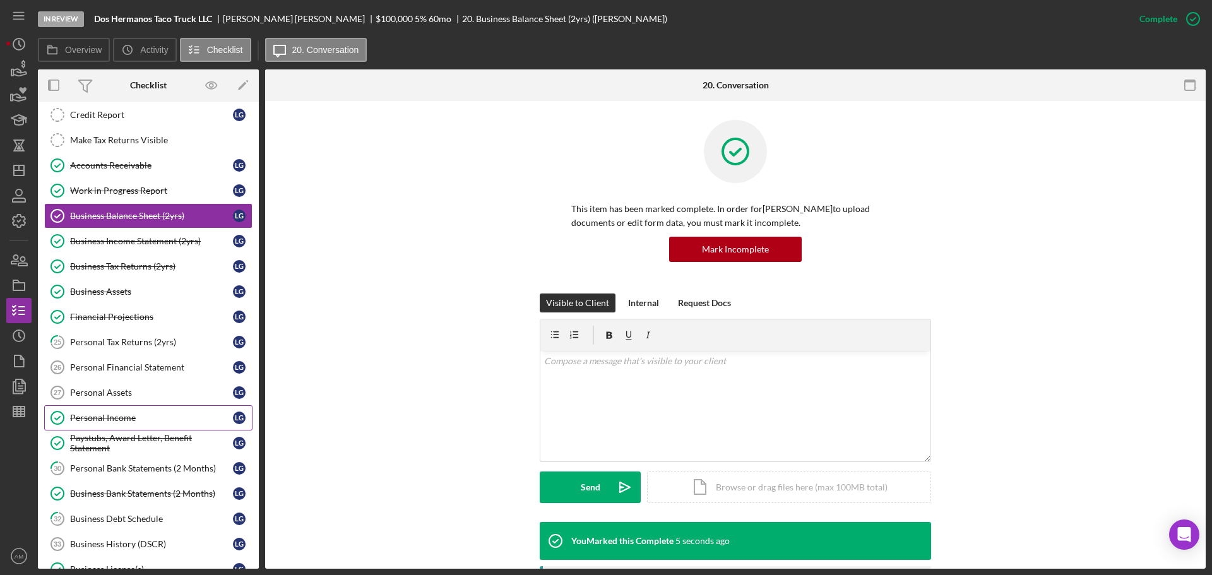
scroll to position [126, 0]
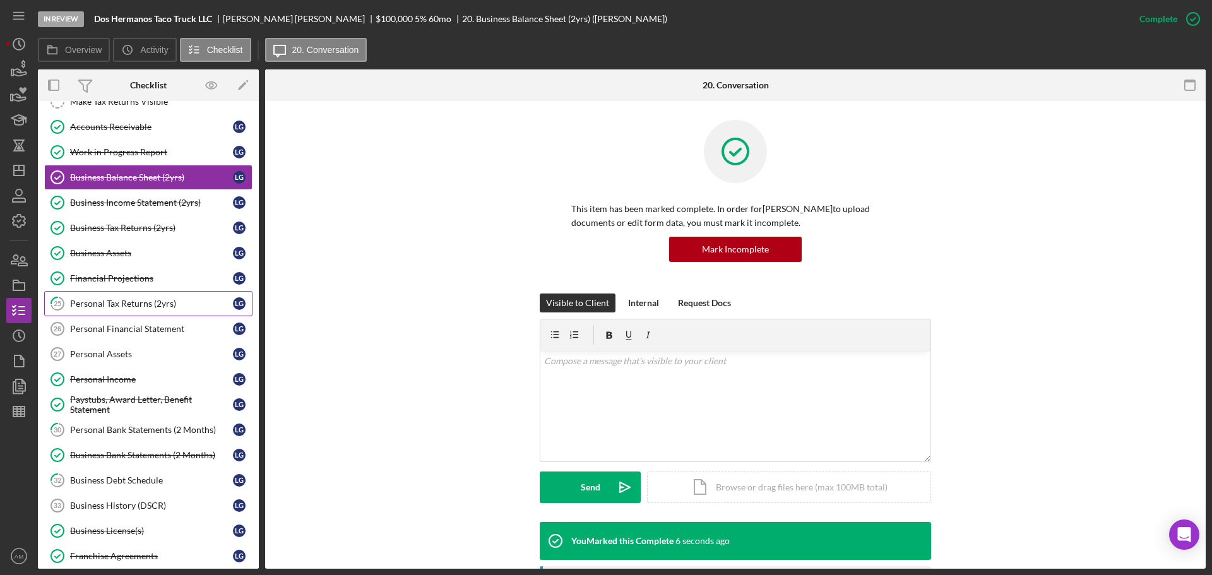
click at [119, 301] on div "Personal Tax Returns (2yrs)" at bounding box center [151, 304] width 163 height 10
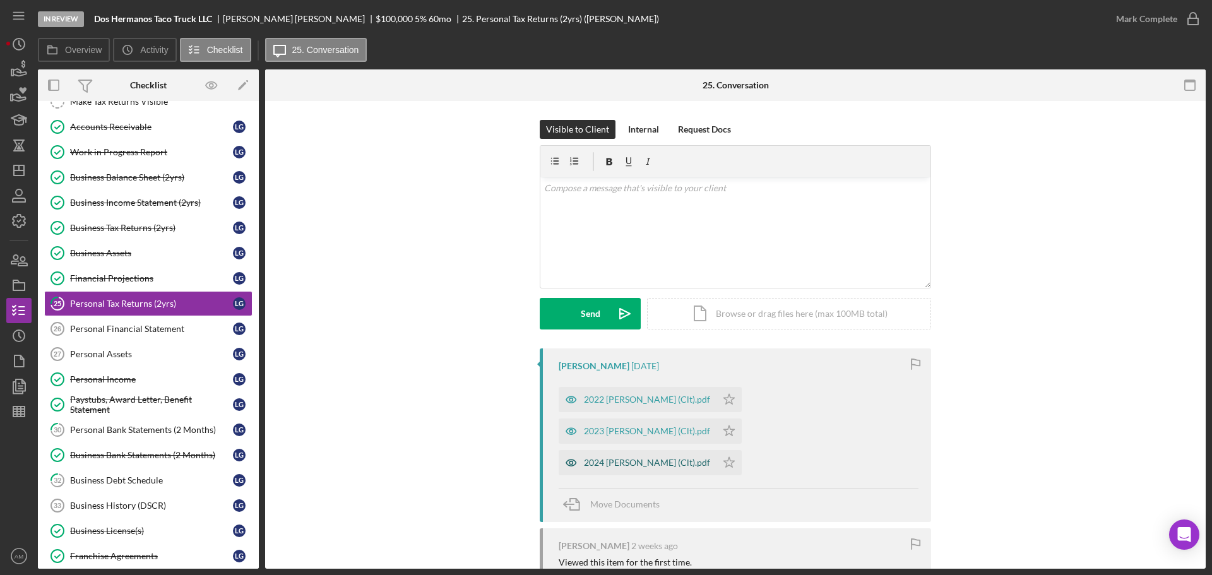
click at [655, 458] on div "2024 Gutierrez, Lisa (Clt).pdf" at bounding box center [647, 463] width 126 height 10
click at [655, 430] on div "2022 Gutierrez, Lisa (Clt).pdf Icon/Star 2023 Gutierrez, Lisa (Clt).pdf Icon/St…" at bounding box center [739, 428] width 360 height 95
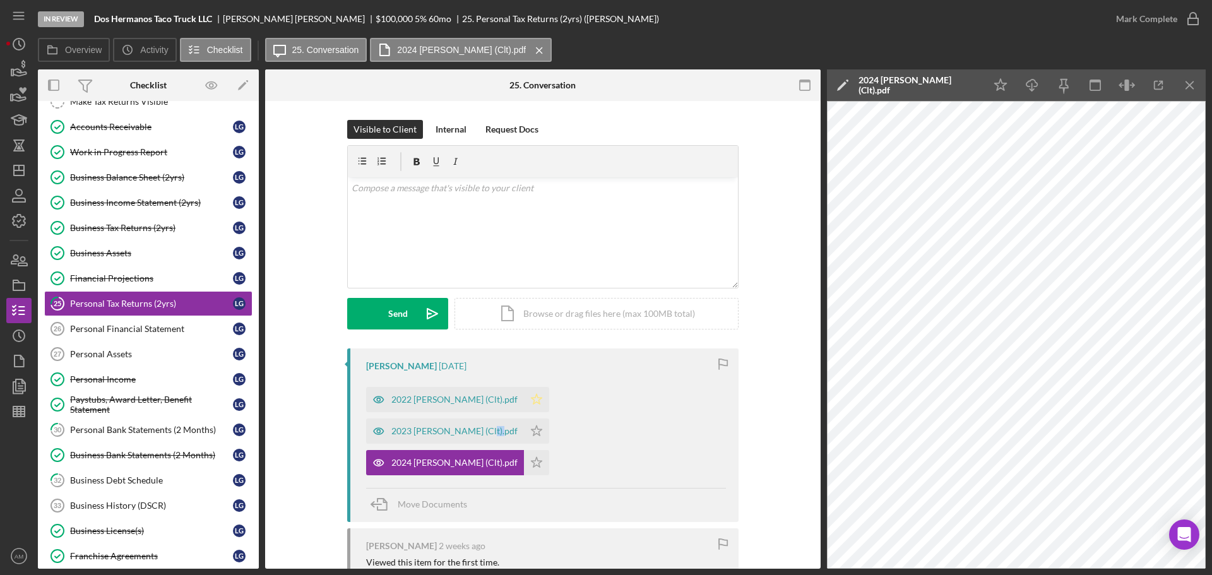
click at [532, 402] on polygon "button" at bounding box center [537, 399] width 11 height 10
click at [1151, 18] on div "Mark Complete" at bounding box center [1146, 18] width 61 height 25
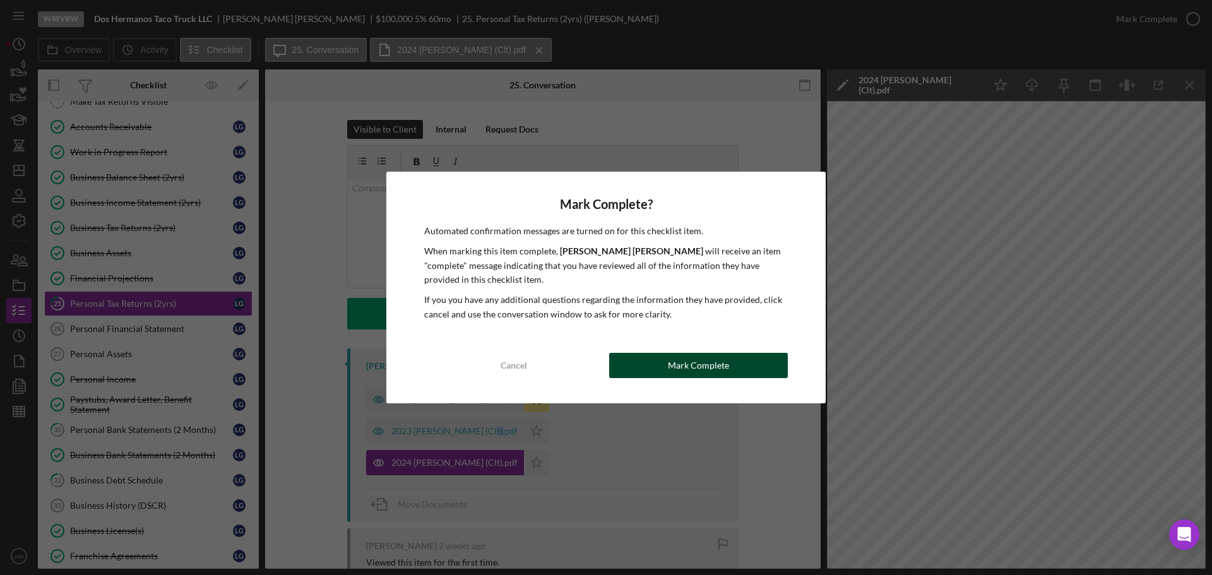
click at [723, 366] on div "Mark Complete" at bounding box center [698, 365] width 61 height 25
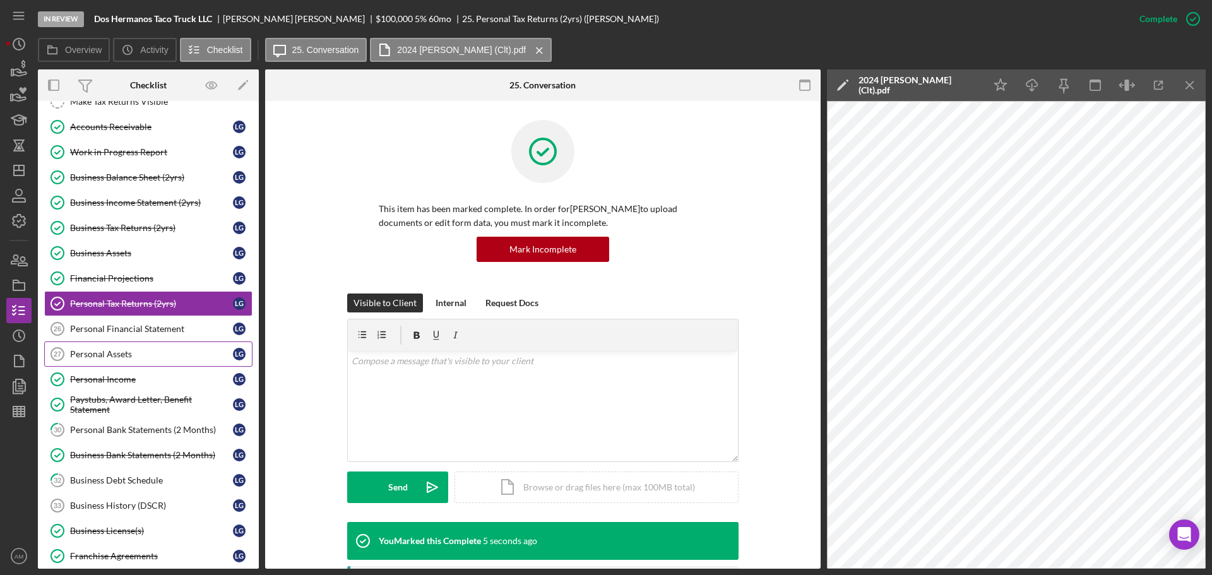
click at [111, 352] on div "Personal Assets" at bounding box center [151, 354] width 163 height 10
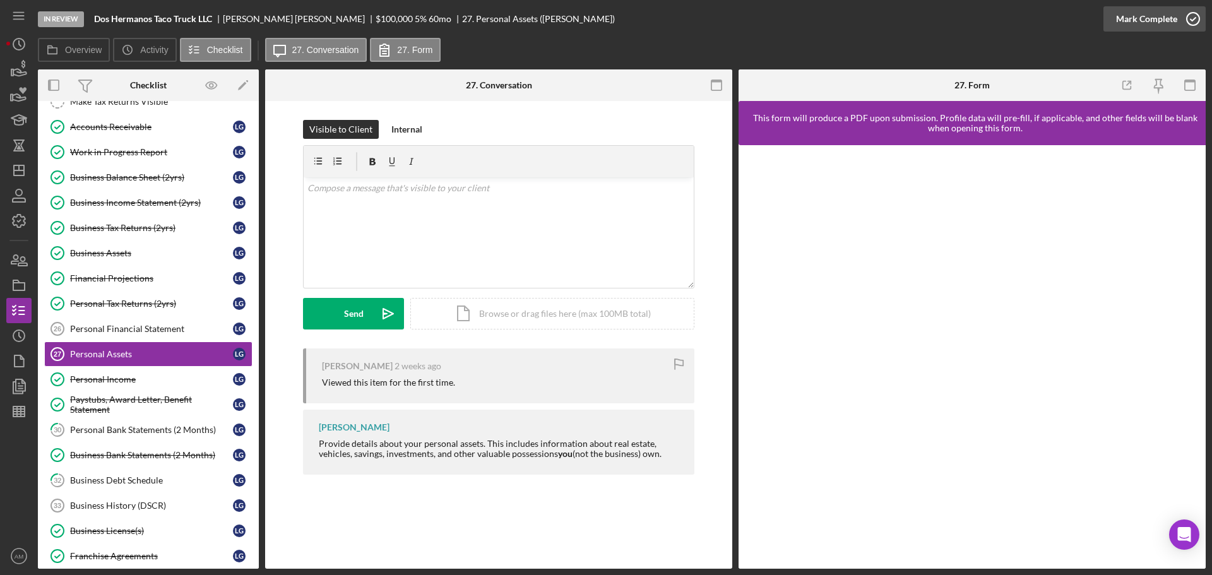
click at [1150, 21] on div "Mark Complete" at bounding box center [1146, 18] width 61 height 25
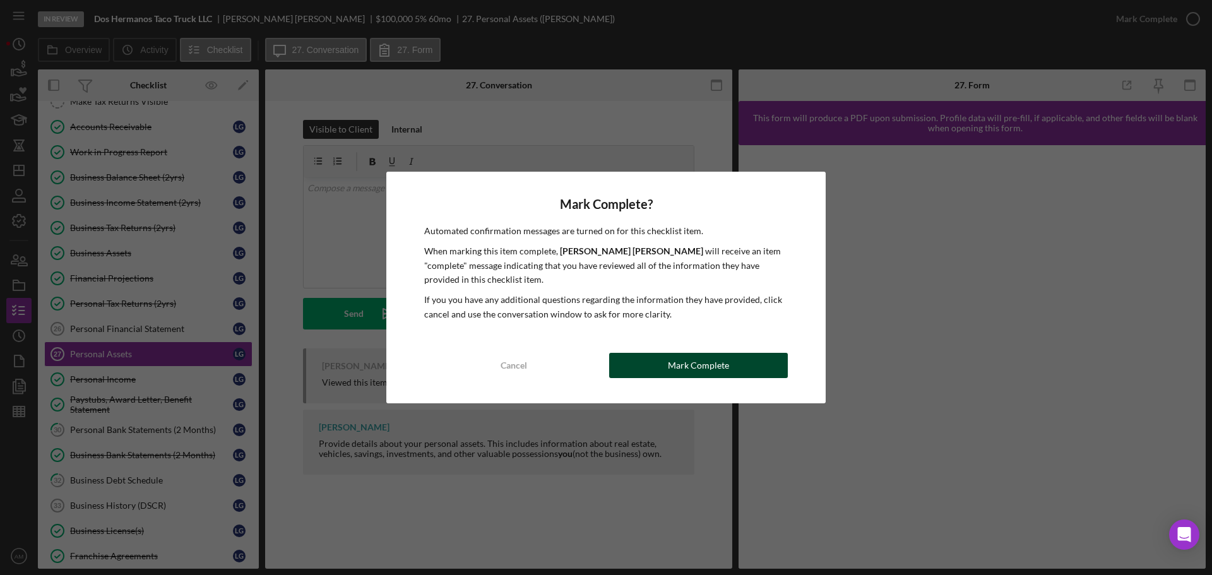
click at [719, 361] on div "Mark Complete" at bounding box center [698, 365] width 61 height 25
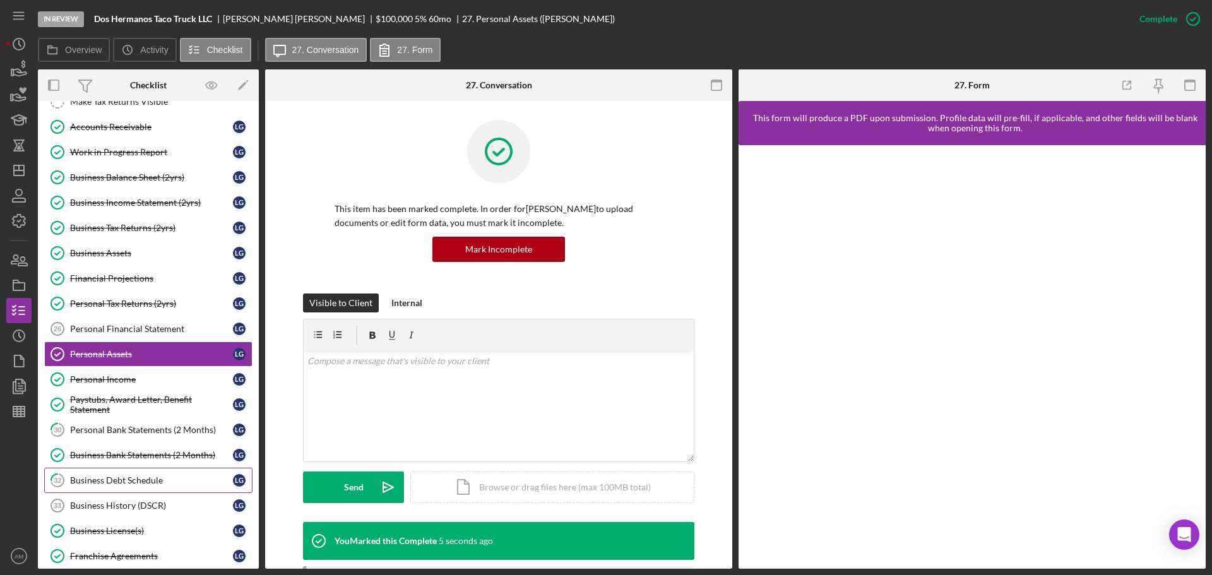
scroll to position [189, 0]
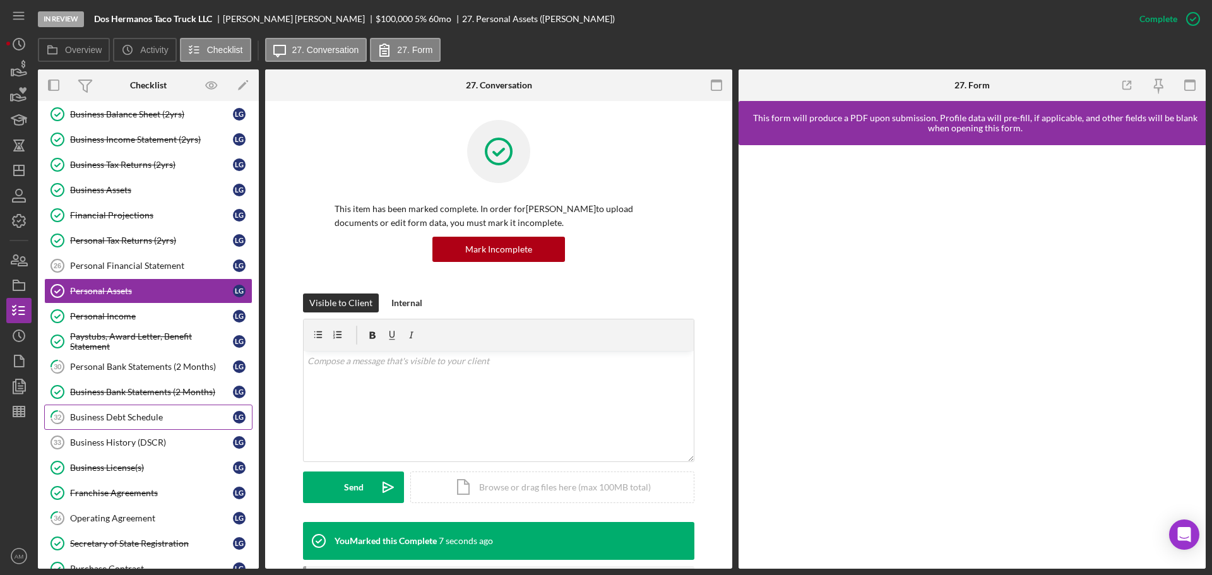
click at [131, 419] on div "Business Debt Schedule" at bounding box center [151, 417] width 163 height 10
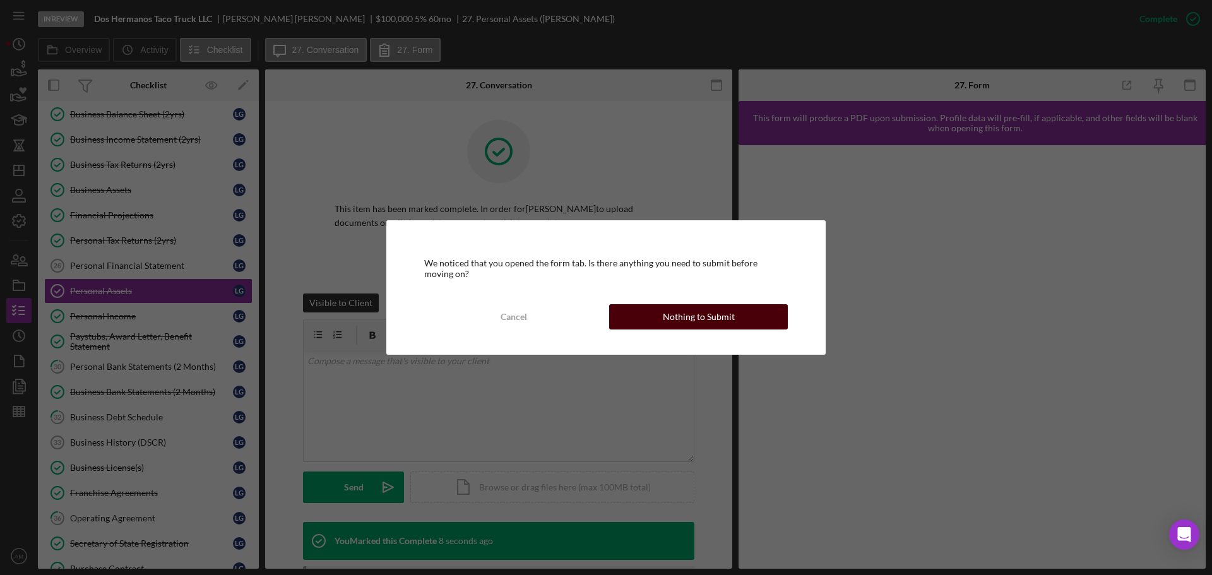
click at [695, 320] on div "Nothing to Submit" at bounding box center [699, 316] width 72 height 25
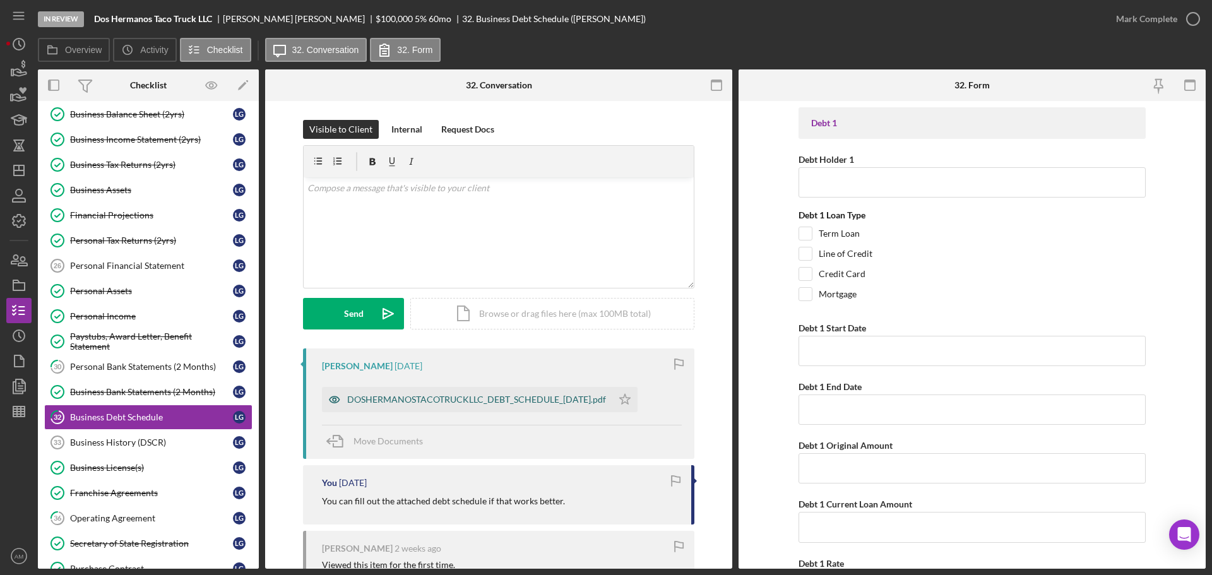
click at [540, 404] on div "DOSHERMANOSTACOTRUCKLLC_DEBT_SCHEDULE_07-31-2025.pdf" at bounding box center [476, 400] width 259 height 10
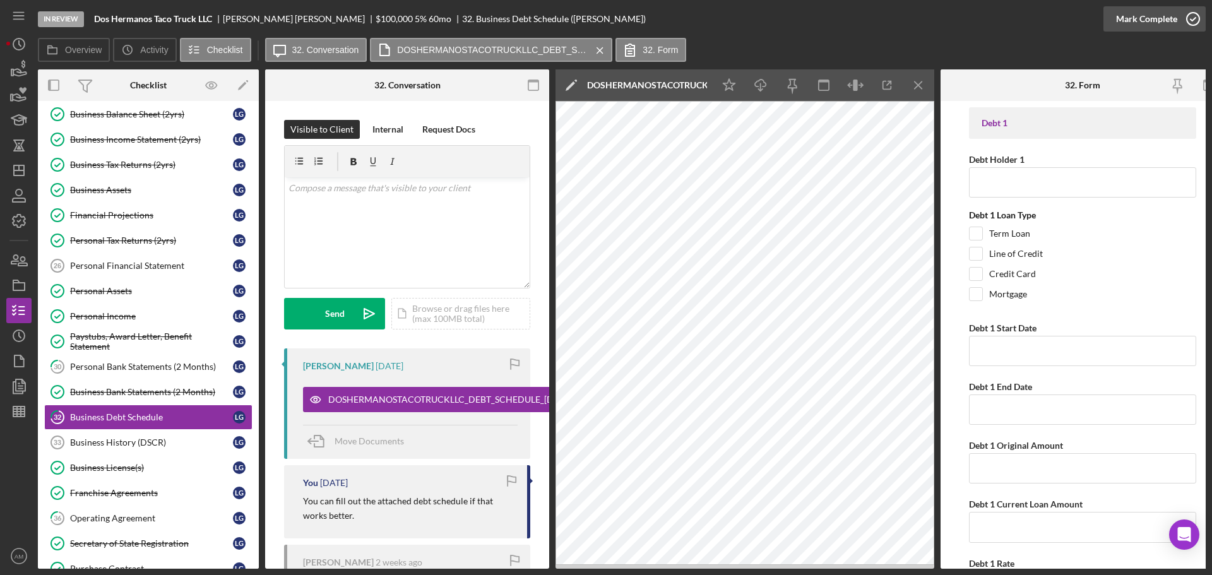
click at [1148, 18] on div "Mark Complete" at bounding box center [1146, 18] width 61 height 25
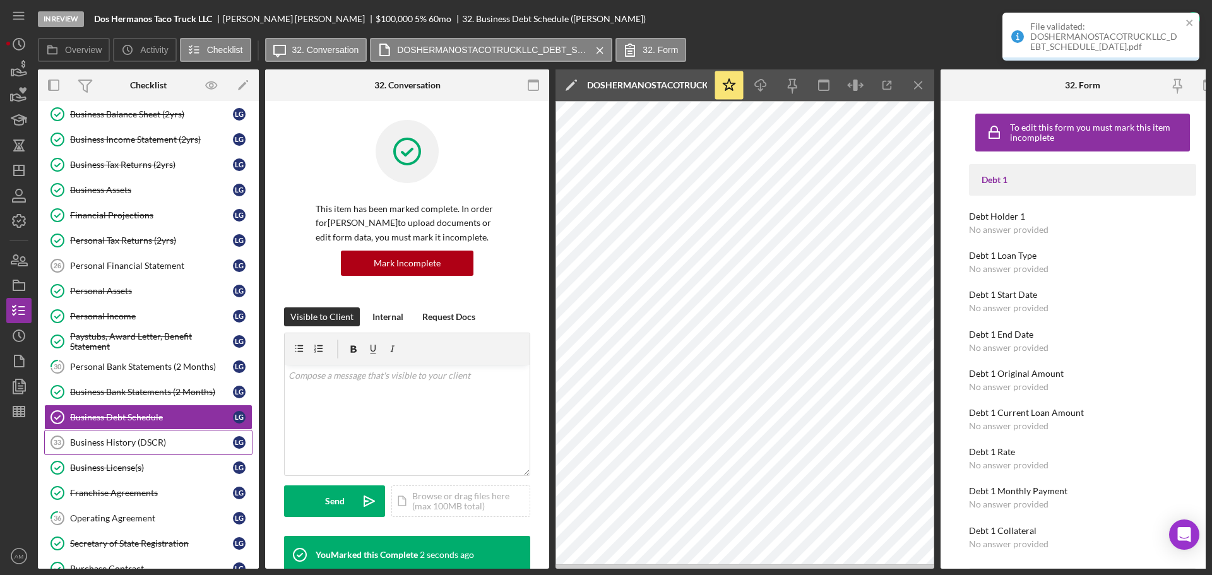
click at [103, 442] on div "Business History (DSCR)" at bounding box center [151, 443] width 163 height 10
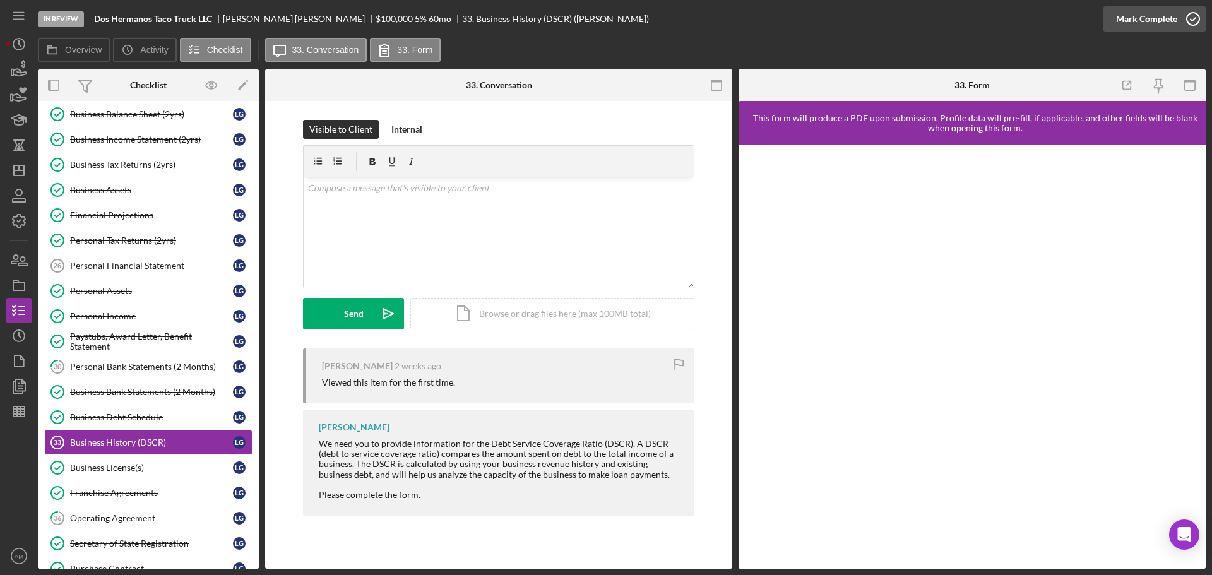
click at [1141, 22] on div "Mark Complete" at bounding box center [1146, 18] width 61 height 25
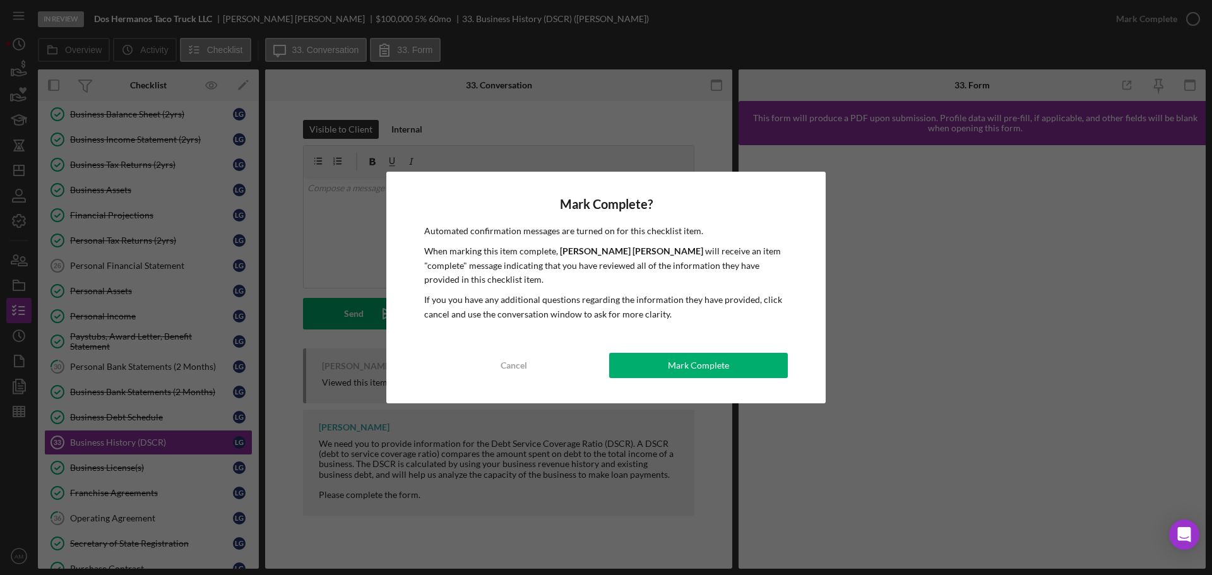
click at [706, 362] on div "Mark Complete" at bounding box center [698, 365] width 61 height 25
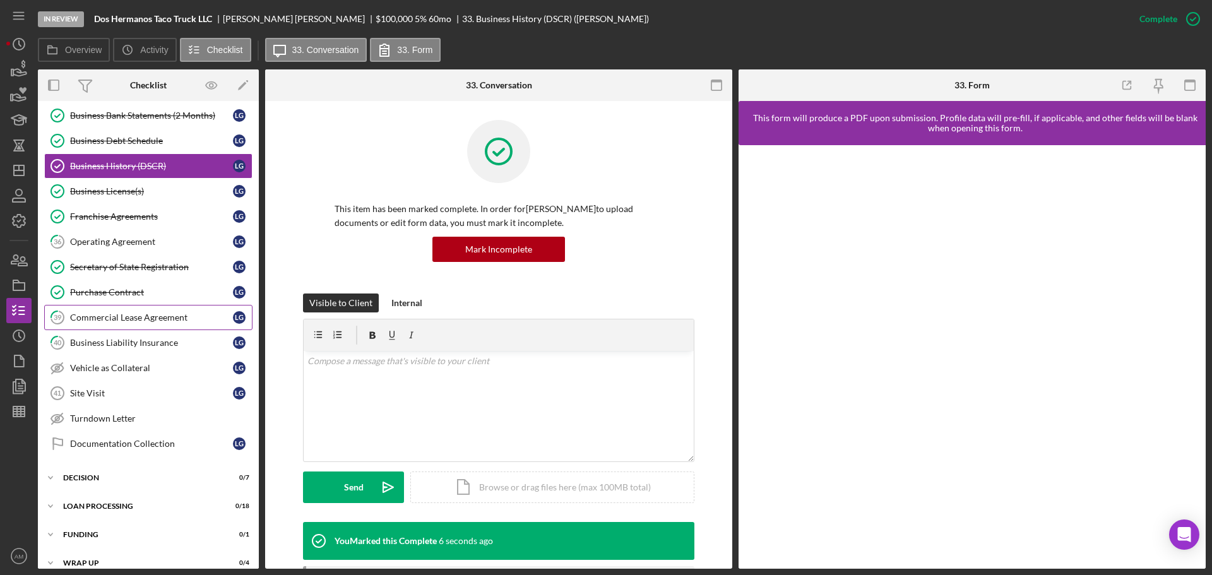
scroll to position [480, 0]
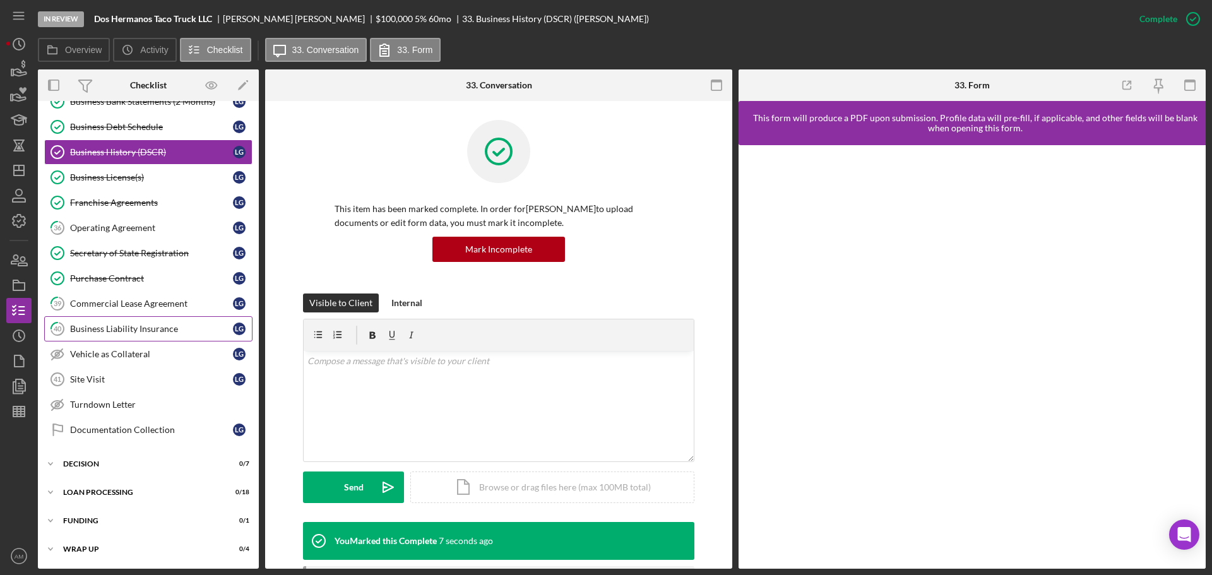
click at [128, 329] on div "Business Liability Insurance" at bounding box center [151, 329] width 163 height 10
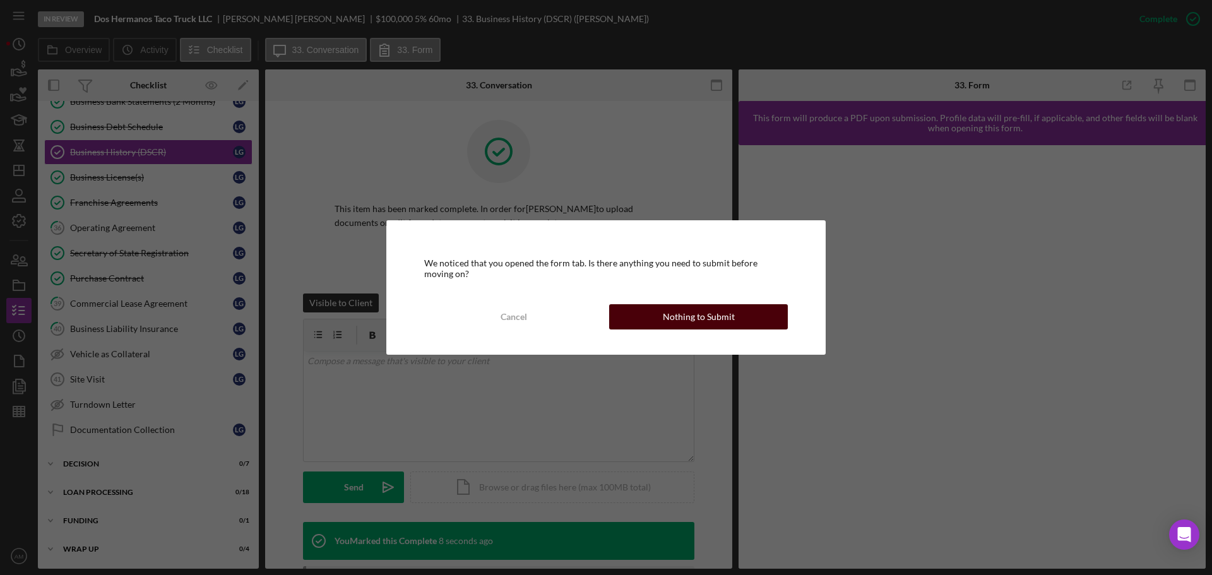
click at [685, 318] on div "Nothing to Submit" at bounding box center [699, 316] width 72 height 25
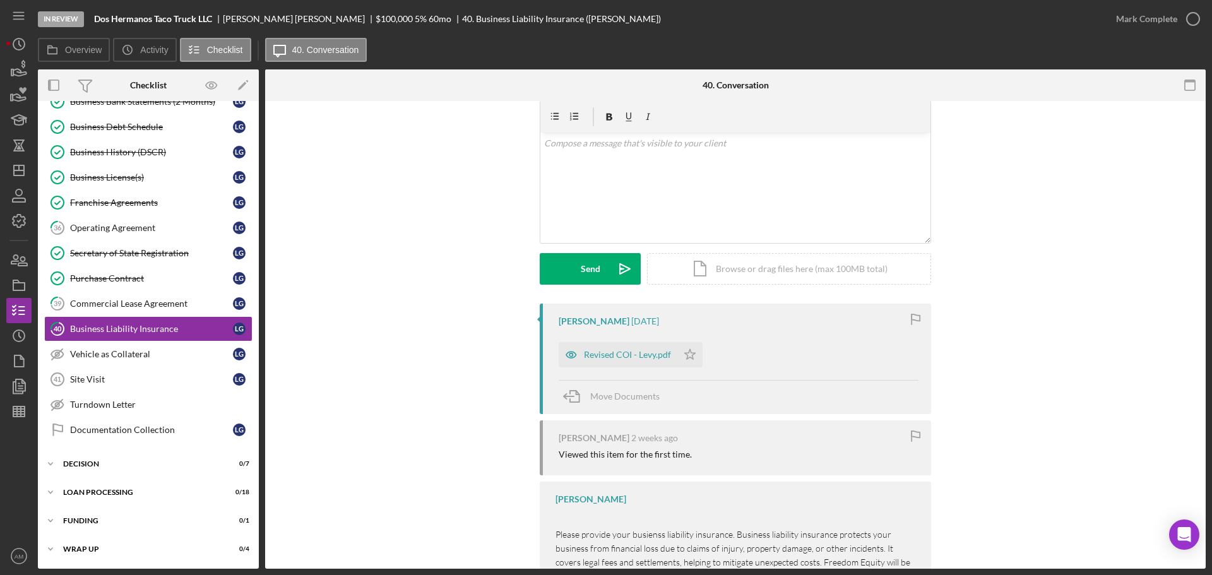
scroll to position [116, 0]
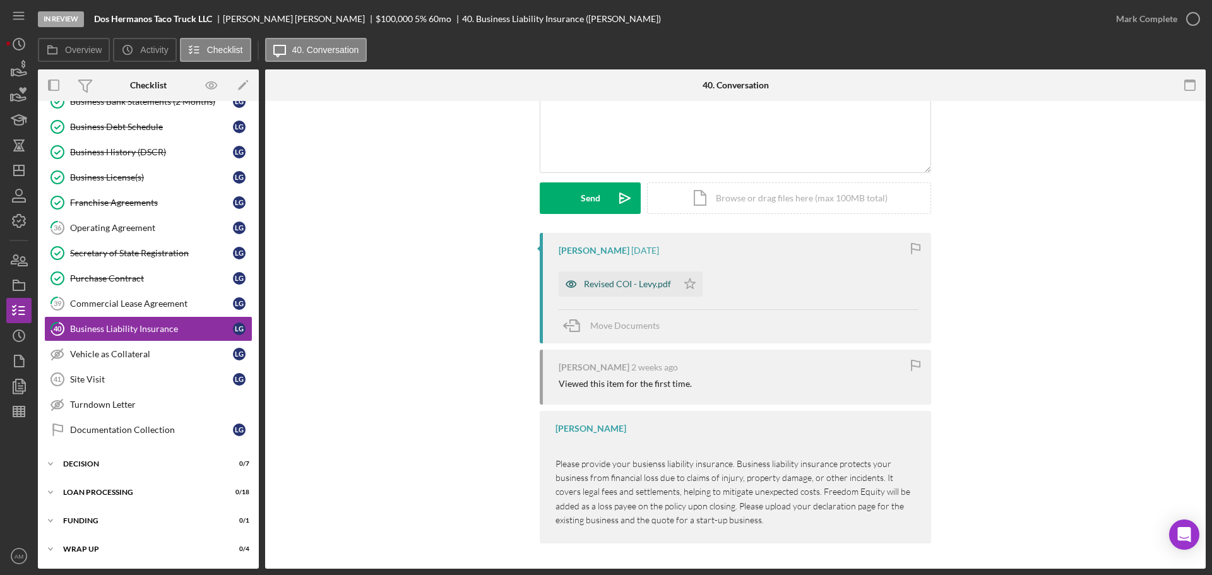
click at [646, 289] on div "Revised COI - Levy.pdf" at bounding box center [627, 284] width 87 height 10
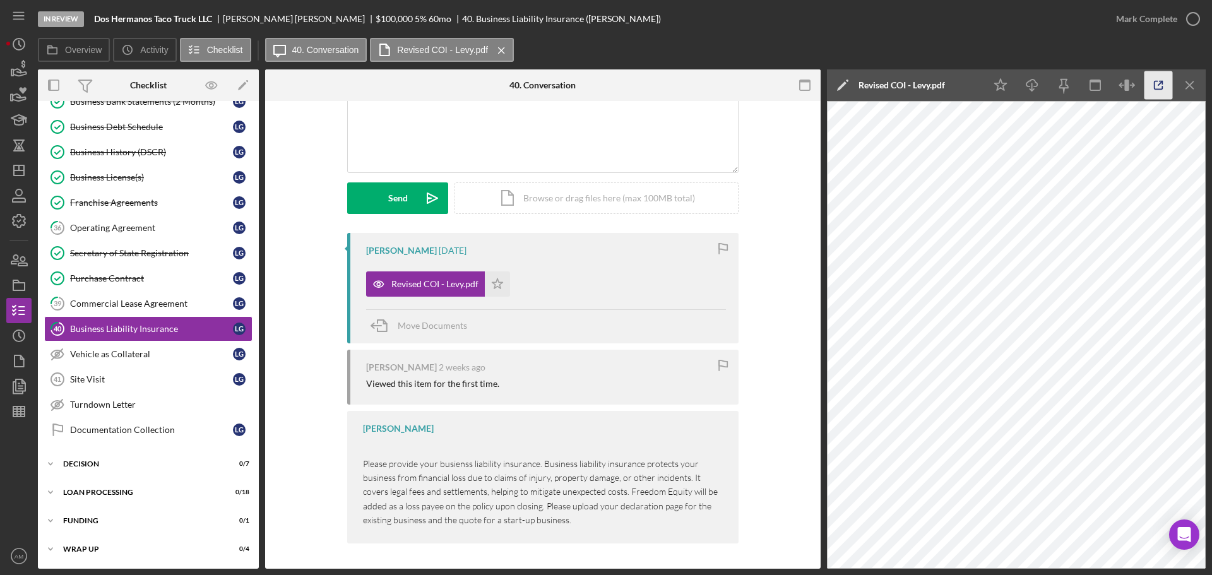
click at [1155, 84] on icon "button" at bounding box center [1159, 85] width 28 height 28
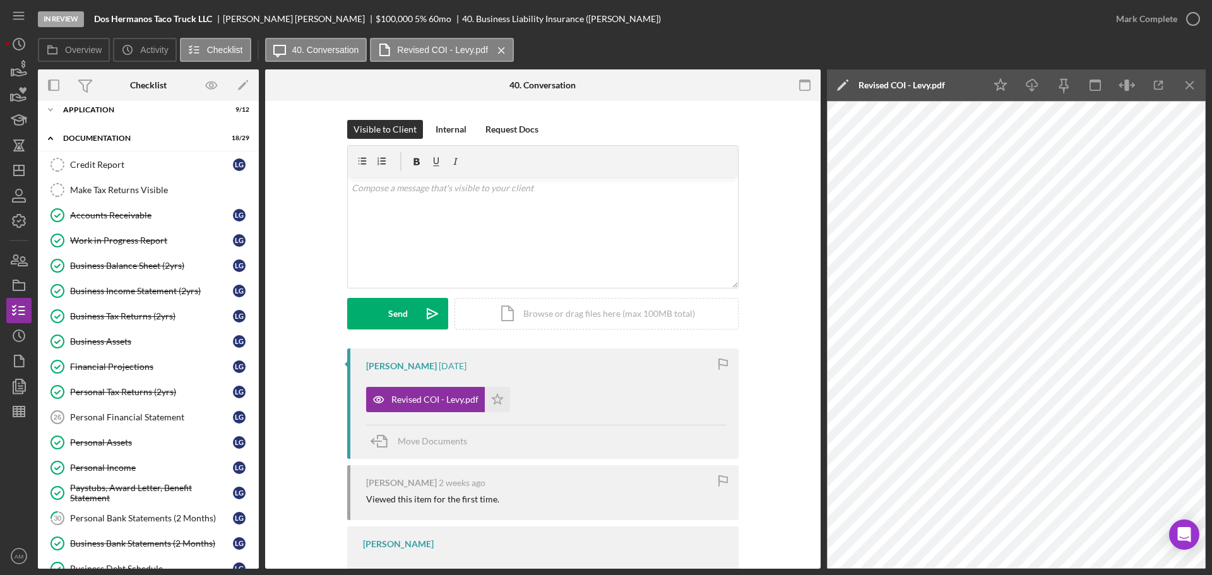
scroll to position [0, 0]
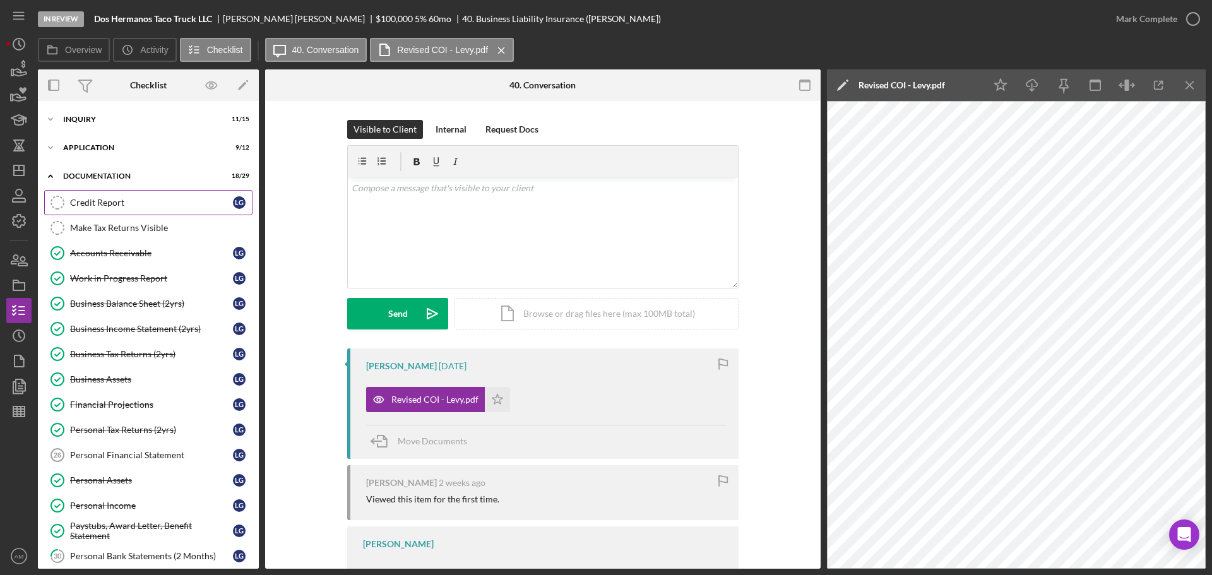
click at [101, 198] on div "Credit Report" at bounding box center [151, 203] width 163 height 10
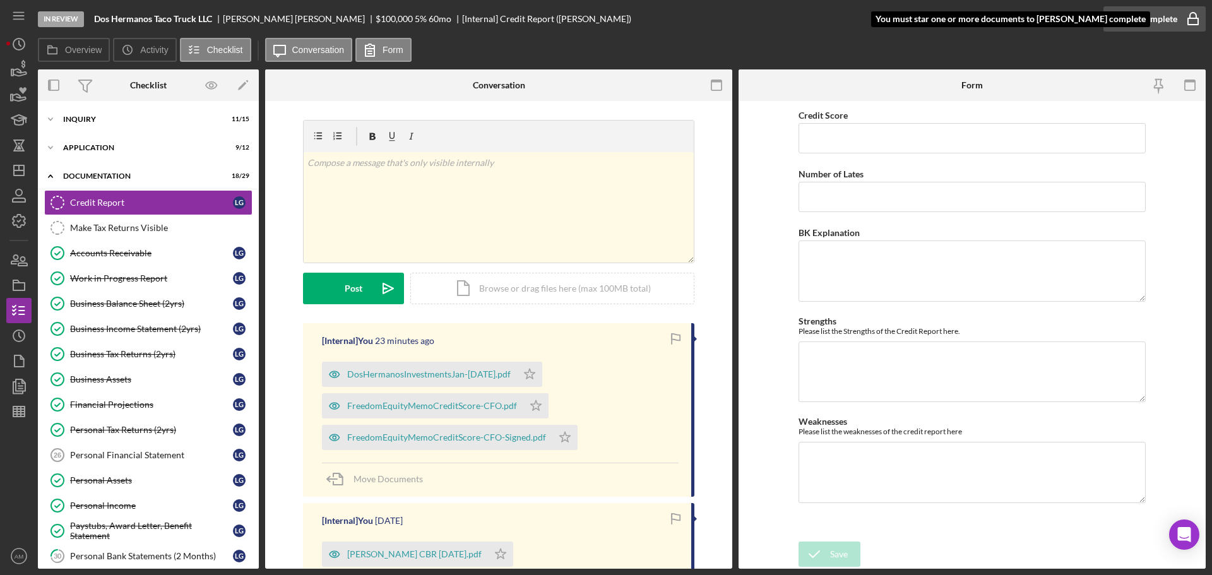
click at [1141, 18] on div "Mark Complete" at bounding box center [1146, 18] width 61 height 25
click at [532, 405] on icon "Icon/Star" at bounding box center [535, 405] width 25 height 25
click at [1138, 19] on div "Mark Complete" at bounding box center [1146, 18] width 61 height 25
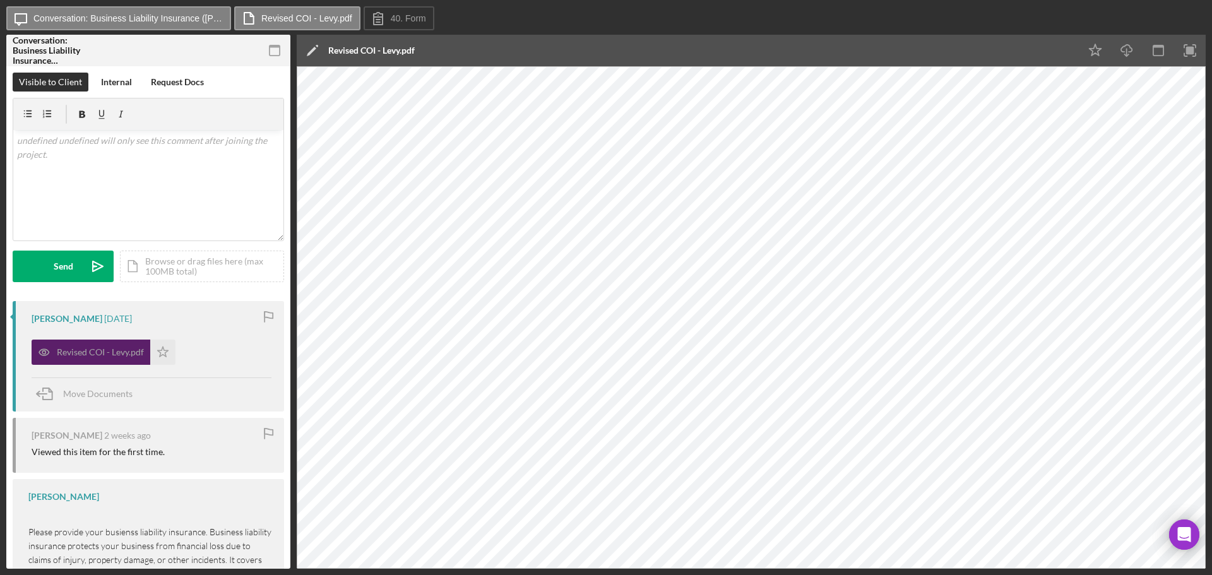
click at [101, 352] on div "Revised COI - Levy.pdf" at bounding box center [100, 352] width 87 height 10
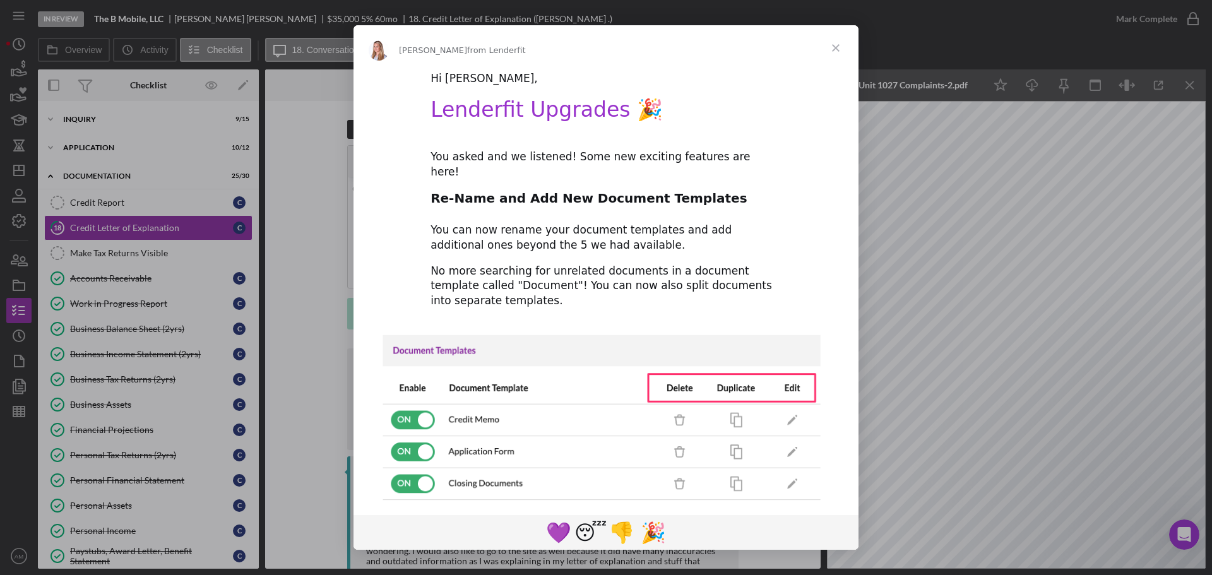
click at [842, 46] on span "Close" at bounding box center [835, 47] width 45 height 45
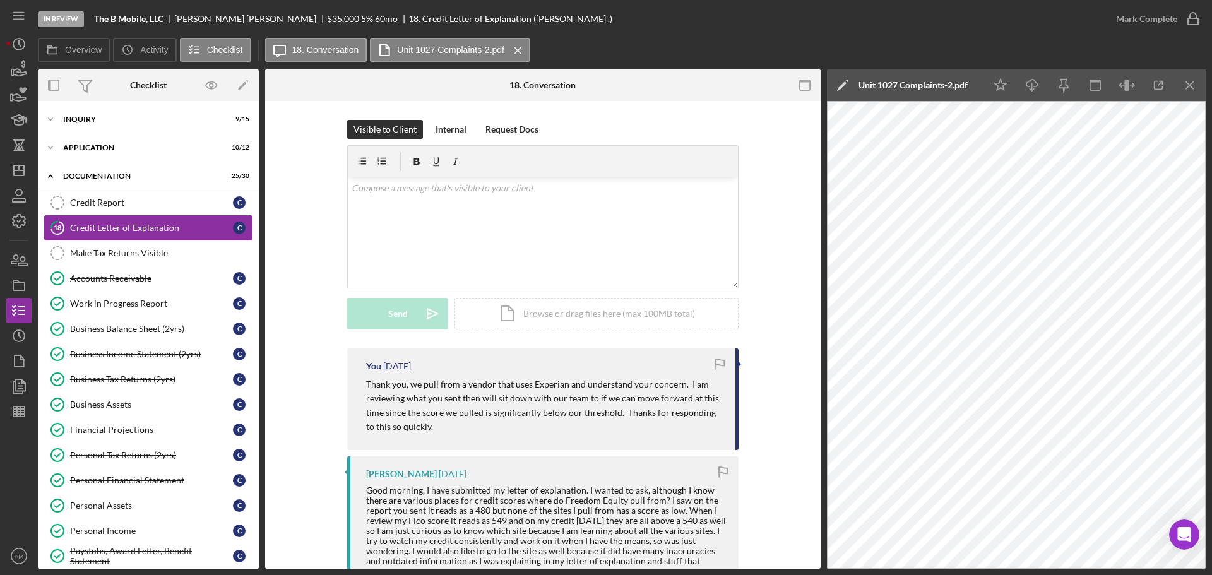
click at [97, 227] on div "Credit Letter of Explanation" at bounding box center [151, 228] width 163 height 10
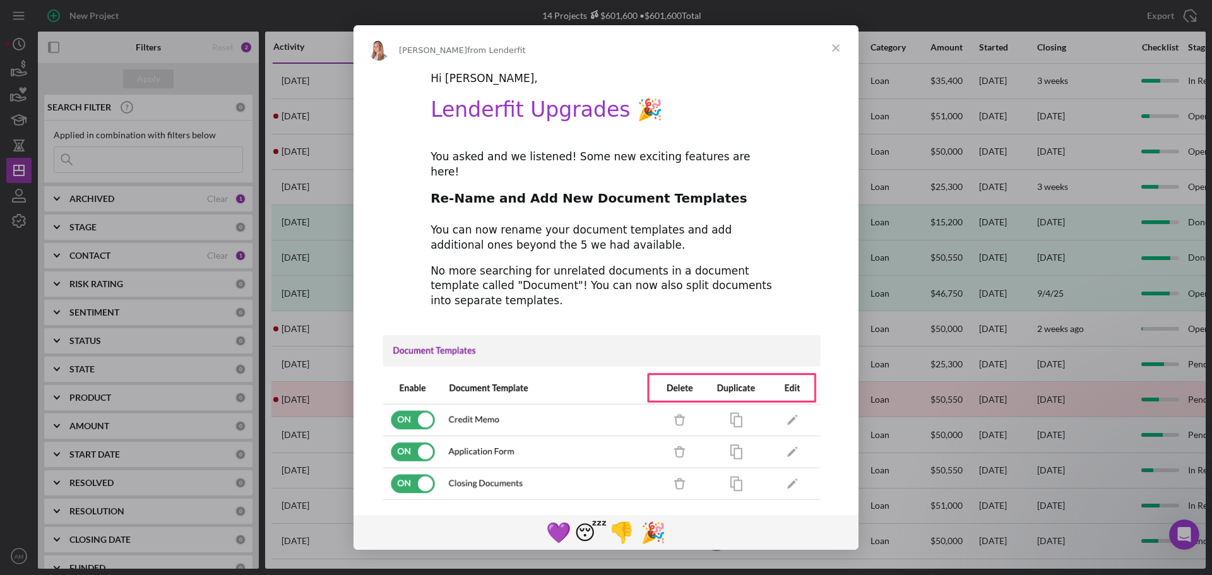
click at [839, 43] on span "Close" at bounding box center [835, 47] width 45 height 45
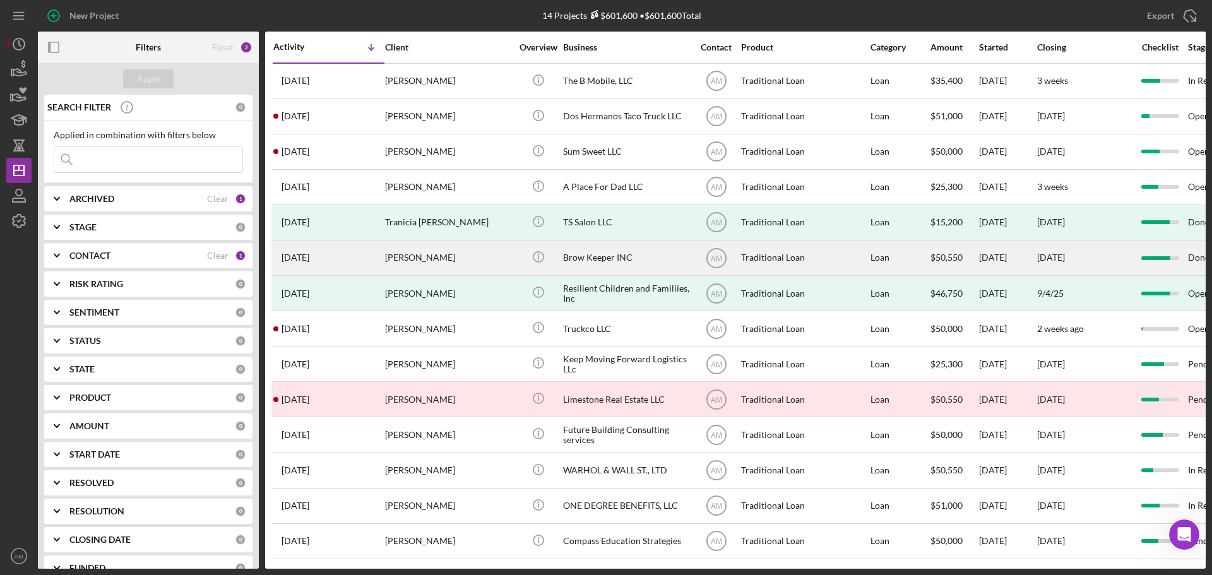
click at [589, 253] on div "Brow Keeper INC" at bounding box center [626, 257] width 126 height 33
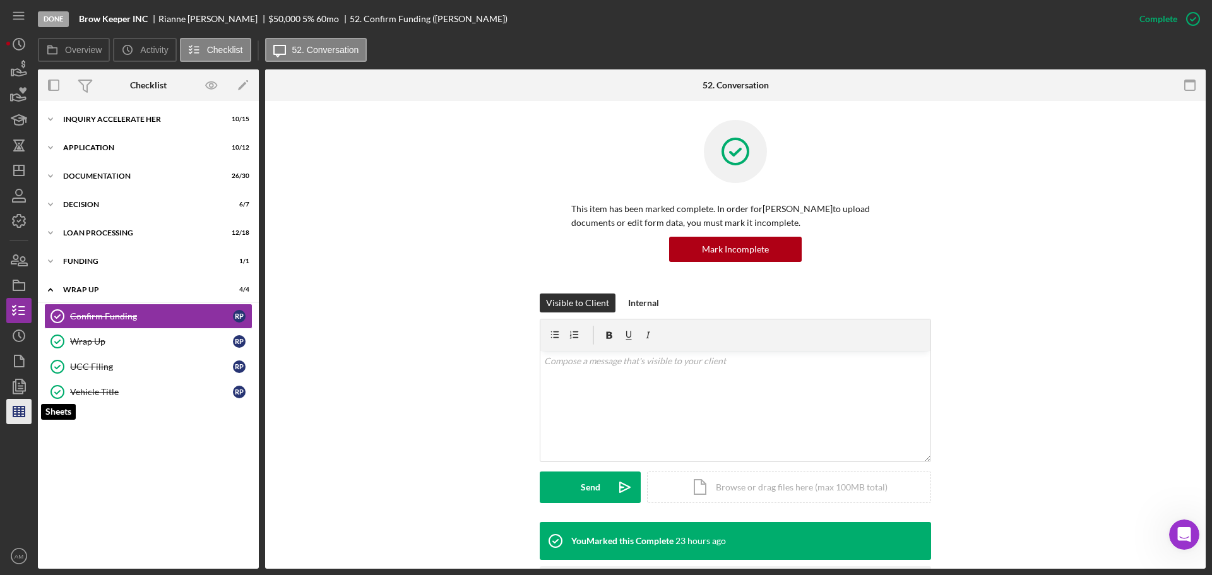
click at [20, 414] on line "button" at bounding box center [18, 414] width 11 height 0
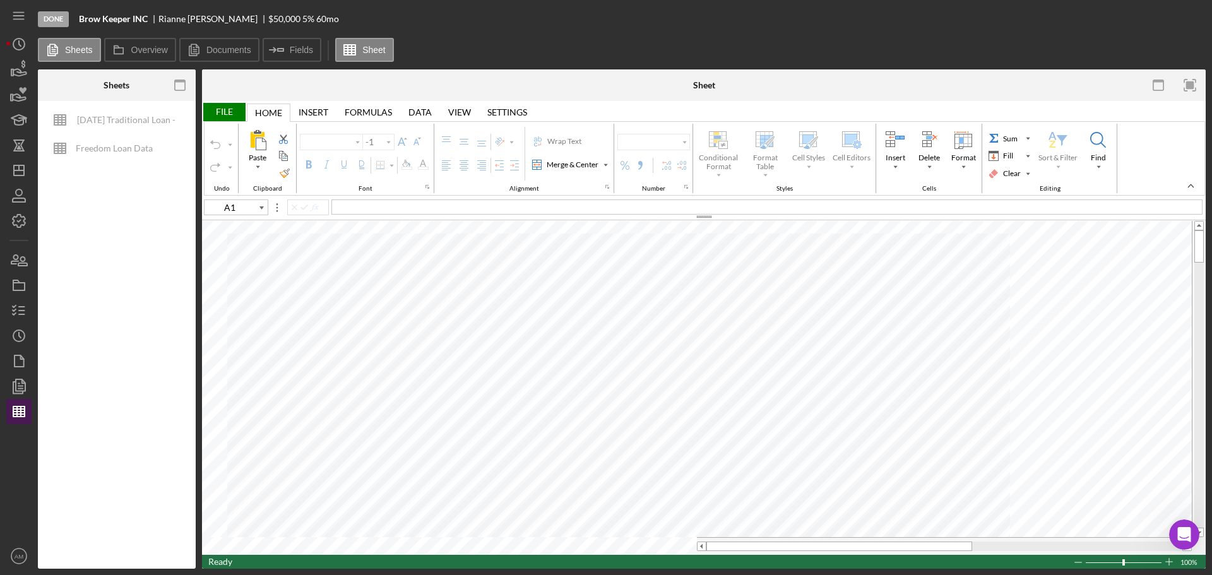
type input "Calibri"
type input "14"
type input "B5"
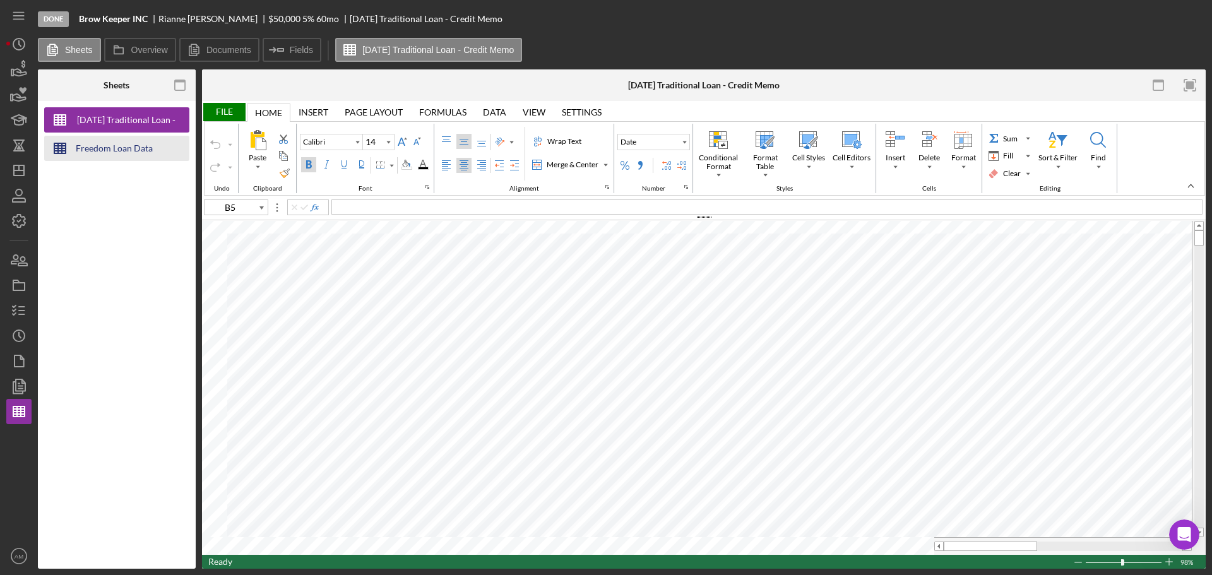
click at [122, 149] on div "Freedom Loan Data" at bounding box center [114, 148] width 77 height 25
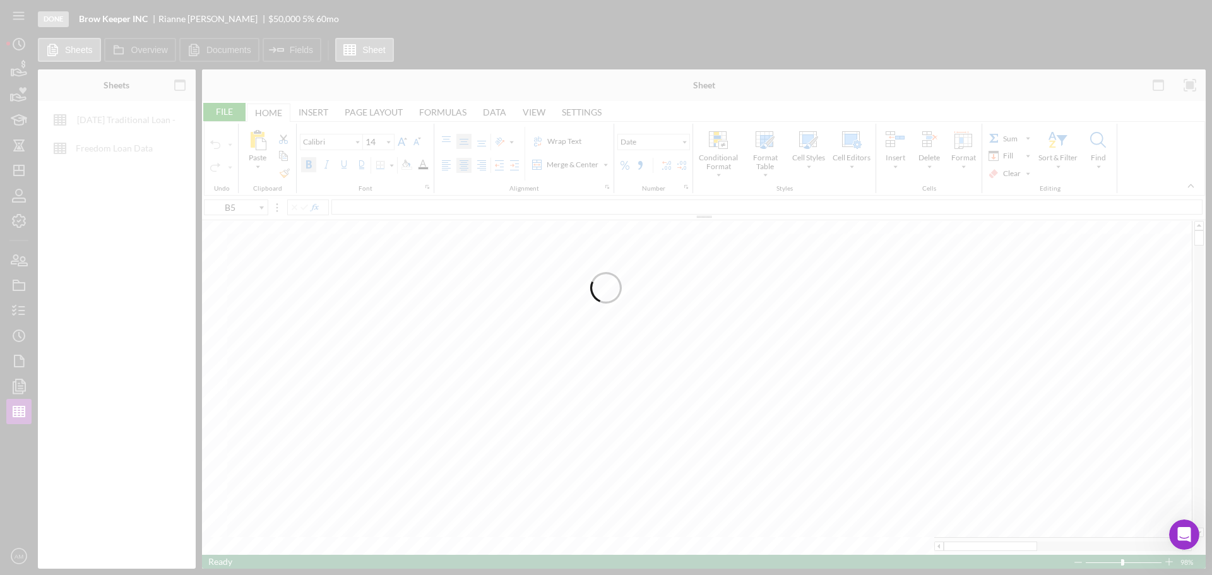
type input "Aptos Narrow"
type input "11"
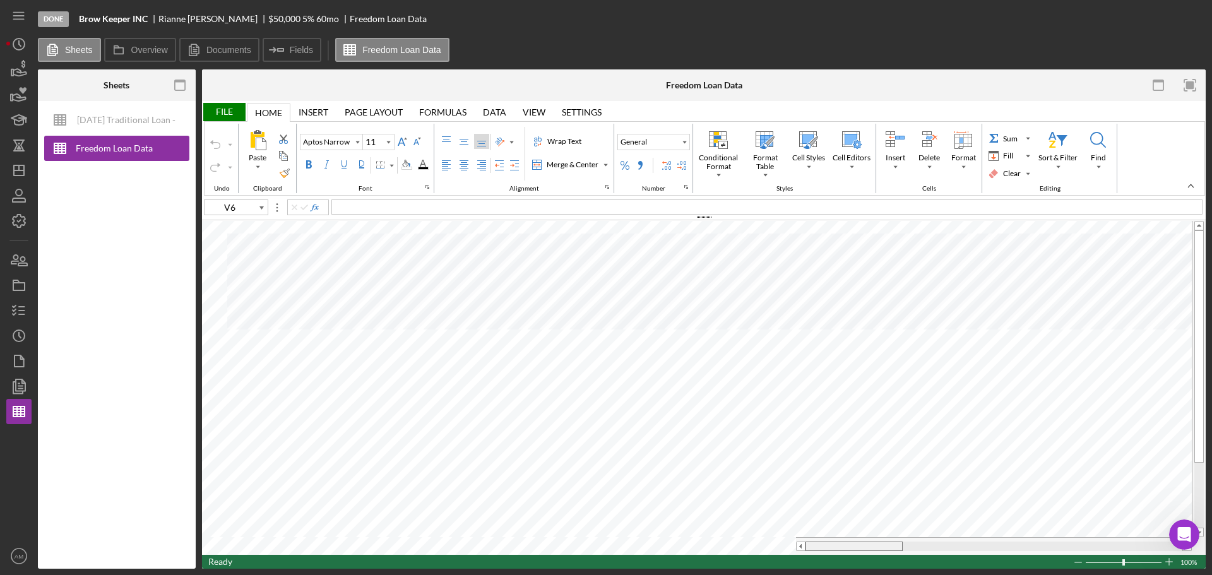
drag, startPoint x: 888, startPoint y: 543, endPoint x: 826, endPoint y: 563, distance: 65.5
click at [826, 563] on div "File Home Home Insert Insert Page Layout Page Layout Formulas Formulas Data Dat…" at bounding box center [704, 335] width 1004 height 468
type input "C2"
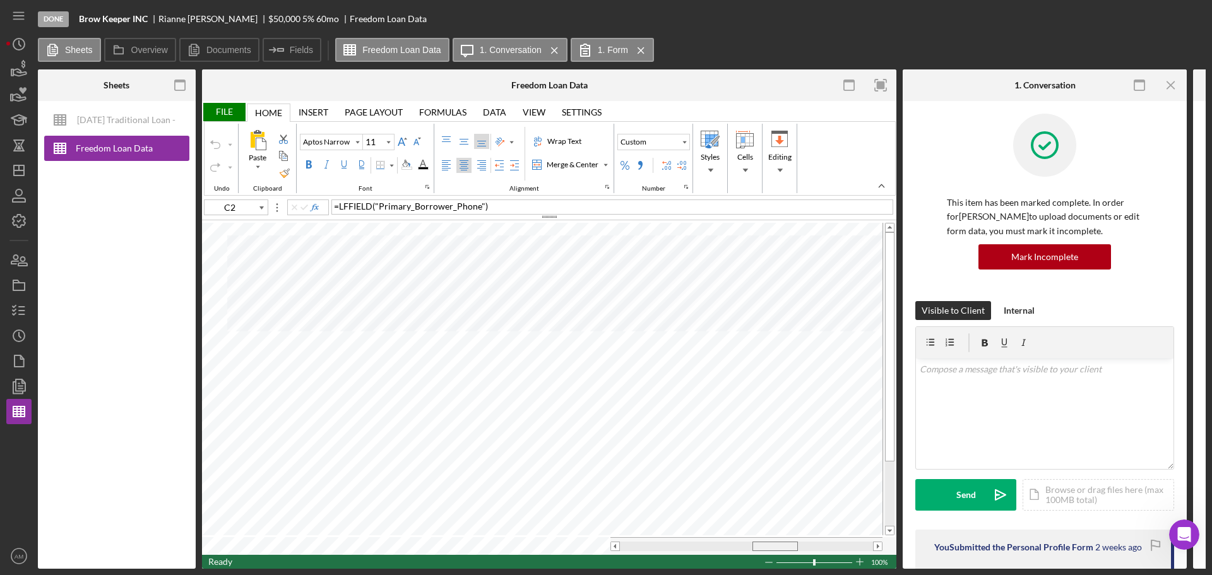
drag, startPoint x: 651, startPoint y: 544, endPoint x: 783, endPoint y: 551, distance: 132.7
click at [783, 551] on div at bounding box center [746, 546] width 272 height 18
click at [584, 545] on tr at bounding box center [542, 546] width 681 height 18
